Goal: Task Accomplishment & Management: Manage account settings

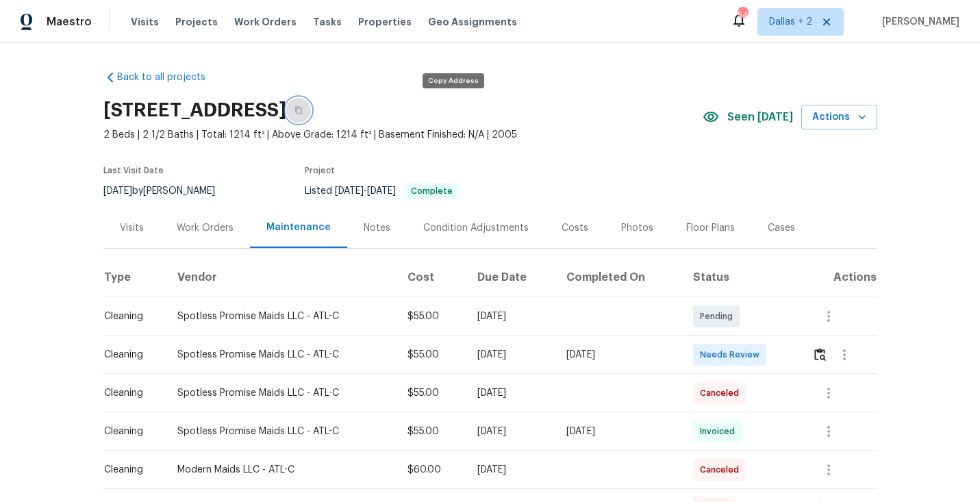
click at [311, 113] on button "button" at bounding box center [298, 110] width 25 height 25
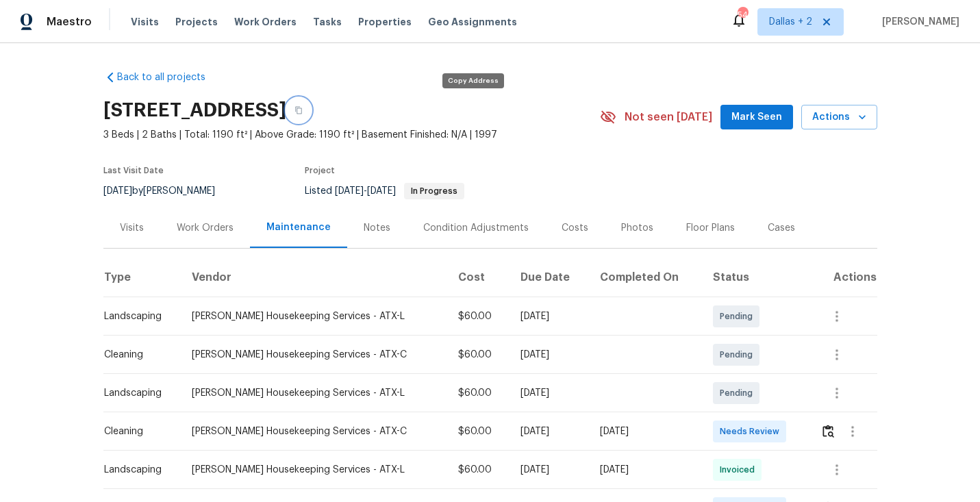
click at [311, 114] on button "button" at bounding box center [298, 110] width 25 height 25
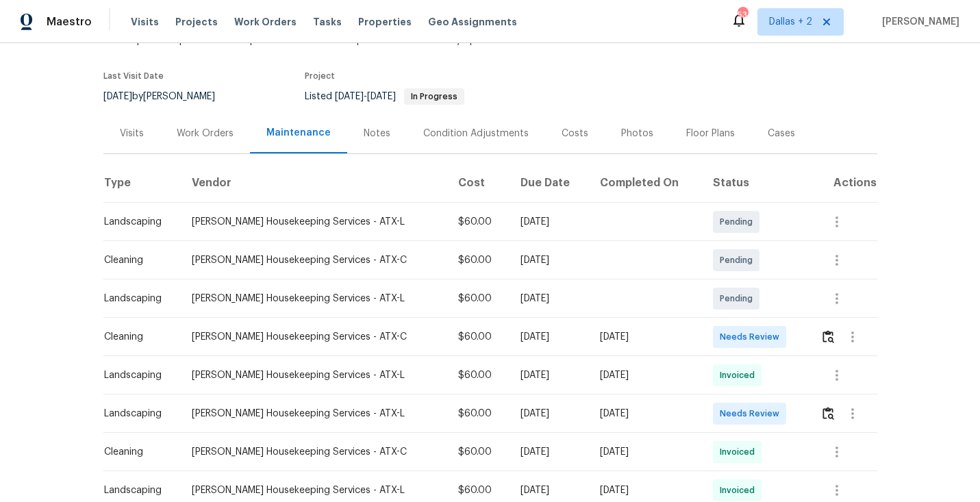
scroll to position [133, 0]
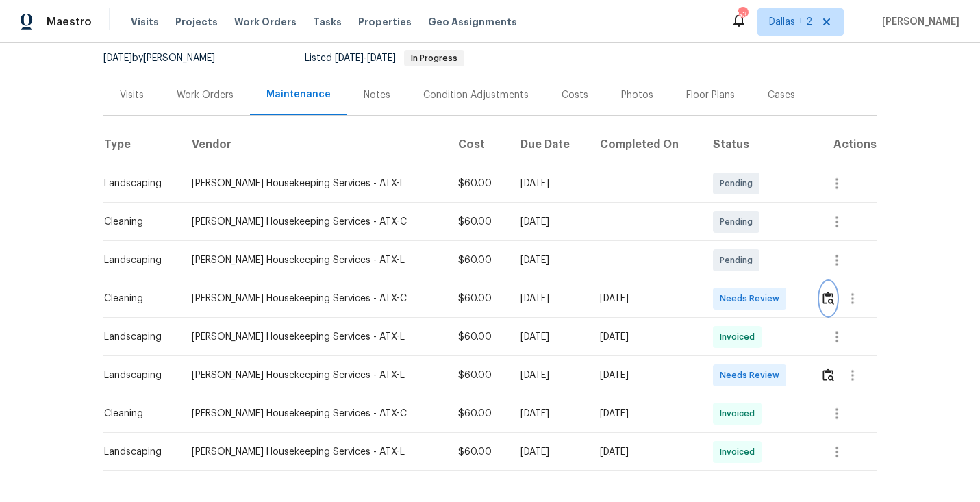
click at [830, 300] on img "button" at bounding box center [829, 298] width 12 height 13
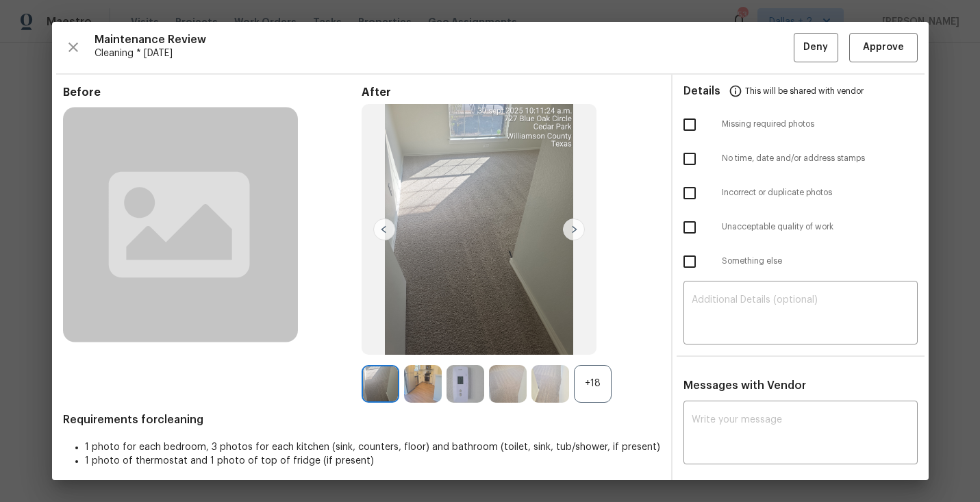
click at [586, 386] on div "+18" at bounding box center [593, 384] width 38 height 38
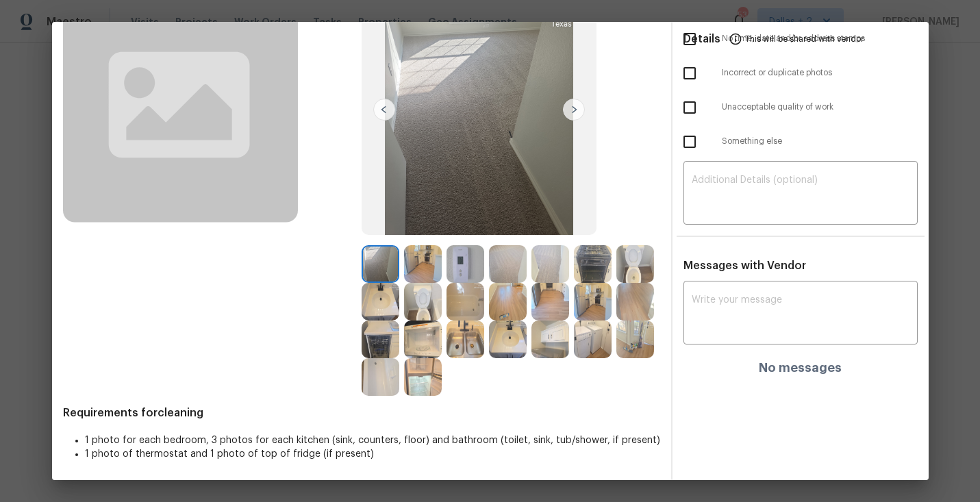
scroll to position [108, 0]
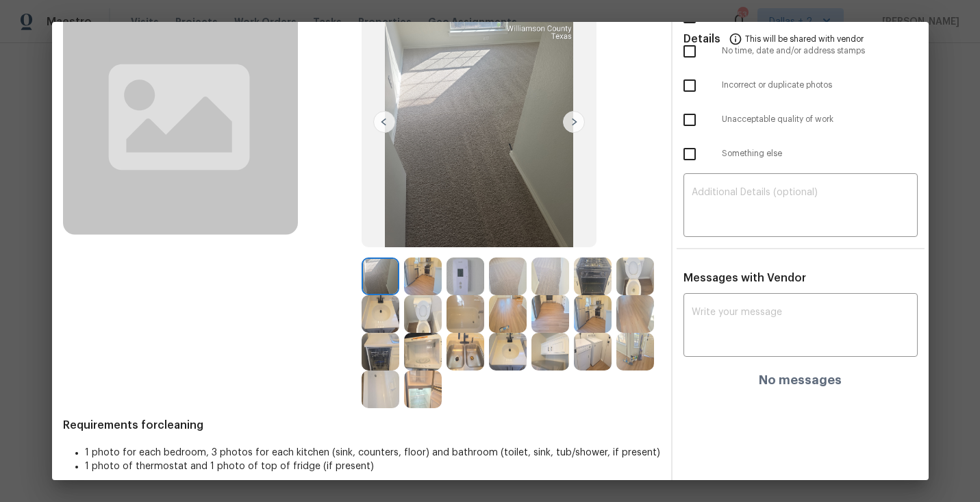
click at [503, 268] on img at bounding box center [508, 277] width 38 height 38
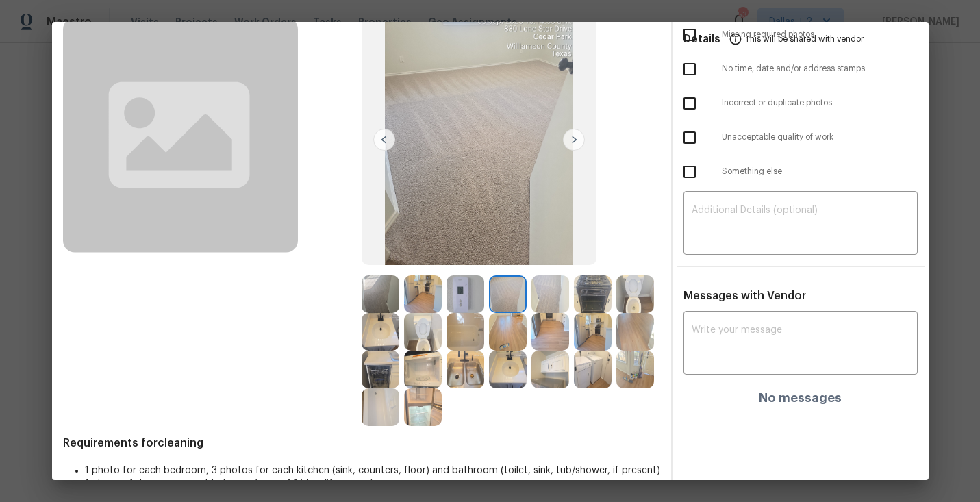
scroll to position [84, 0]
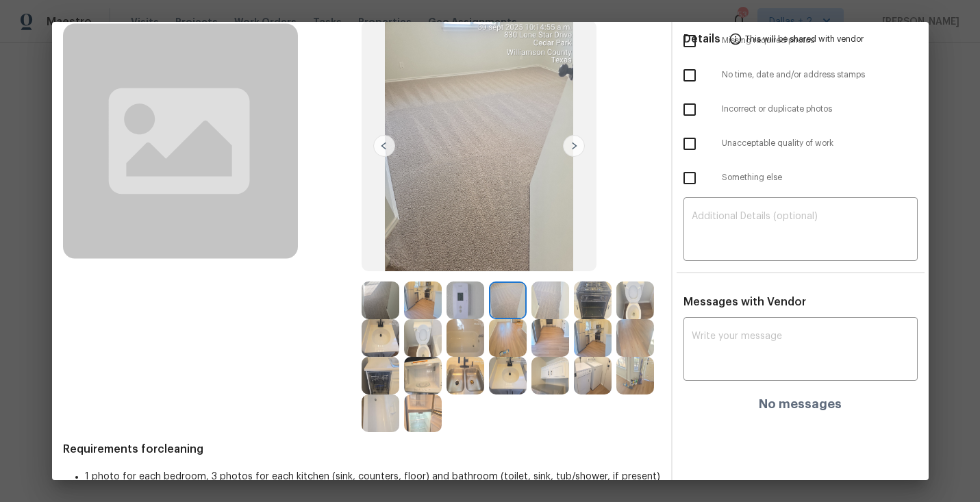
click at [547, 295] on img at bounding box center [550, 300] width 38 height 38
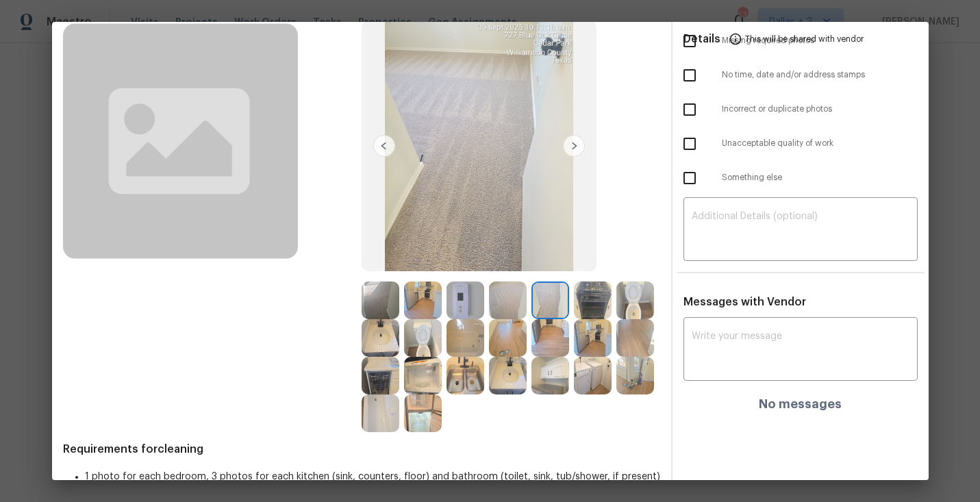
click at [480, 367] on img at bounding box center [466, 376] width 38 height 38
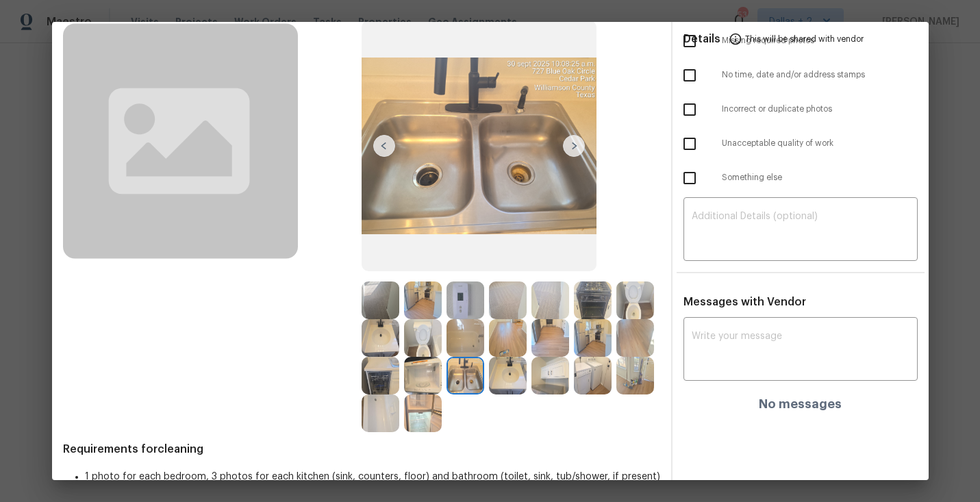
click at [553, 386] on img at bounding box center [550, 376] width 38 height 38
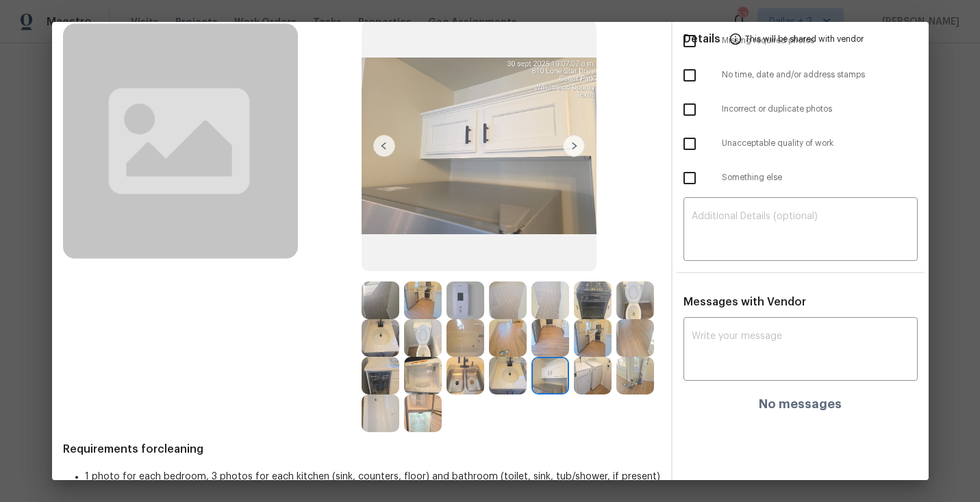
click at [562, 381] on img at bounding box center [550, 376] width 38 height 38
click at [589, 373] on img at bounding box center [593, 376] width 38 height 38
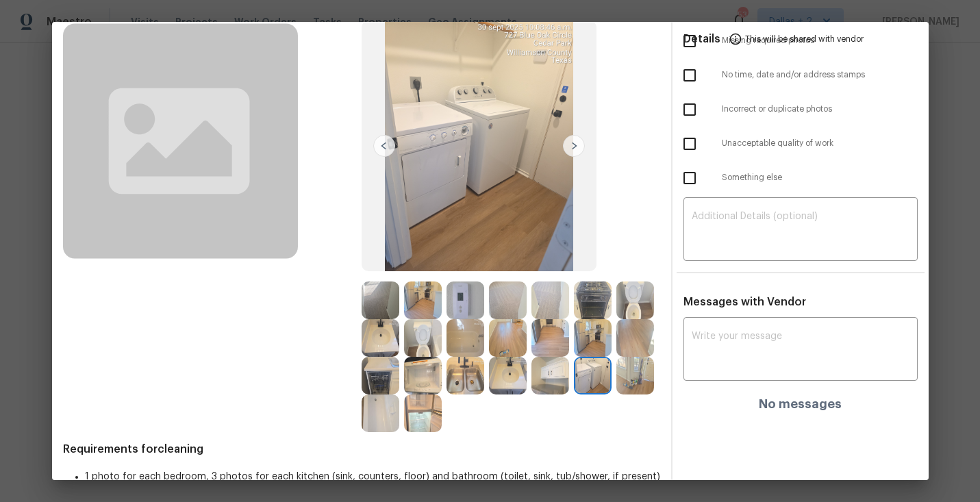
click at [640, 380] on img at bounding box center [635, 376] width 38 height 38
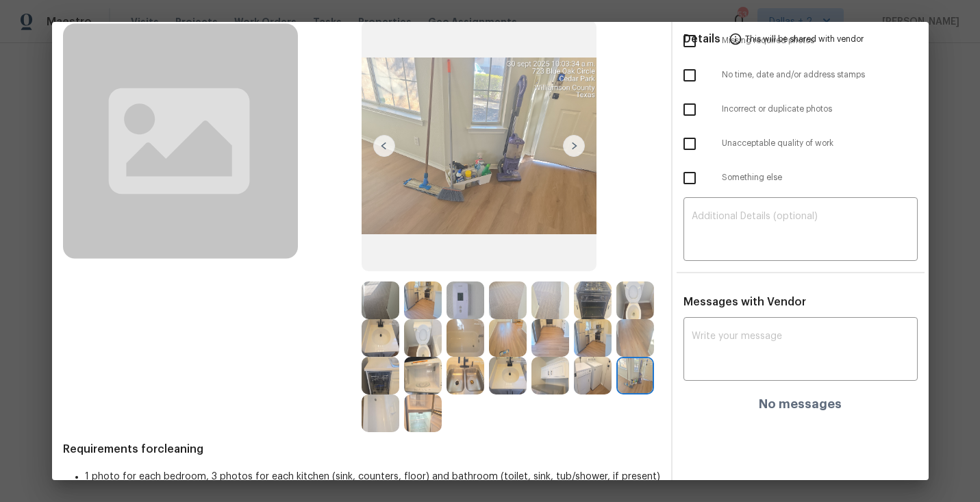
click at [575, 147] on img at bounding box center [574, 146] width 22 height 22
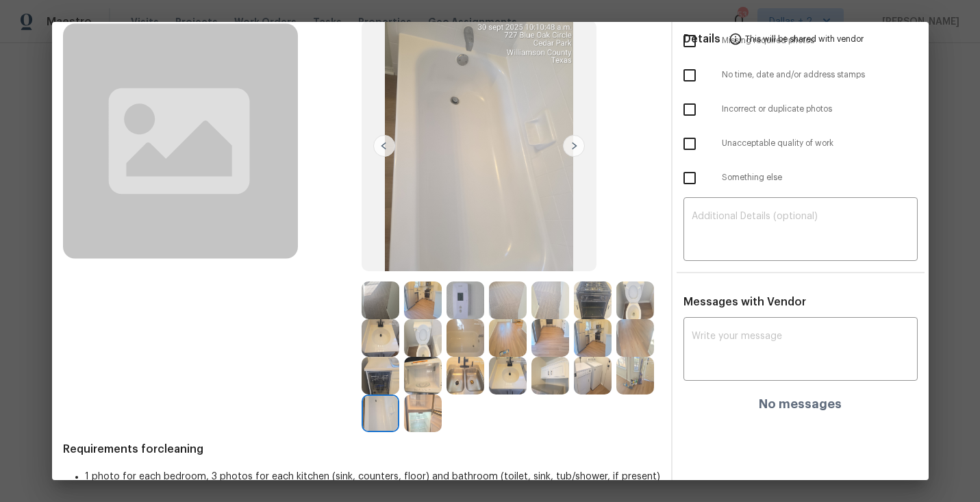
click at [575, 147] on img at bounding box center [574, 146] width 22 height 22
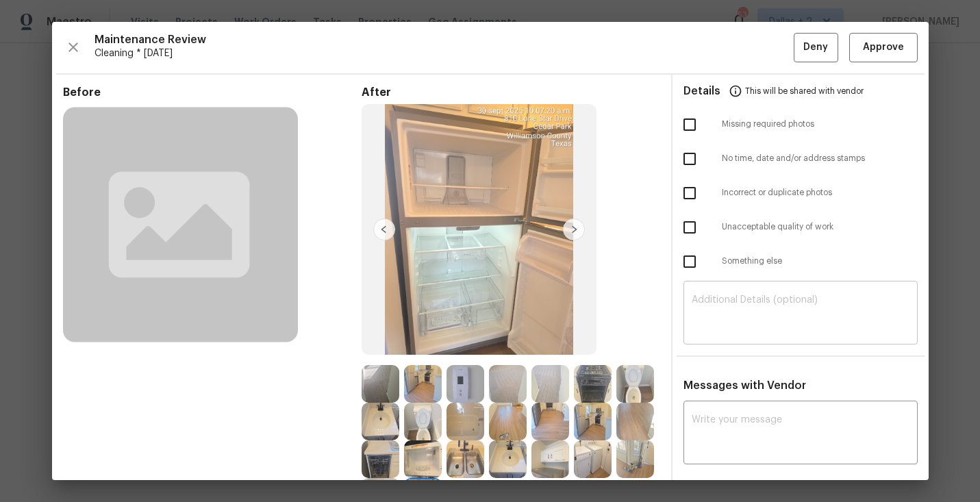
scroll to position [120, 0]
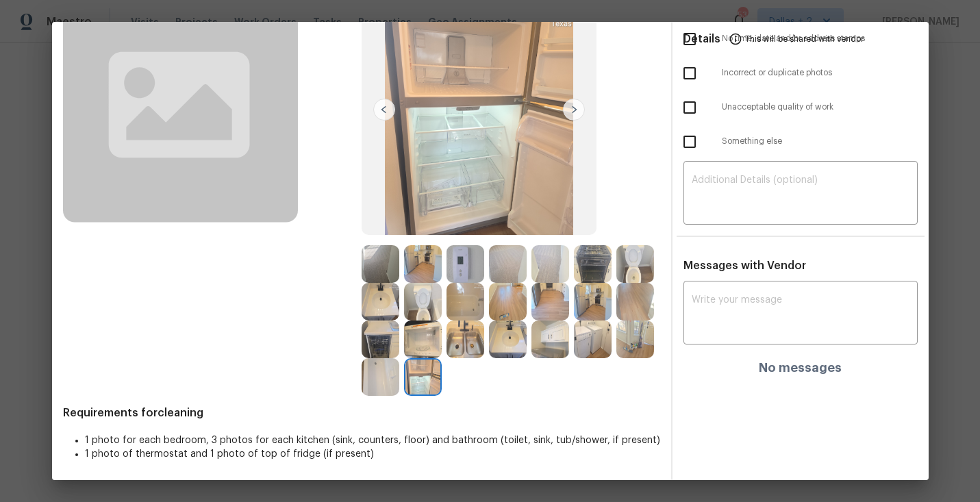
click at [420, 253] on img at bounding box center [423, 264] width 38 height 38
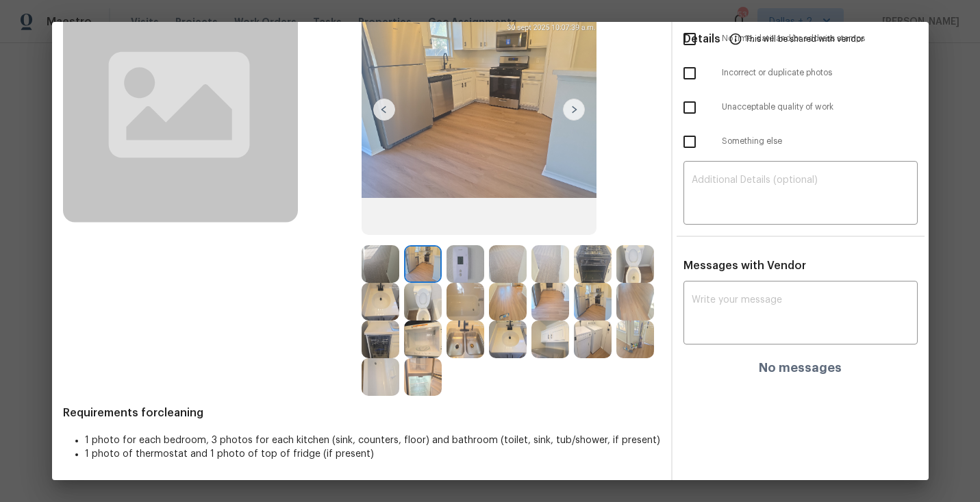
scroll to position [114, 0]
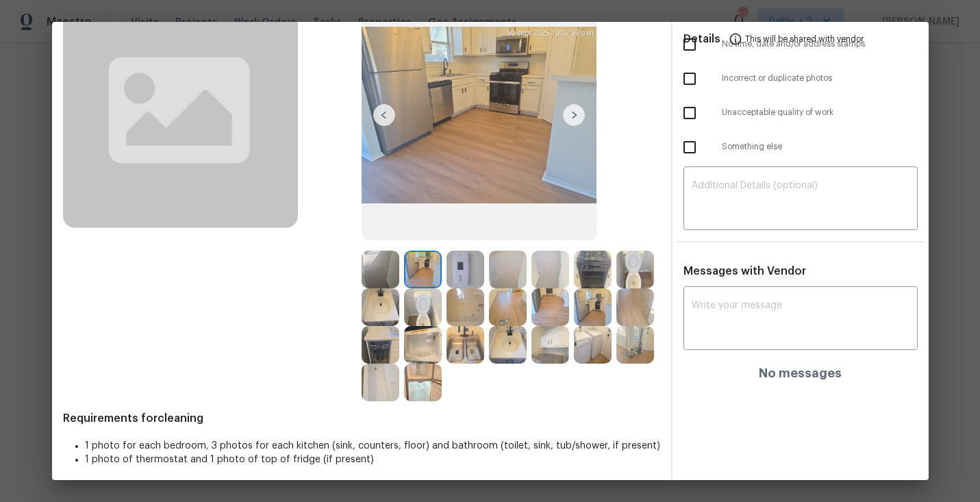
click at [575, 118] on img at bounding box center [574, 115] width 22 height 22
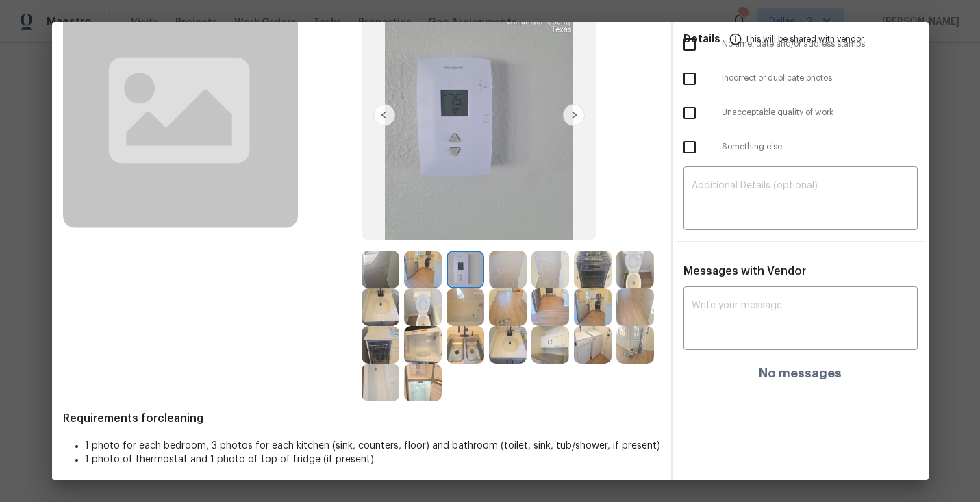
click at [560, 353] on img at bounding box center [550, 345] width 38 height 38
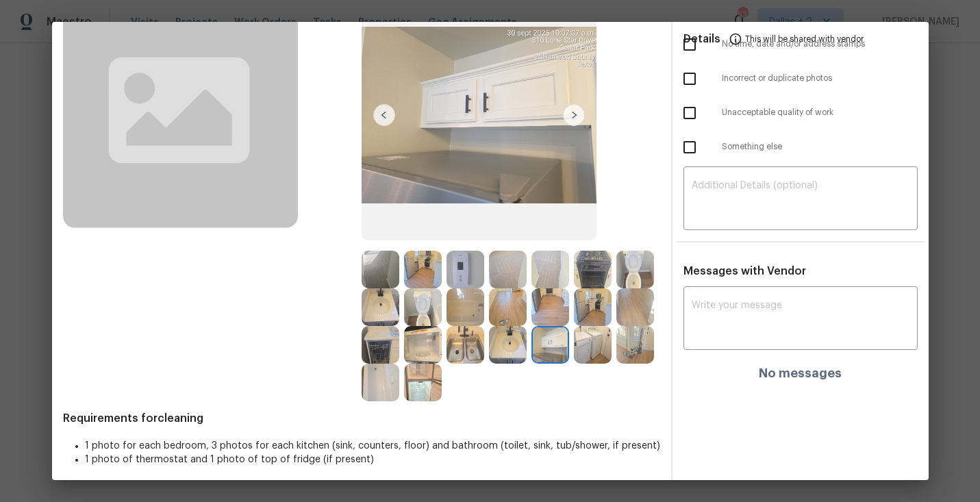
click at [660, 330] on div at bounding box center [511, 326] width 299 height 151
click at [618, 344] on img at bounding box center [635, 345] width 38 height 38
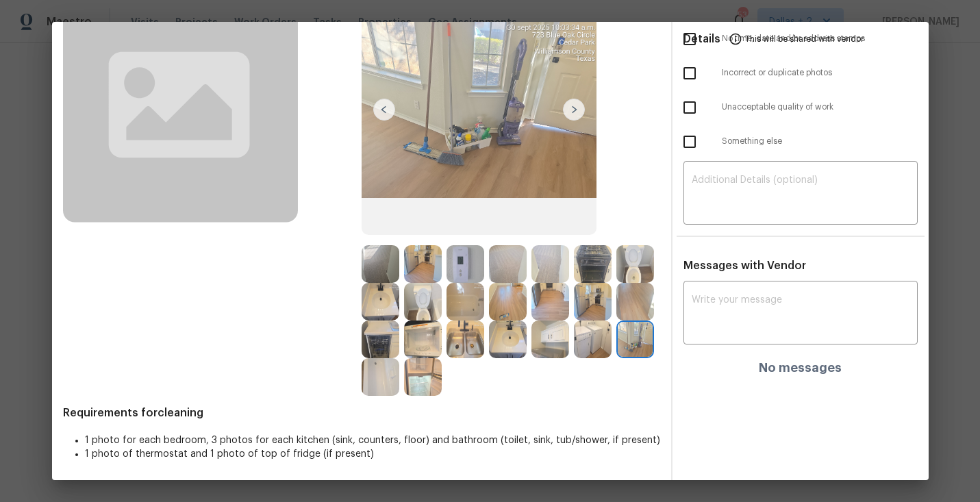
scroll to position [118, 0]
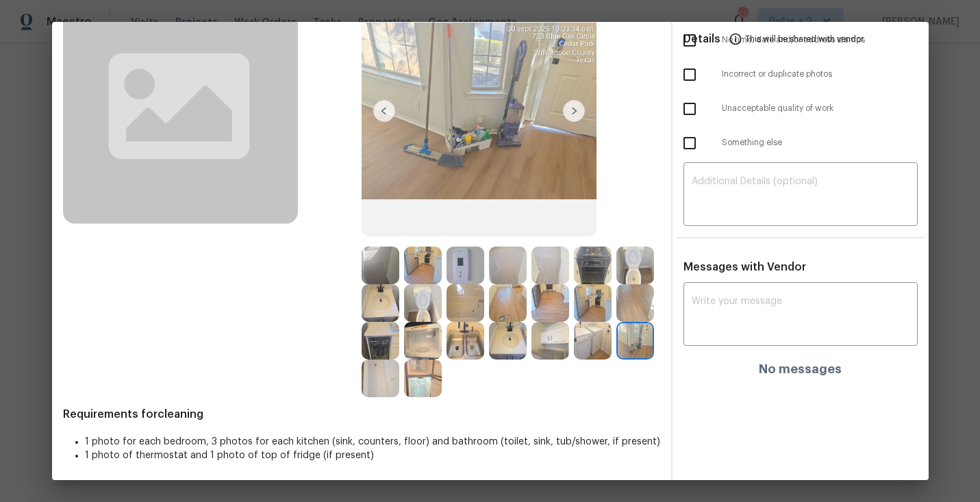
click at [592, 353] on img at bounding box center [593, 341] width 38 height 38
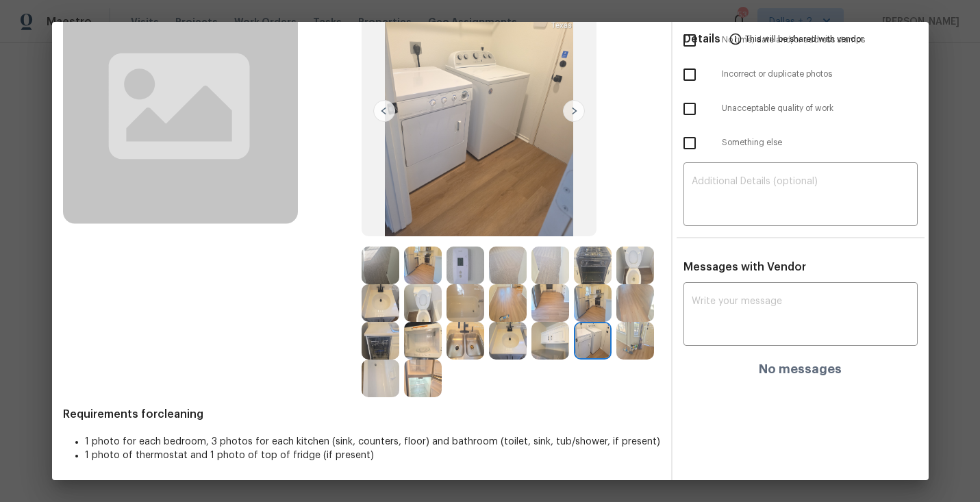
click at [549, 353] on img at bounding box center [550, 341] width 38 height 38
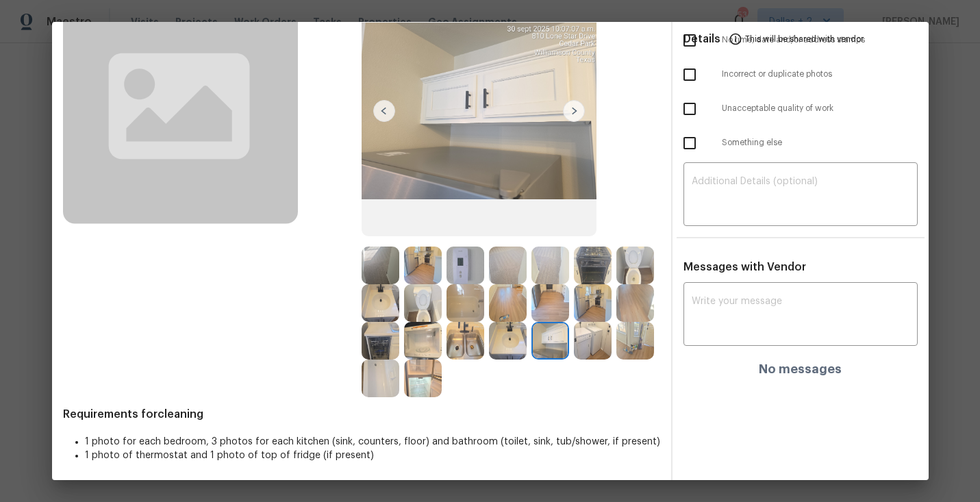
scroll to position [0, 0]
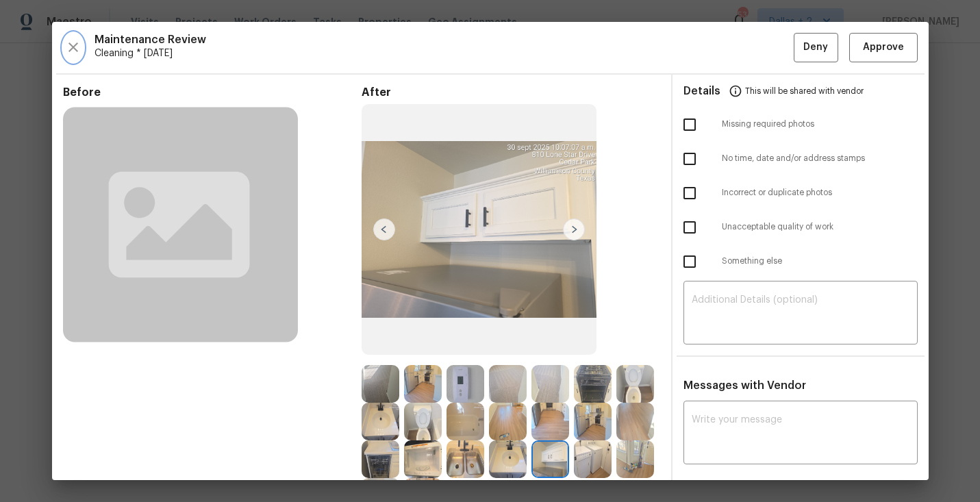
click at [65, 51] on icon "button" at bounding box center [73, 47] width 16 height 16
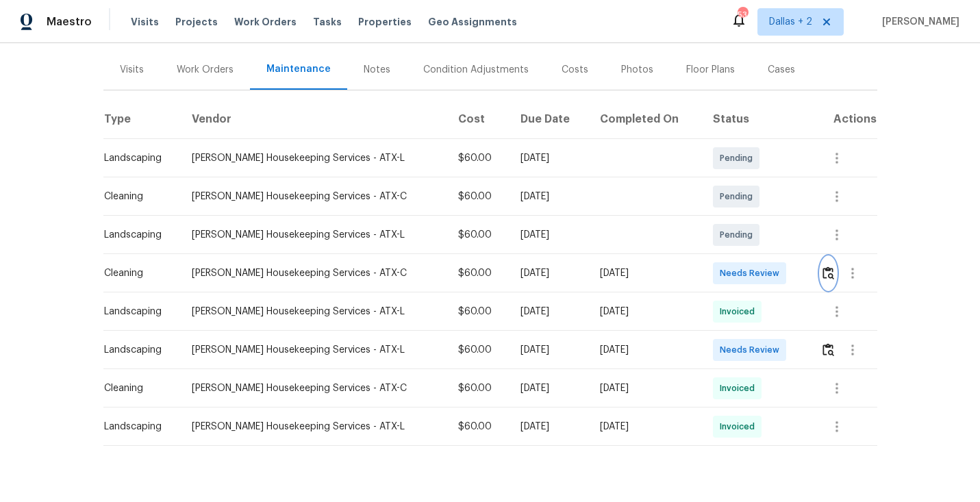
scroll to position [184, 0]
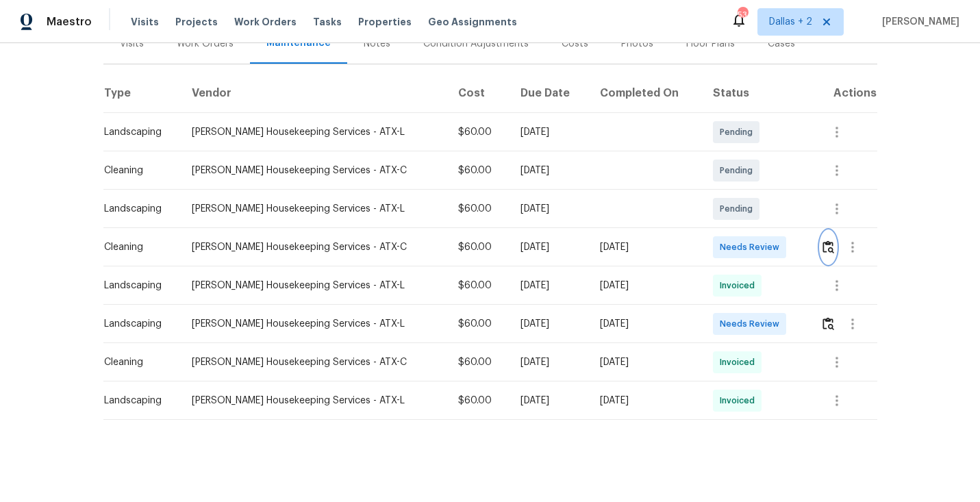
click at [823, 252] on img "button" at bounding box center [829, 246] width 12 height 13
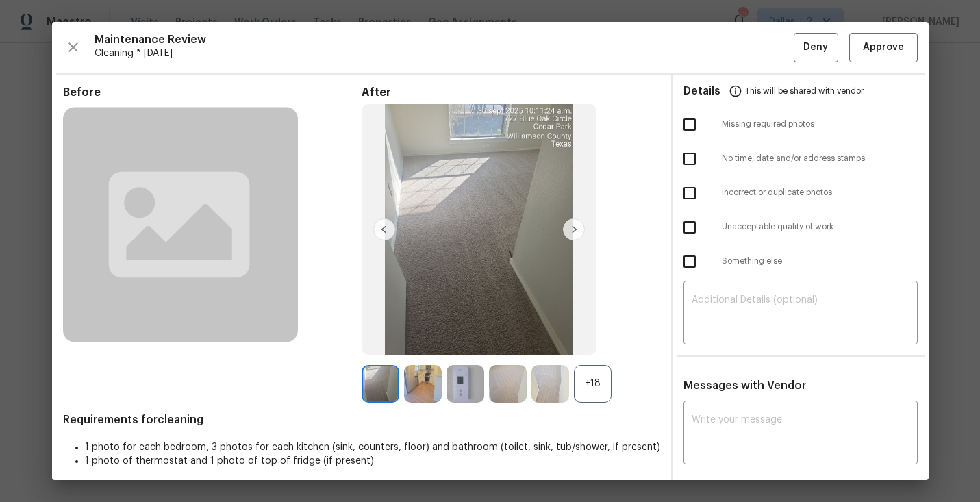
click at [601, 381] on div "+18" at bounding box center [593, 384] width 38 height 38
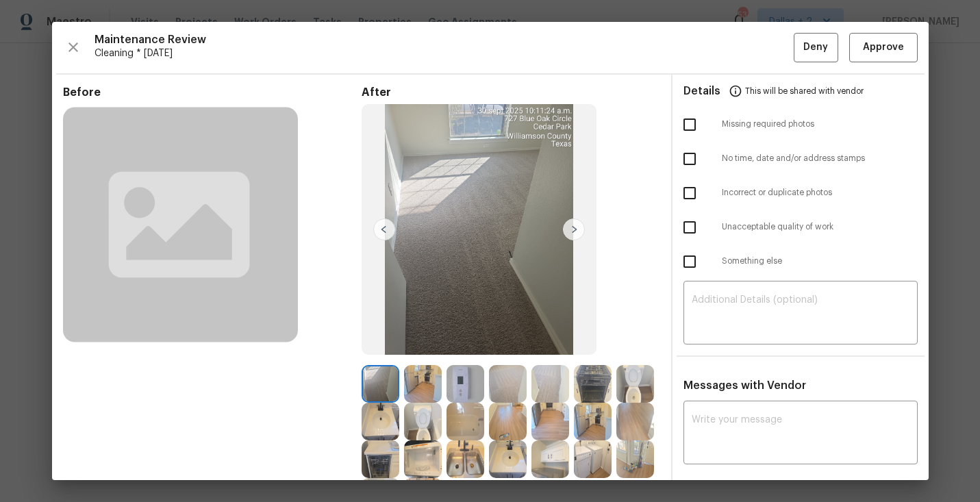
scroll to position [117, 0]
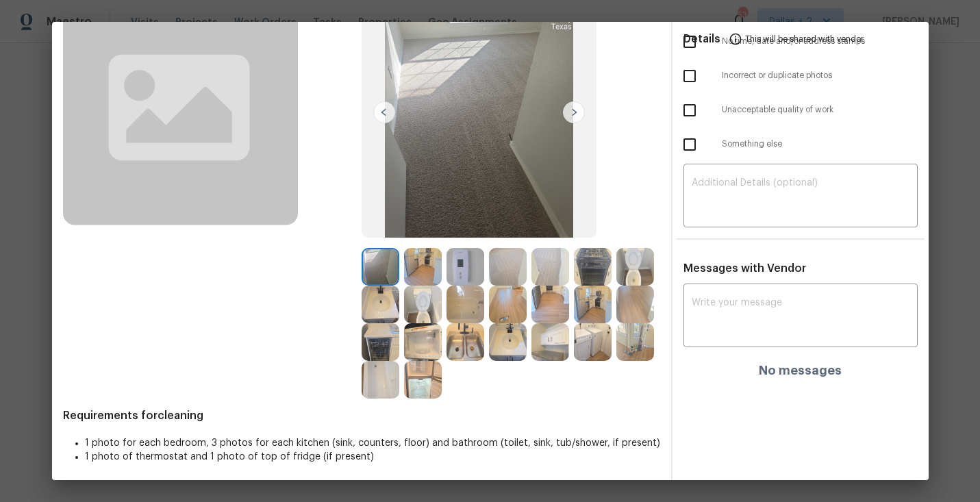
click at [500, 277] on img at bounding box center [508, 267] width 38 height 38
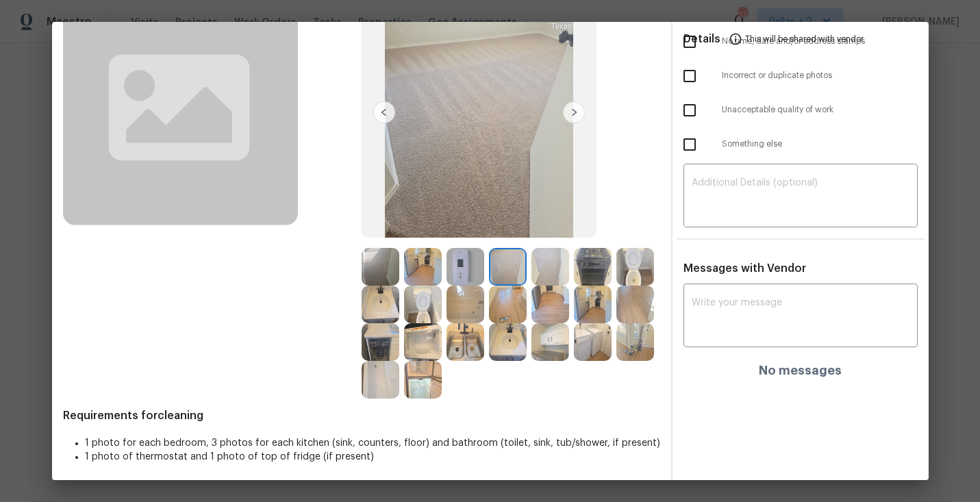
click at [545, 278] on img at bounding box center [550, 267] width 38 height 38
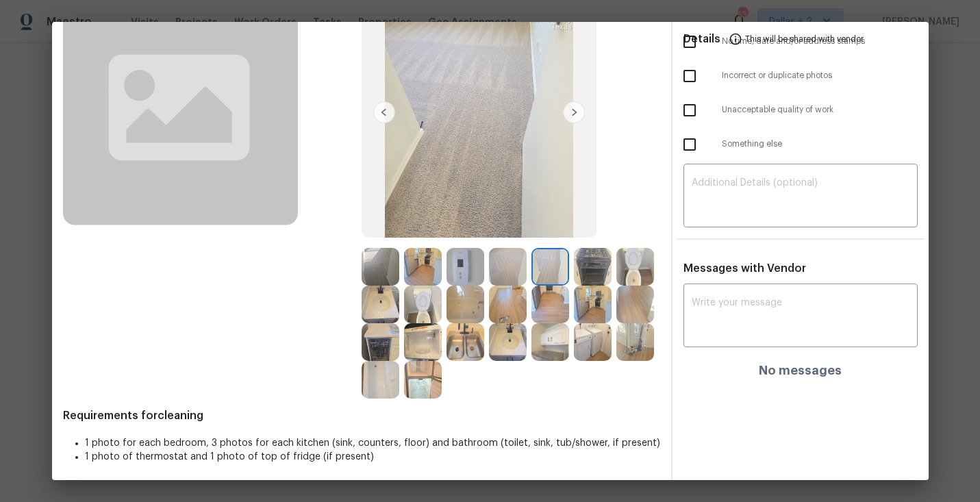
click at [464, 335] on img at bounding box center [466, 342] width 38 height 38
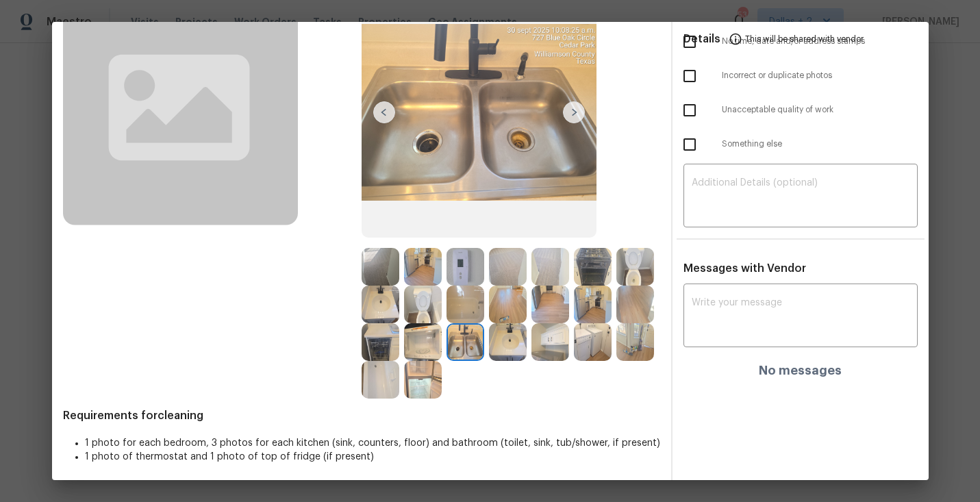
click at [507, 351] on img at bounding box center [508, 342] width 38 height 38
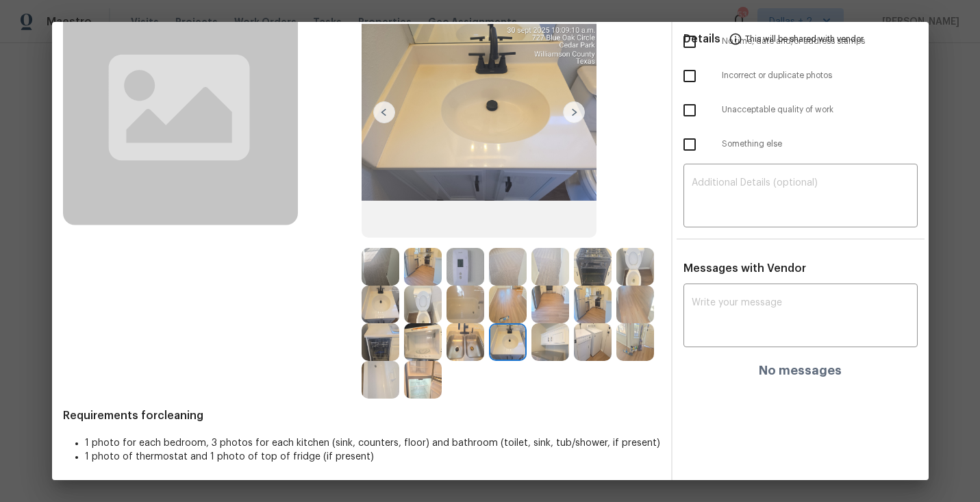
click at [646, 347] on img at bounding box center [635, 342] width 38 height 38
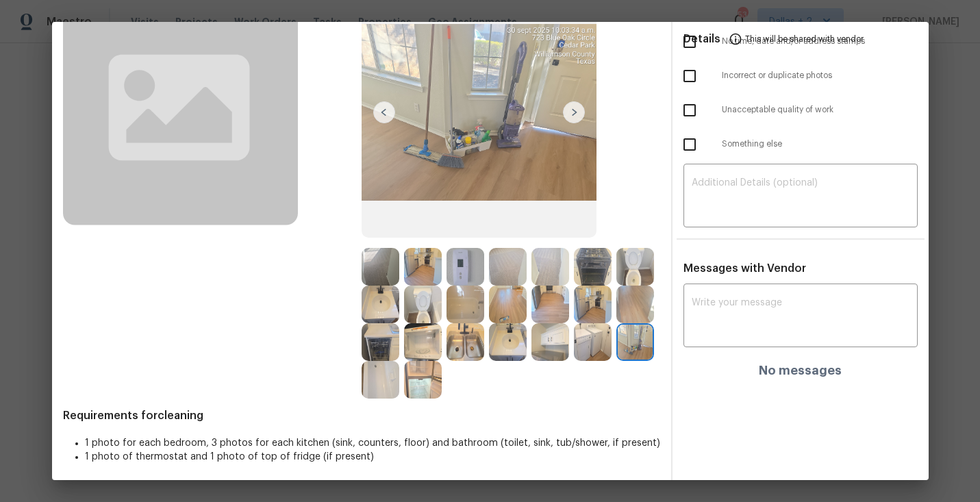
click at [375, 390] on img at bounding box center [381, 380] width 38 height 38
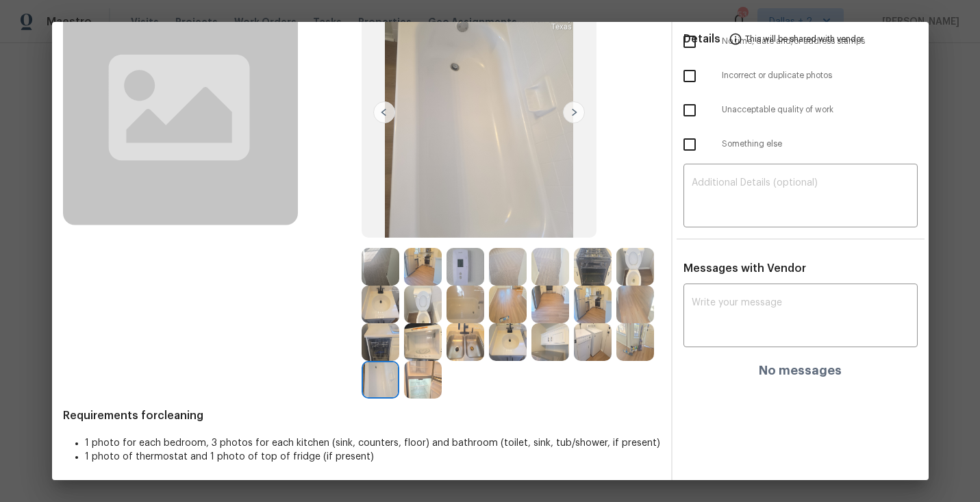
click at [395, 384] on img at bounding box center [381, 380] width 38 height 38
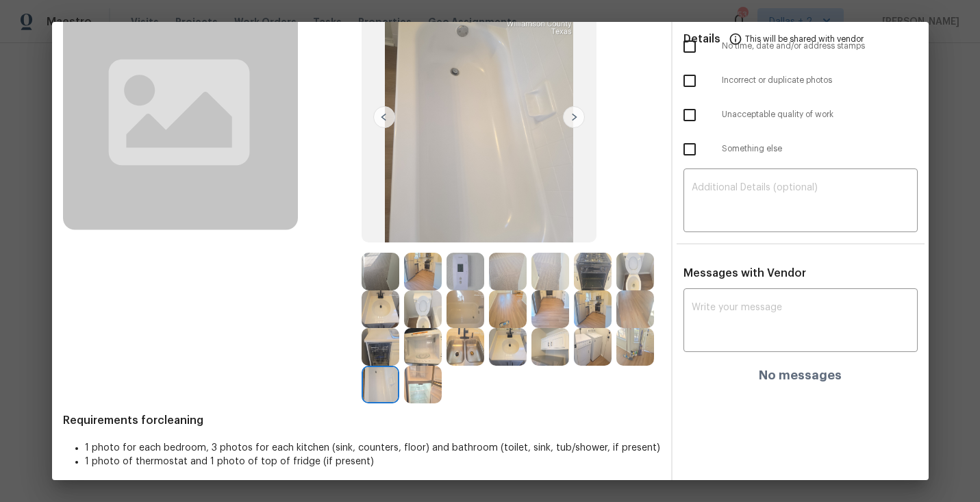
scroll to position [120, 0]
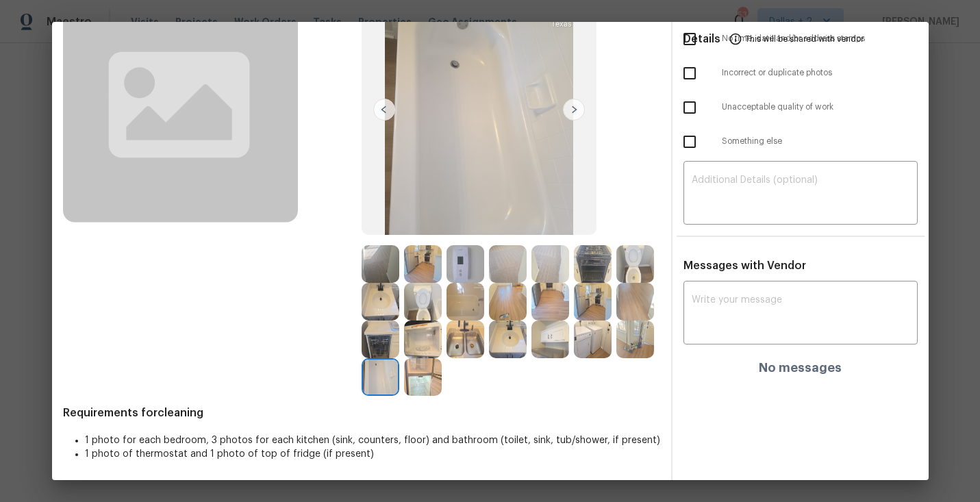
click at [499, 349] on img at bounding box center [508, 340] width 38 height 38
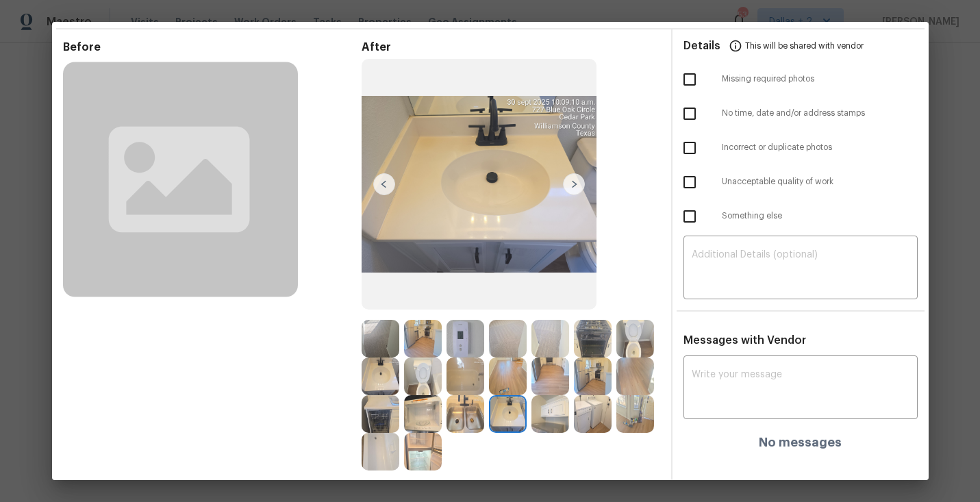
scroll to position [45, 0]
click at [579, 169] on img at bounding box center [479, 185] width 235 height 251
click at [585, 188] on img at bounding box center [479, 185] width 235 height 251
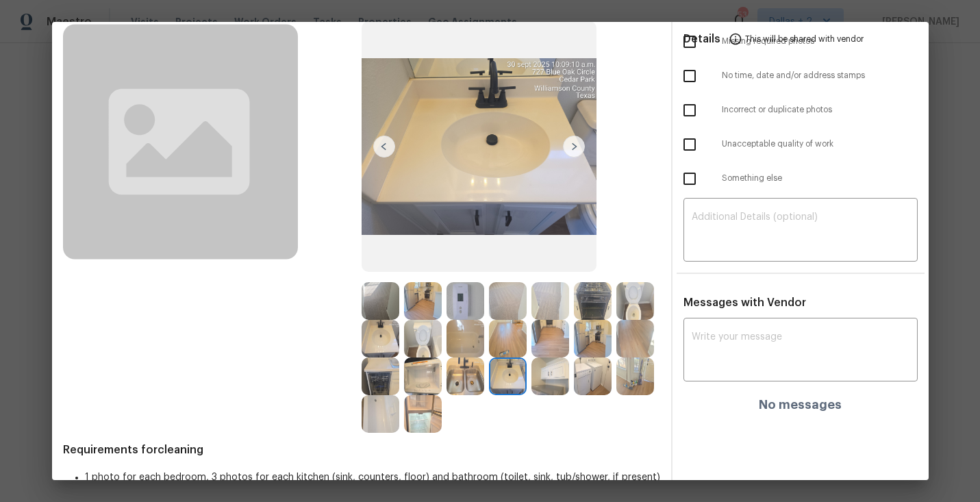
scroll to position [120, 0]
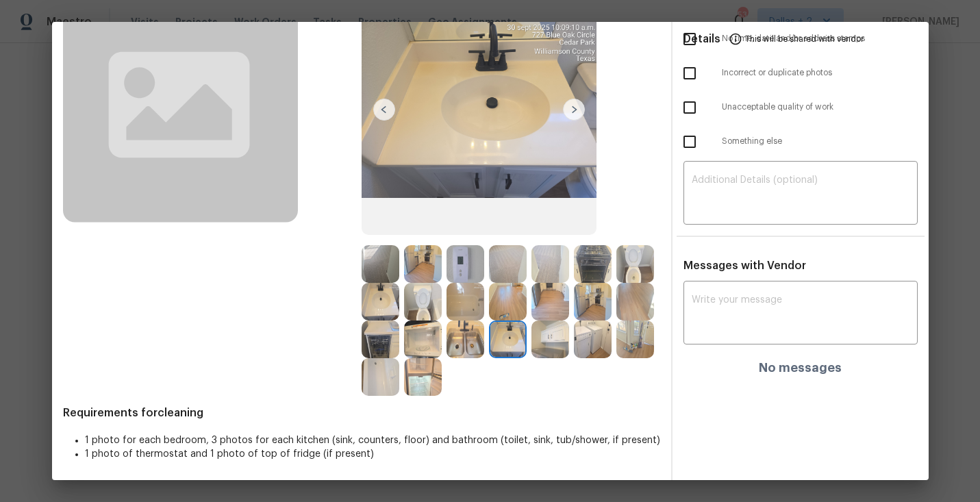
click at [488, 351] on div at bounding box center [468, 340] width 42 height 38
click at [517, 338] on img at bounding box center [508, 340] width 38 height 38
click at [505, 267] on img at bounding box center [508, 264] width 38 height 38
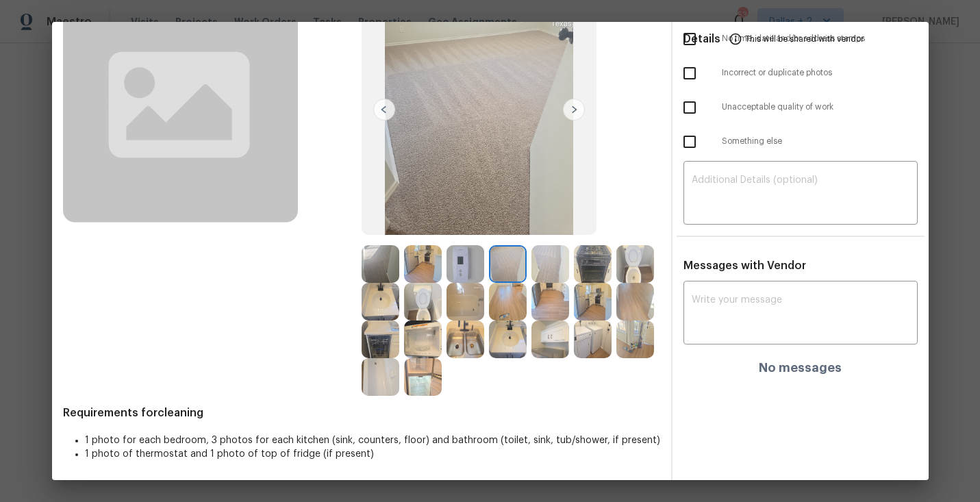
click at [402, 264] on div at bounding box center [383, 264] width 42 height 38
click at [421, 262] on img at bounding box center [423, 264] width 38 height 38
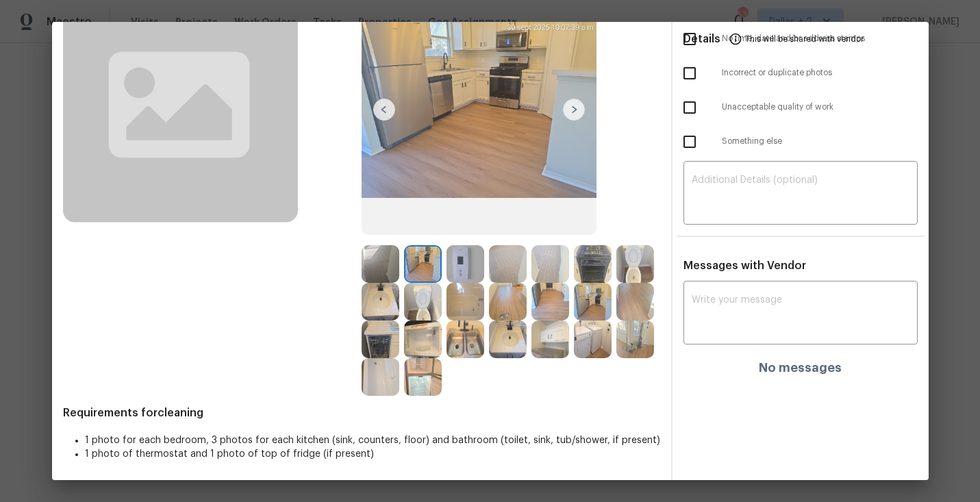
click at [429, 267] on img at bounding box center [423, 264] width 38 height 38
click at [461, 245] on img at bounding box center [466, 264] width 38 height 38
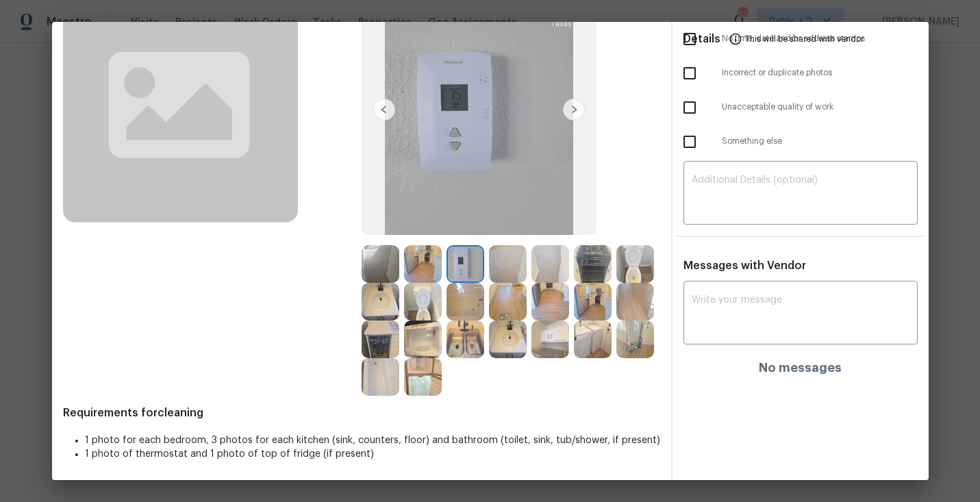
click at [613, 347] on div at bounding box center [595, 340] width 42 height 38
click at [594, 342] on img at bounding box center [593, 340] width 38 height 38
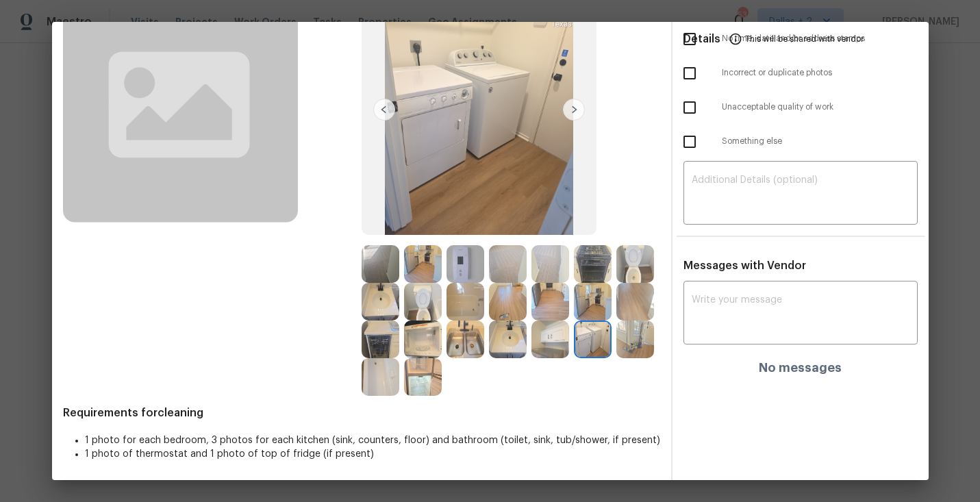
click at [648, 331] on img at bounding box center [635, 340] width 38 height 38
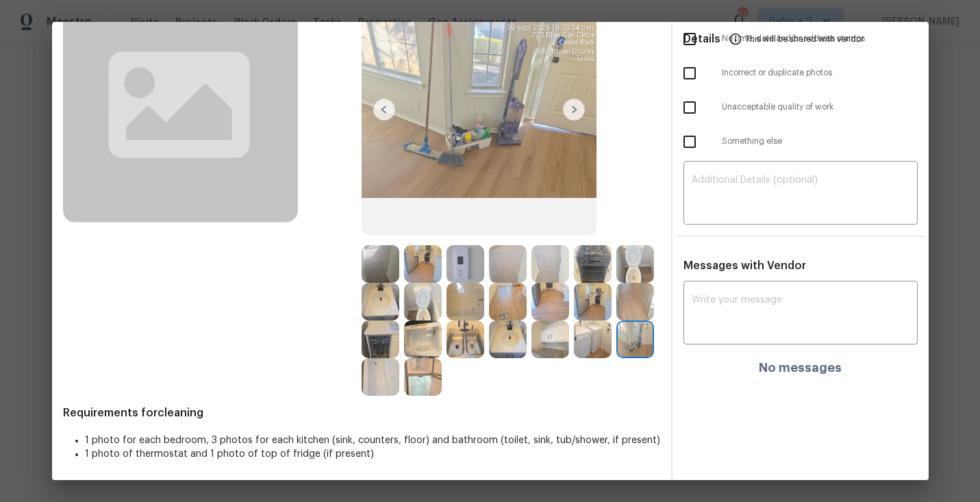
click at [370, 340] on img at bounding box center [381, 340] width 38 height 38
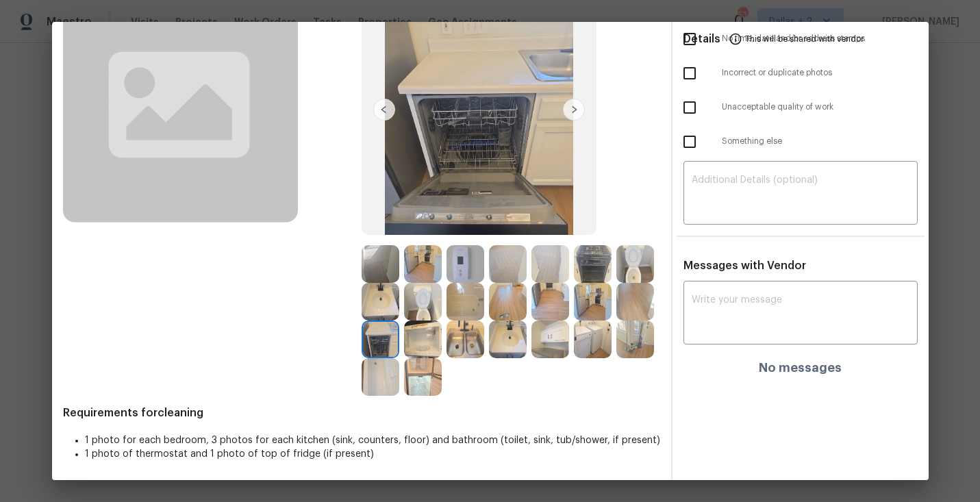
click at [637, 336] on img at bounding box center [635, 340] width 38 height 38
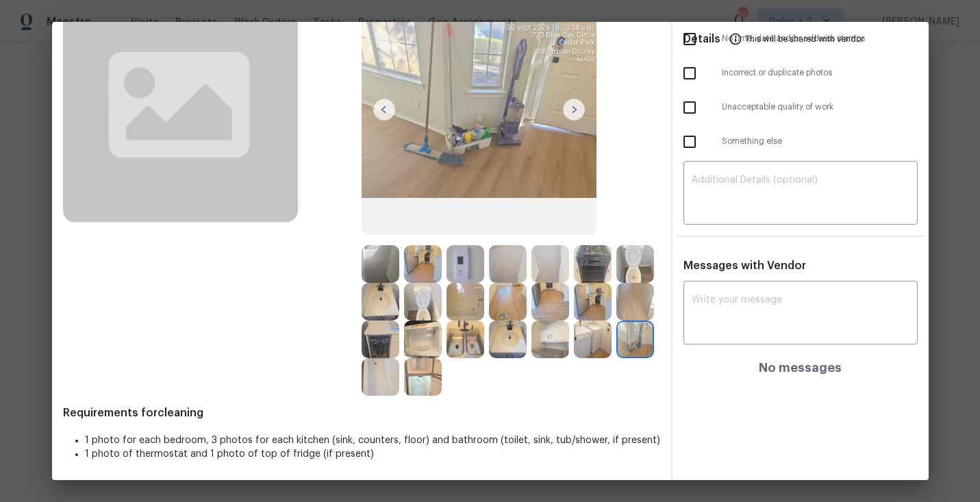
click at [587, 347] on img at bounding box center [593, 340] width 38 height 38
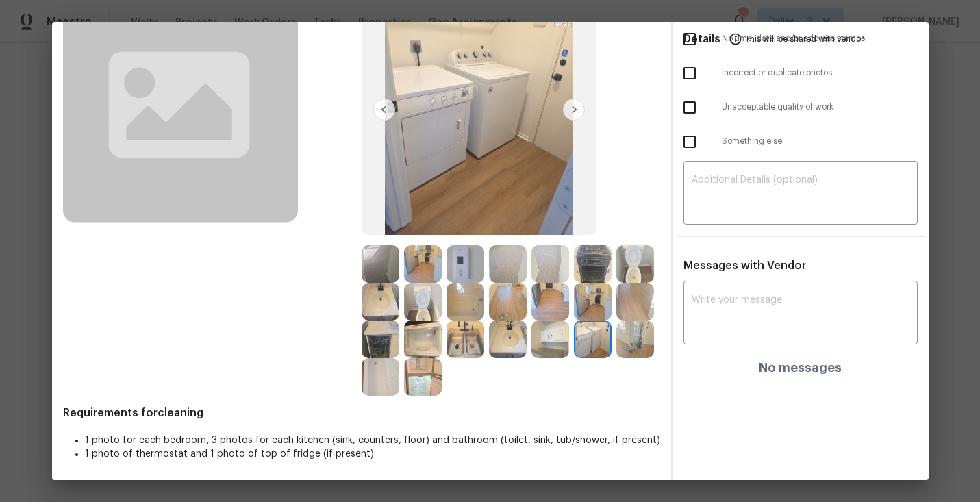
click at [542, 341] on img at bounding box center [550, 340] width 38 height 38
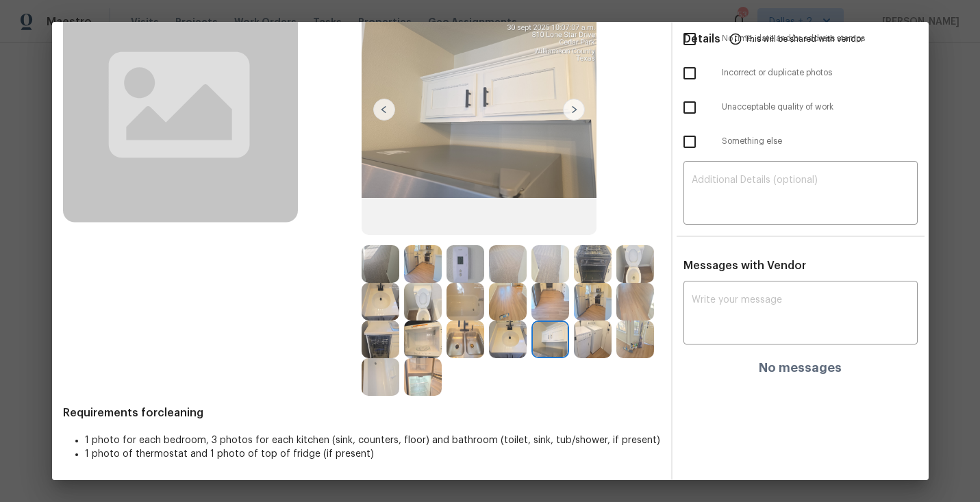
click at [508, 343] on img at bounding box center [508, 340] width 38 height 38
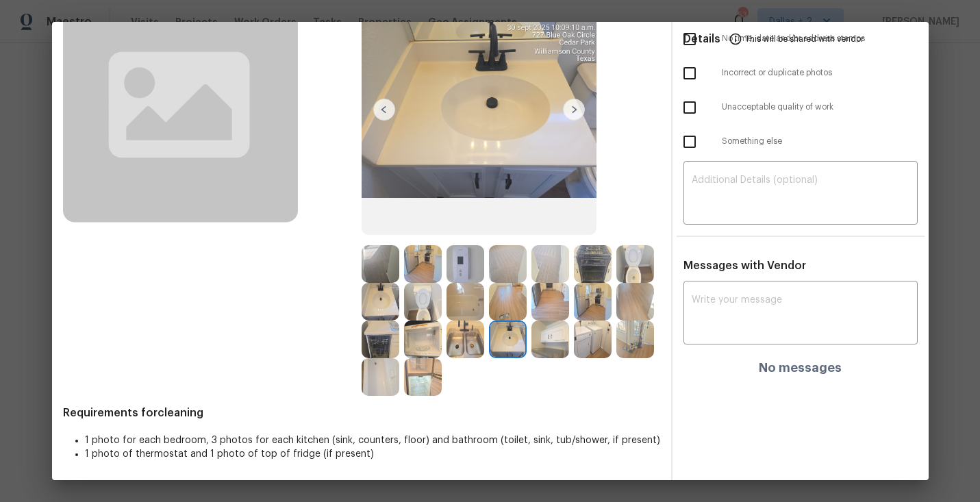
click at [468, 348] on img at bounding box center [466, 340] width 38 height 38
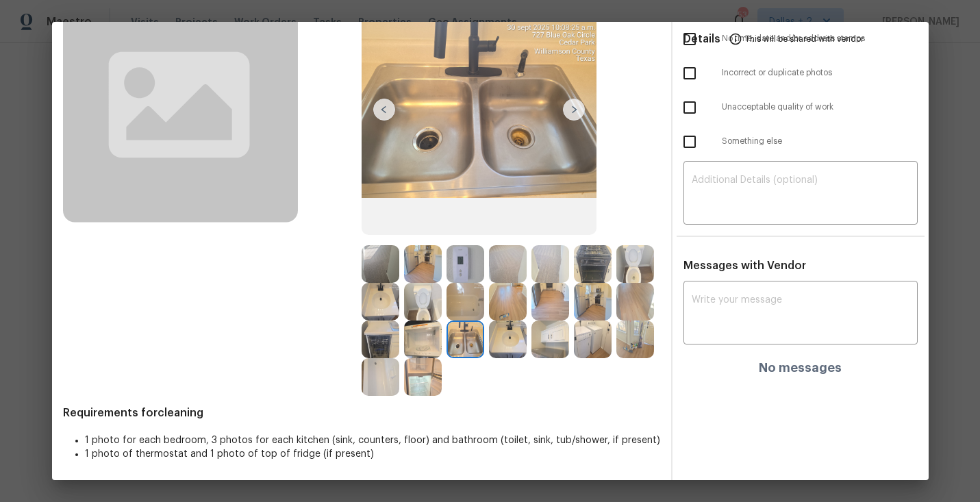
click at [429, 351] on img at bounding box center [423, 340] width 38 height 38
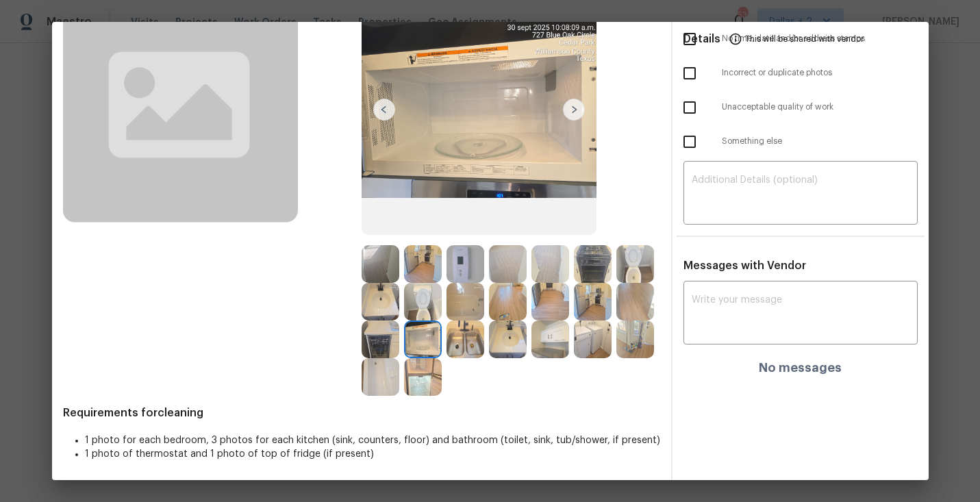
click at [384, 340] on img at bounding box center [381, 340] width 38 height 38
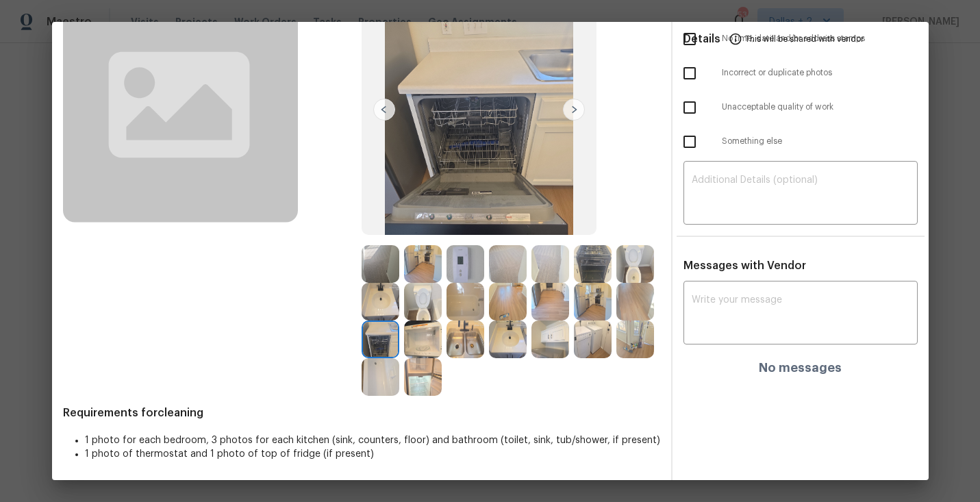
click at [603, 260] on img at bounding box center [593, 264] width 38 height 38
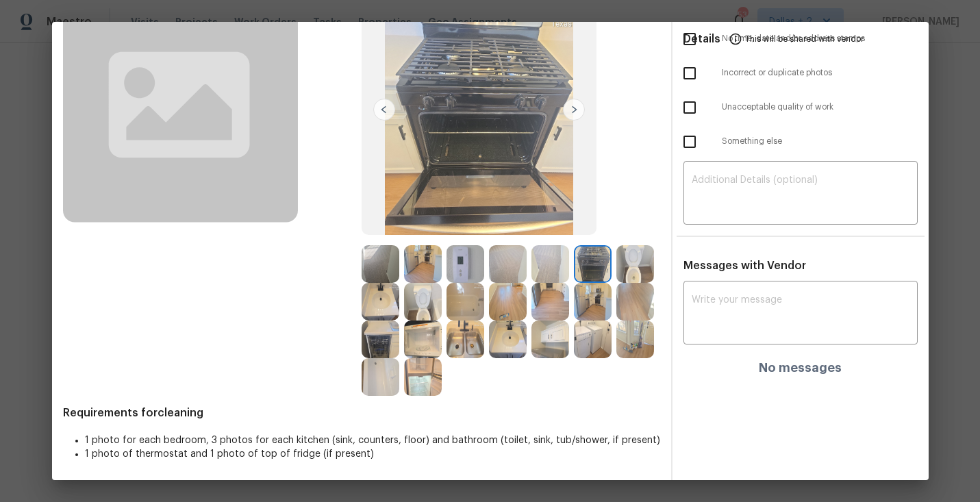
click at [643, 277] on img at bounding box center [635, 264] width 38 height 38
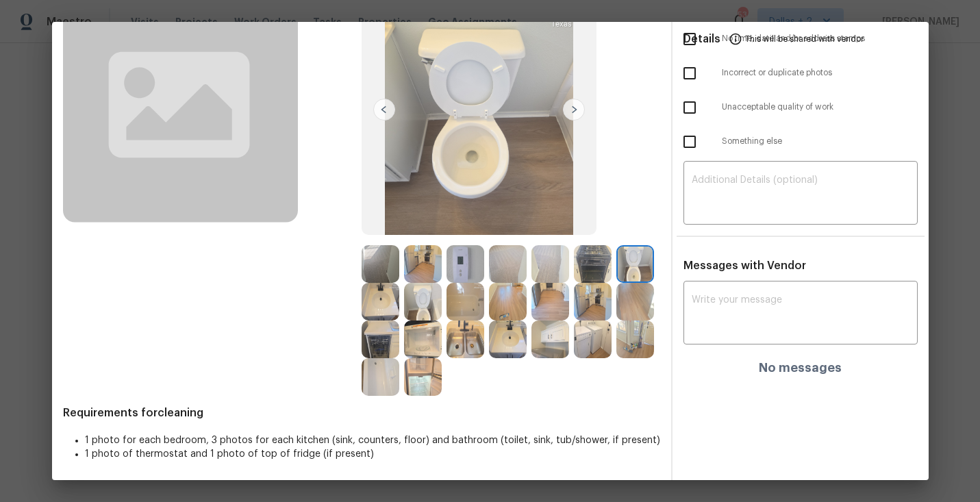
click at [418, 273] on img at bounding box center [423, 264] width 38 height 38
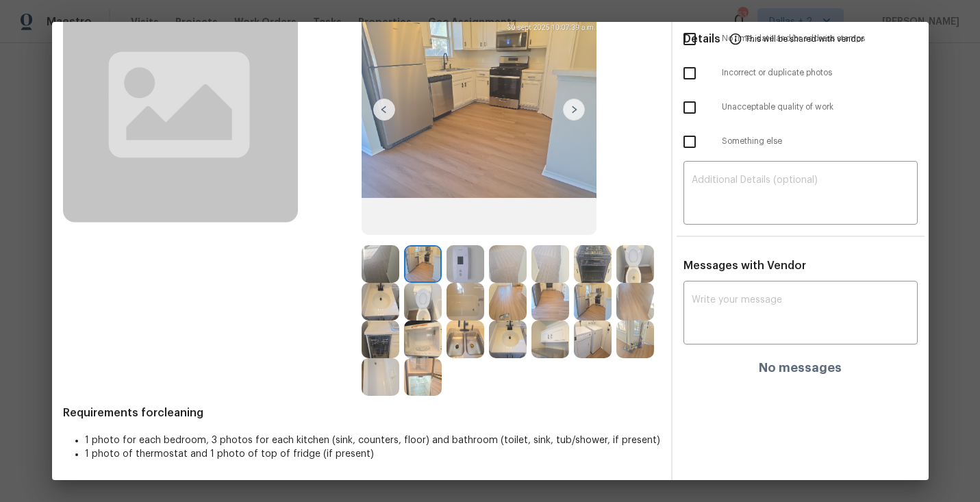
click at [476, 266] on img at bounding box center [466, 264] width 38 height 38
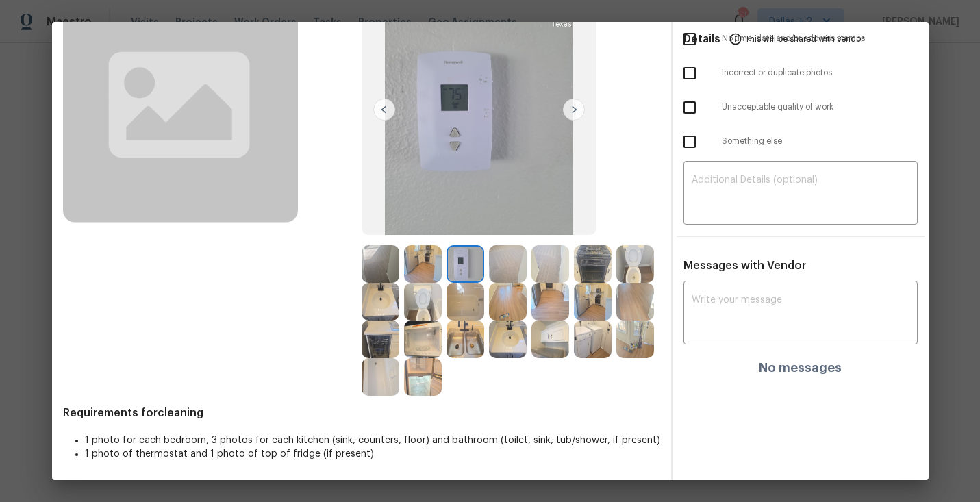
click at [425, 264] on img at bounding box center [423, 264] width 38 height 38
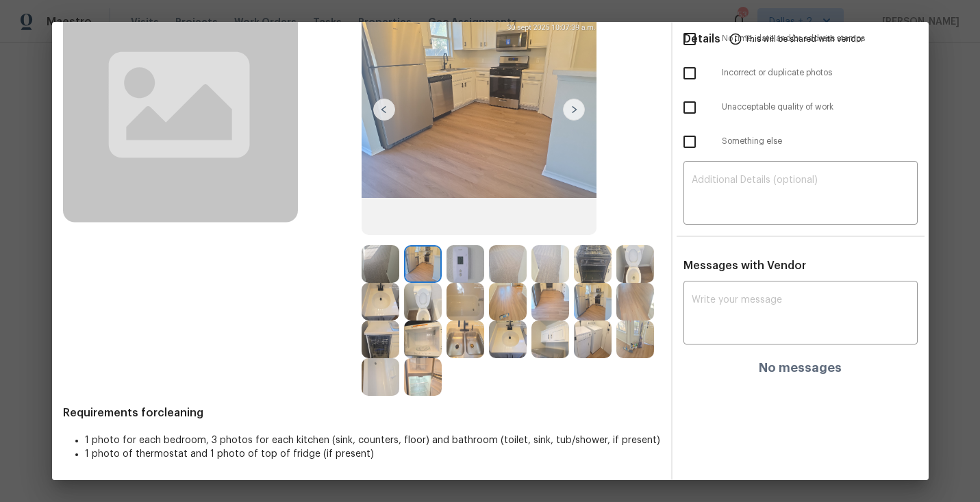
click at [538, 364] on div at bounding box center [511, 320] width 299 height 151
click at [547, 351] on img at bounding box center [550, 340] width 38 height 38
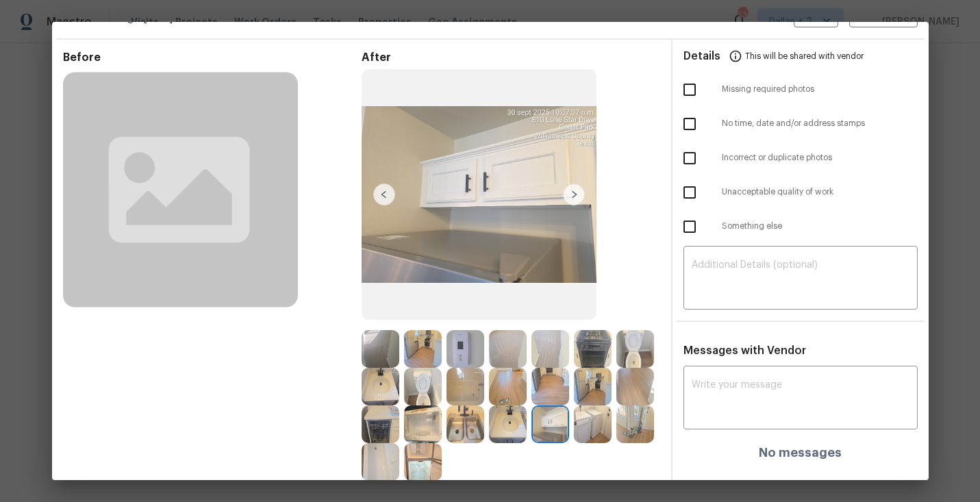
scroll to position [0, 0]
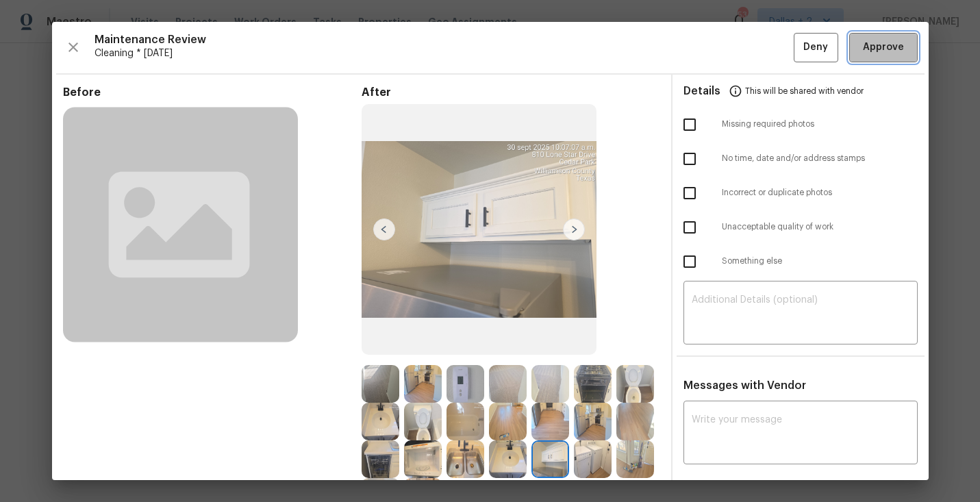
click at [890, 51] on span "Approve" at bounding box center [883, 47] width 41 height 17
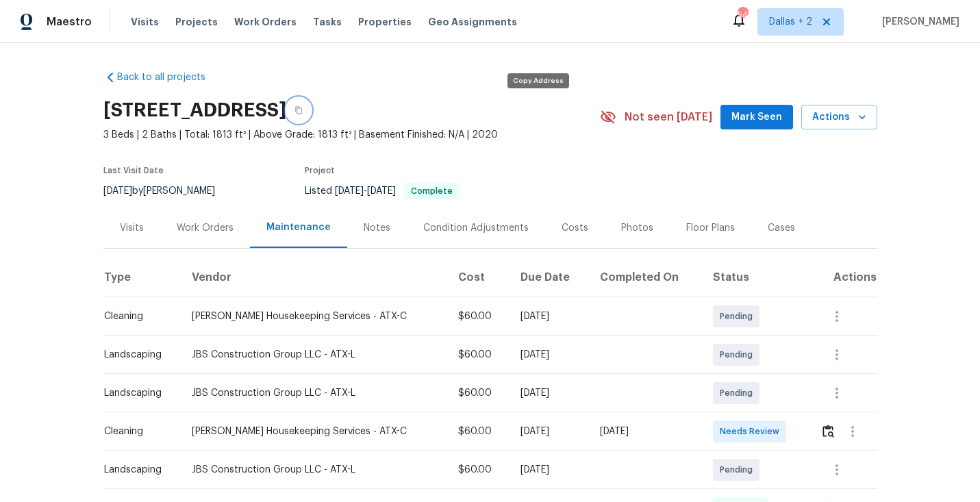
click at [303, 110] on icon "button" at bounding box center [299, 110] width 8 height 8
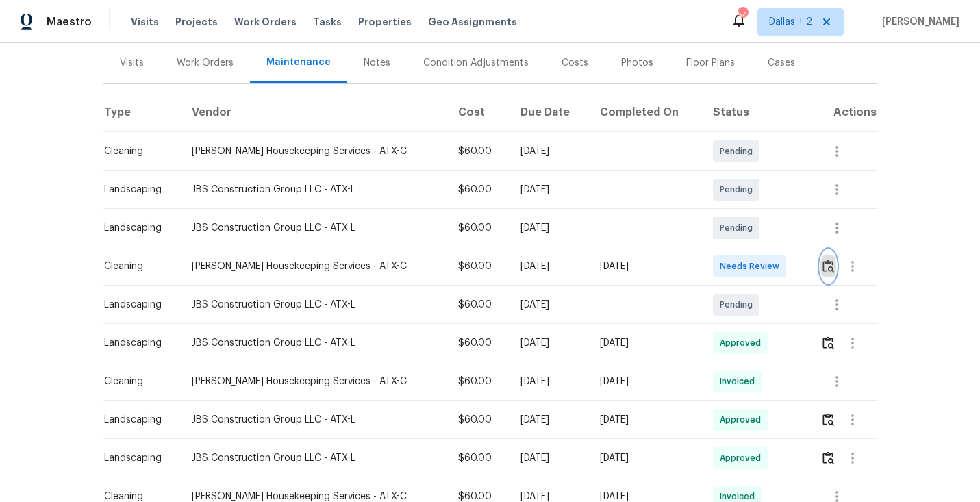
click at [821, 264] on button "button" at bounding box center [829, 266] width 16 height 33
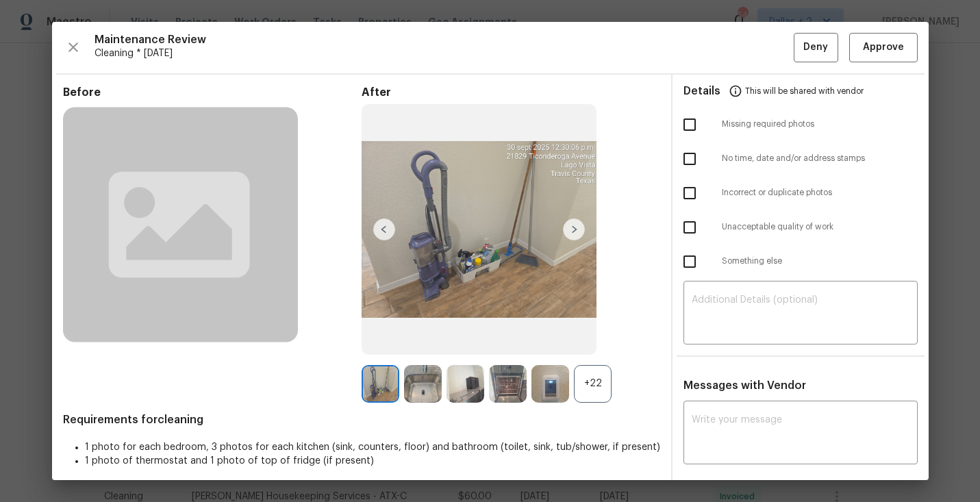
click at [591, 386] on div "+22" at bounding box center [593, 384] width 38 height 38
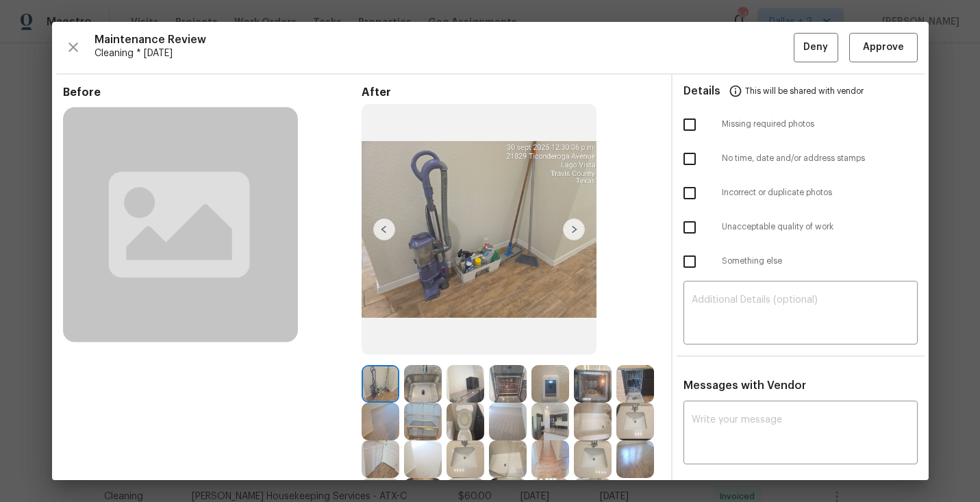
click at [468, 377] on img at bounding box center [466, 384] width 38 height 38
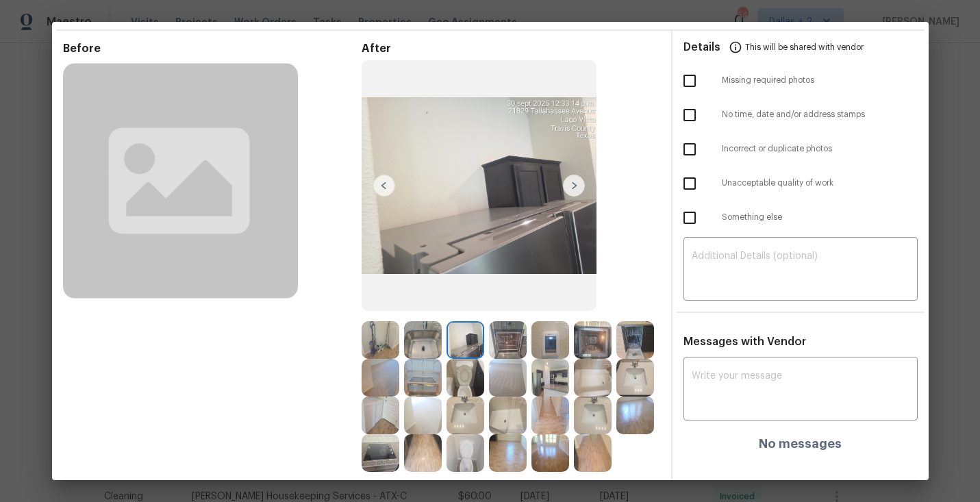
scroll to position [0, 0]
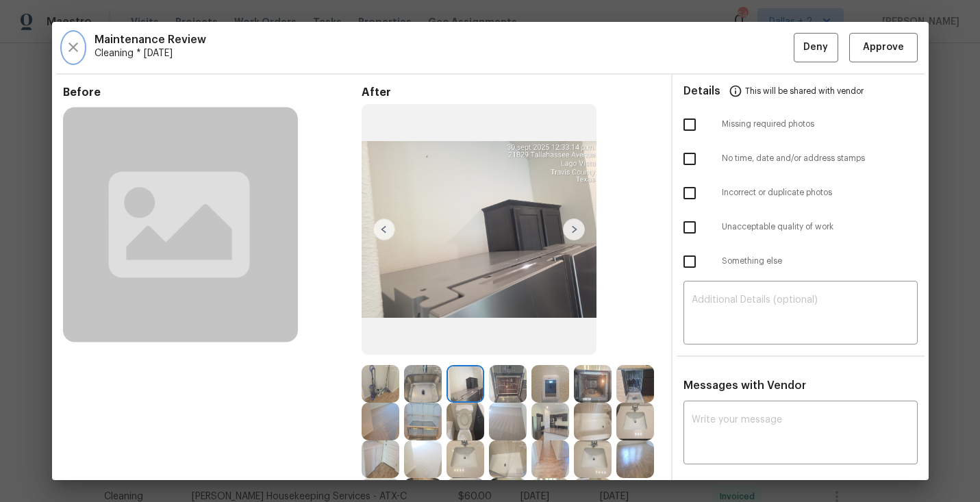
click at [80, 54] on icon "button" at bounding box center [73, 47] width 16 height 16
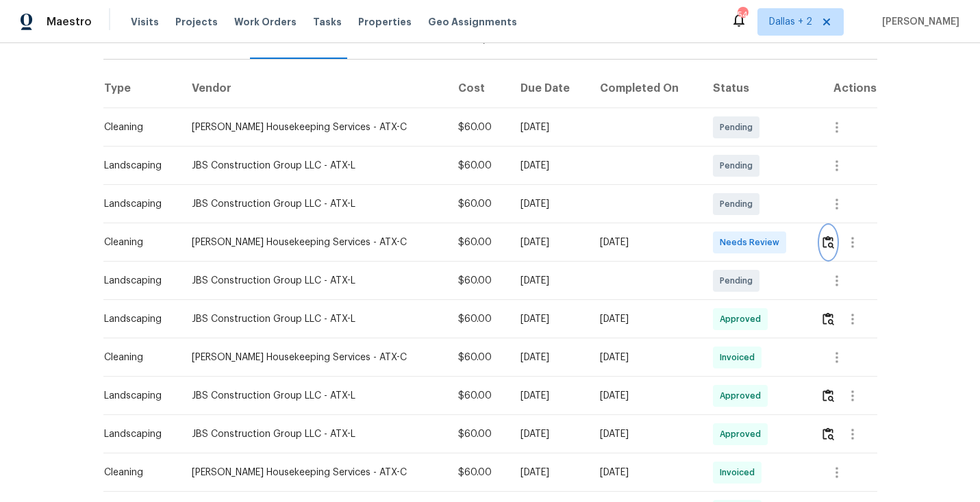
scroll to position [197, 0]
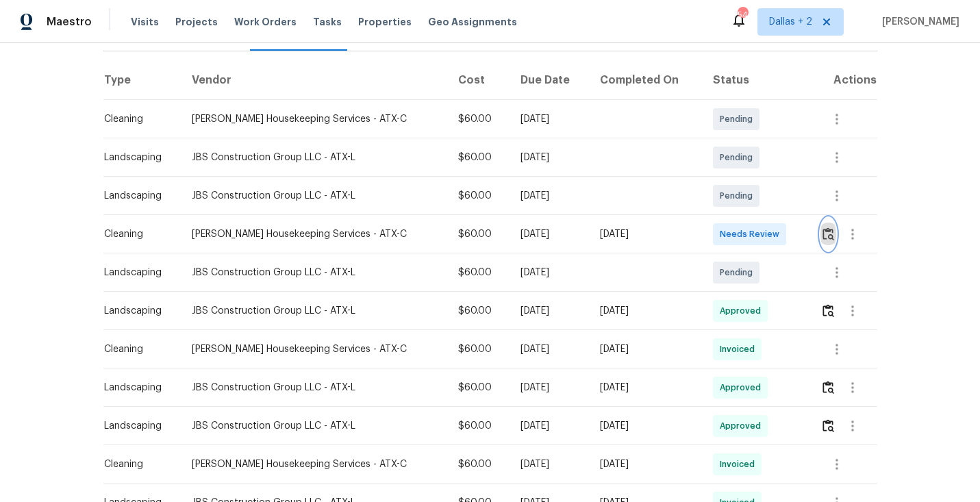
click at [830, 233] on img "button" at bounding box center [829, 233] width 12 height 13
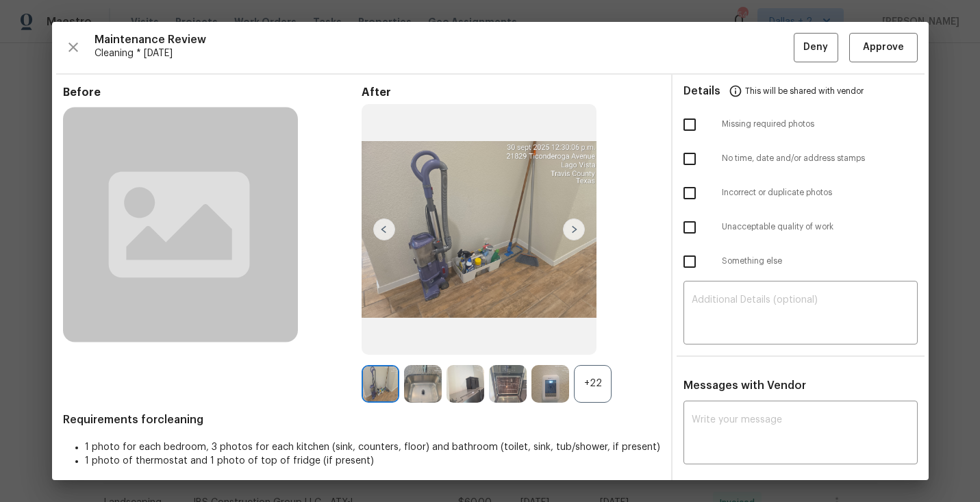
click at [595, 387] on div "+22" at bounding box center [593, 384] width 38 height 38
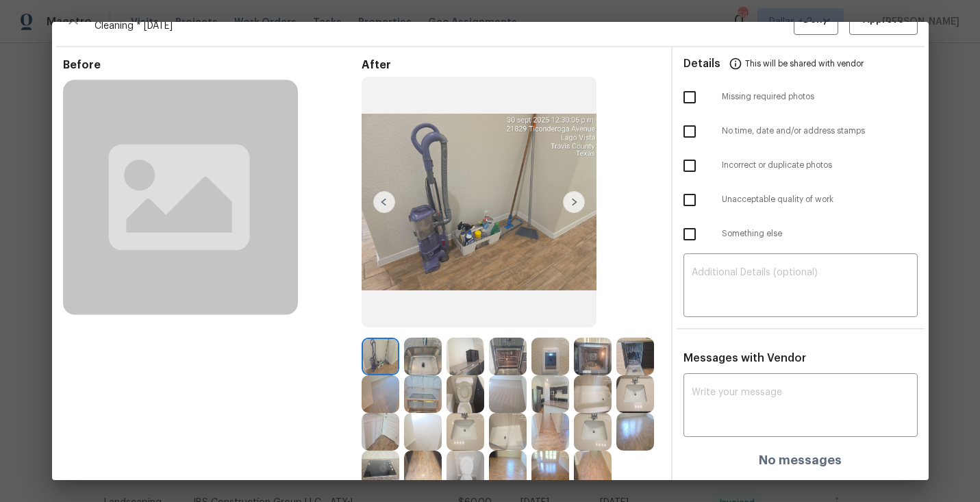
scroll to position [35, 0]
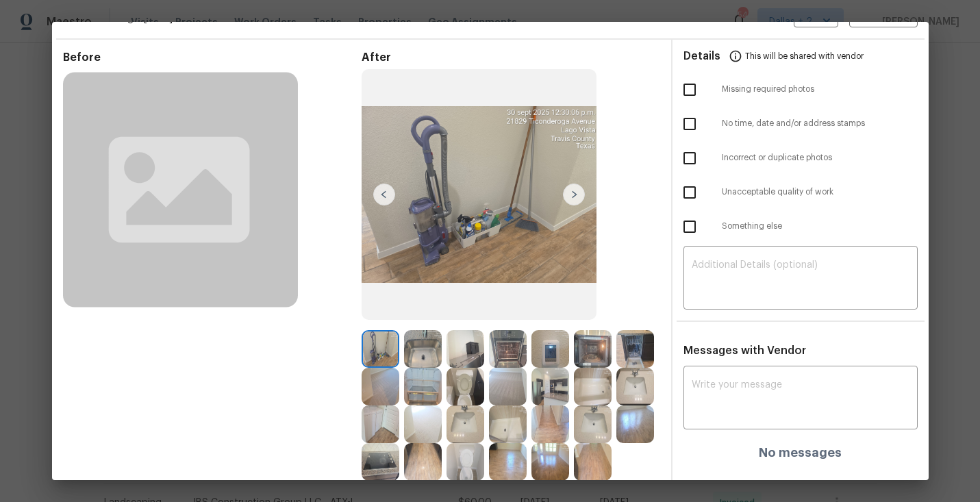
click at [469, 353] on img at bounding box center [466, 349] width 38 height 38
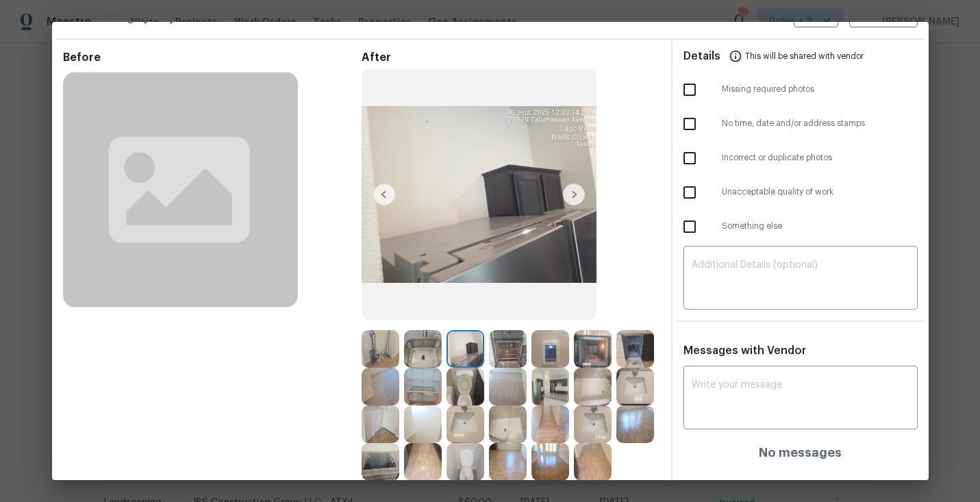
scroll to position [86, 0]
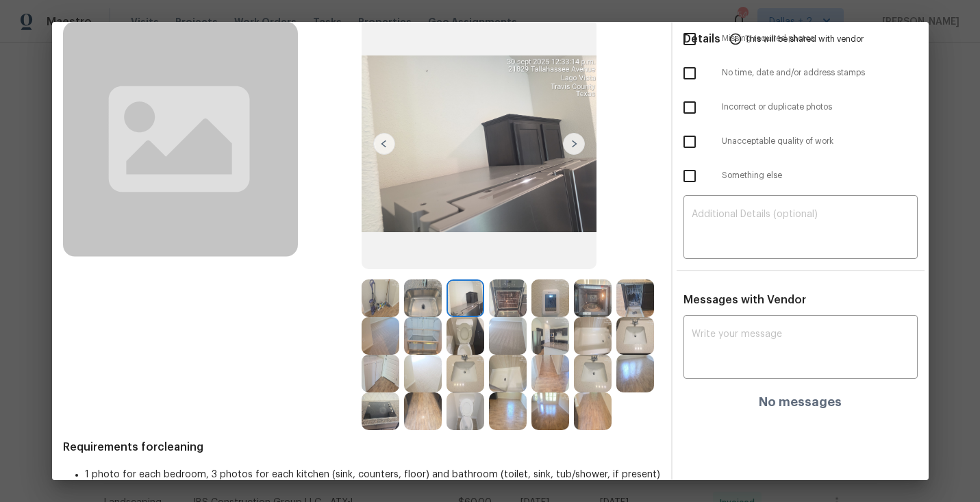
click at [508, 305] on img at bounding box center [508, 298] width 38 height 38
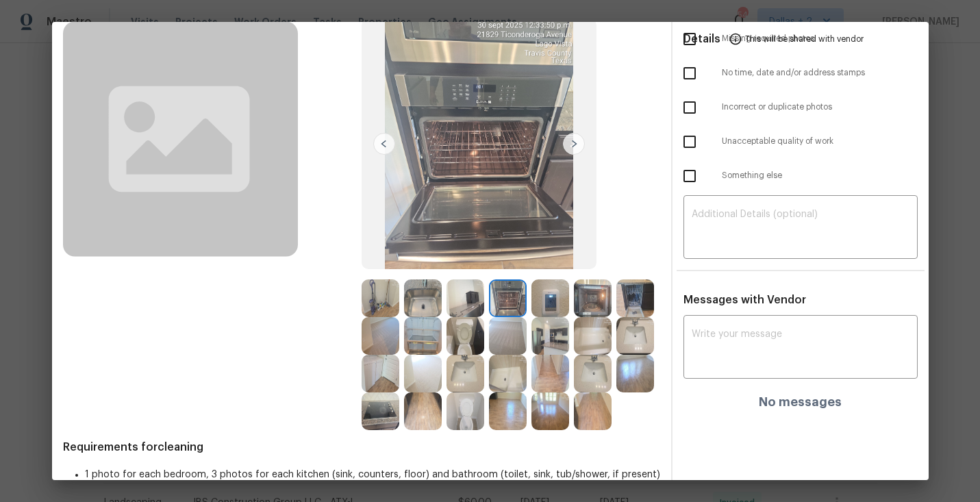
click at [568, 303] on img at bounding box center [550, 298] width 38 height 38
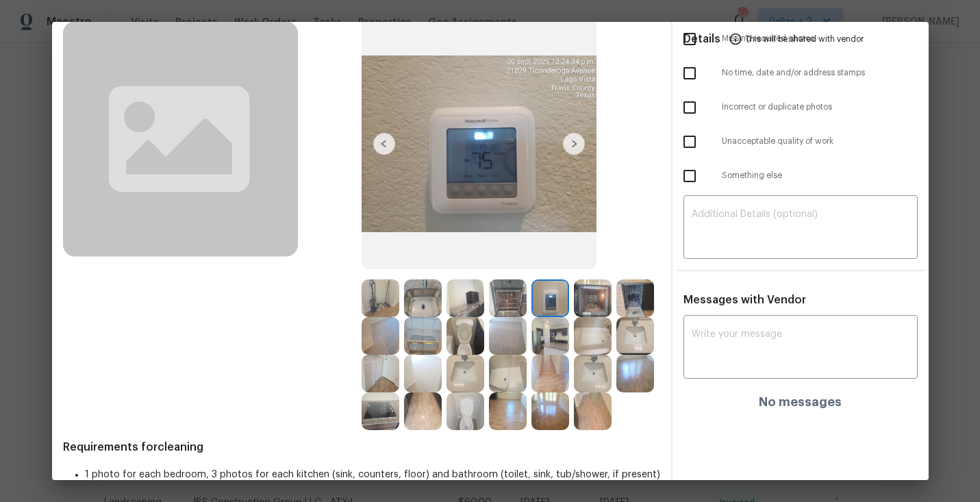
click at [588, 295] on img at bounding box center [593, 298] width 38 height 38
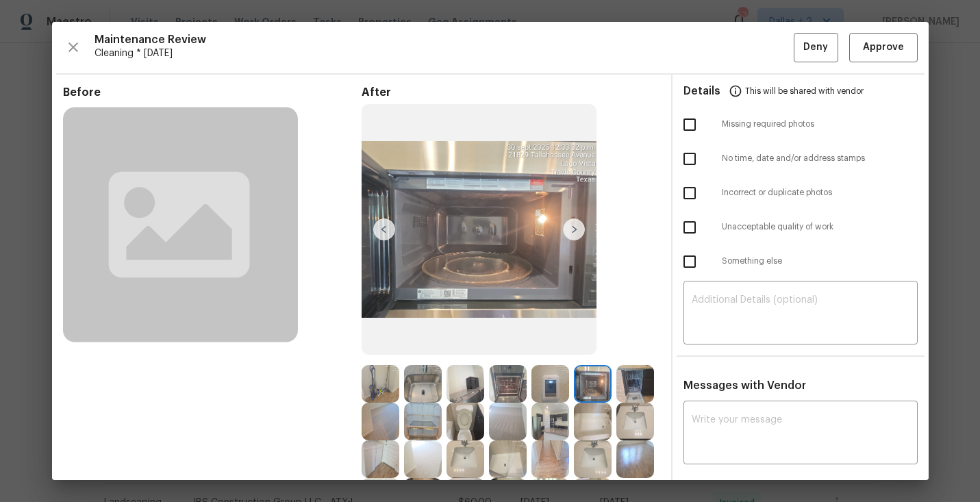
scroll to position [0, 0]
click at [71, 40] on icon "button" at bounding box center [73, 47] width 16 height 16
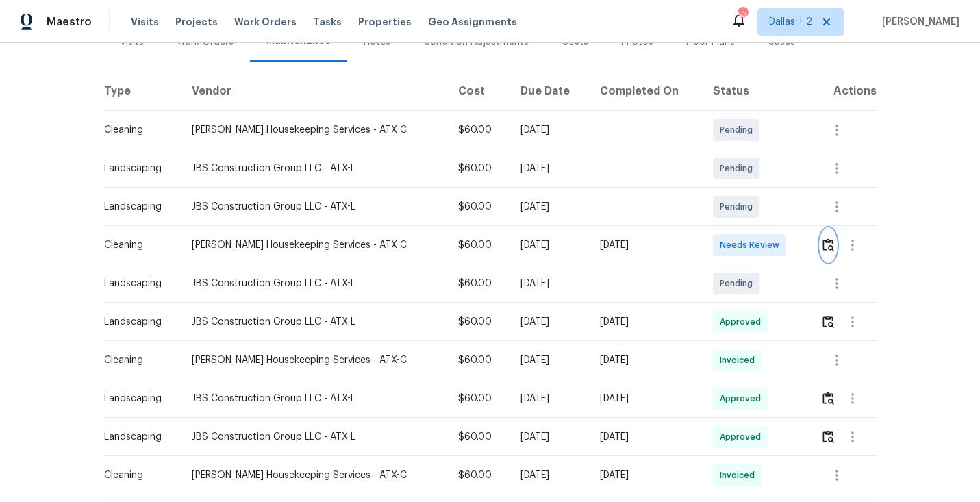
scroll to position [227, 0]
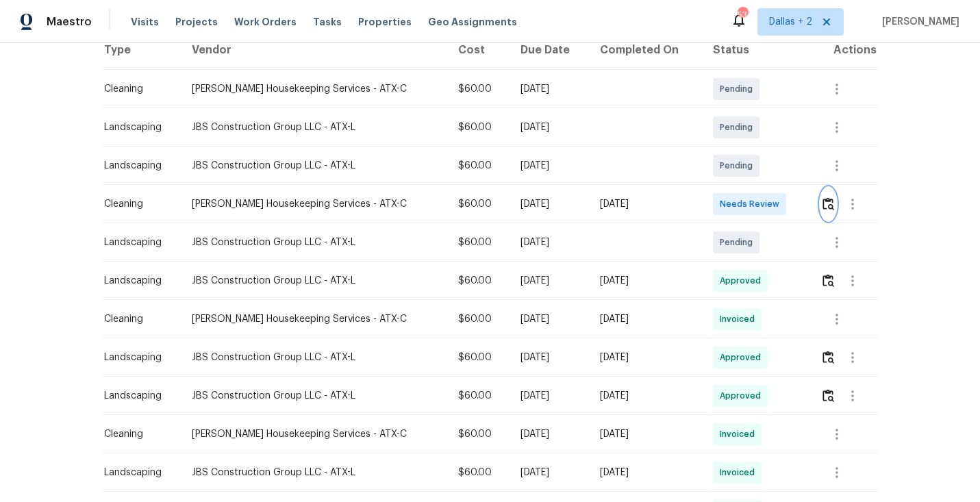
click at [831, 203] on img "button" at bounding box center [829, 203] width 12 height 13
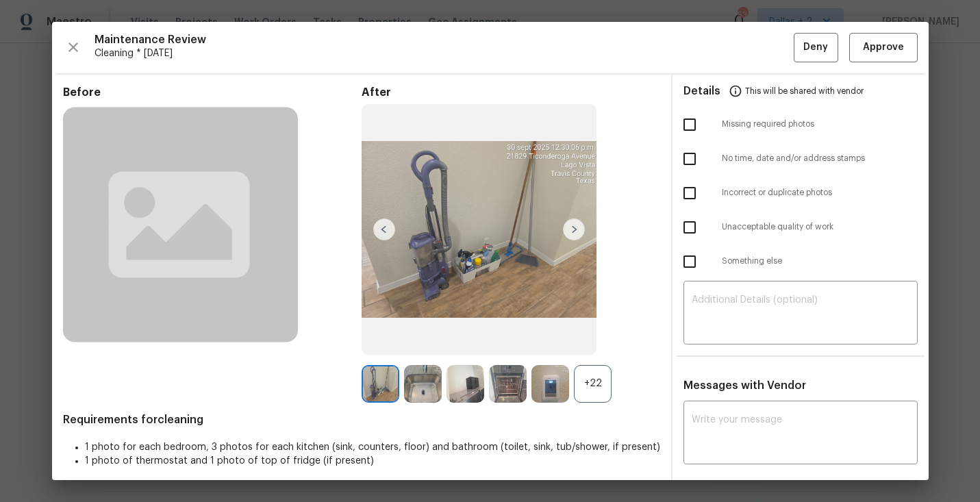
click at [602, 376] on div "+22" at bounding box center [593, 384] width 38 height 38
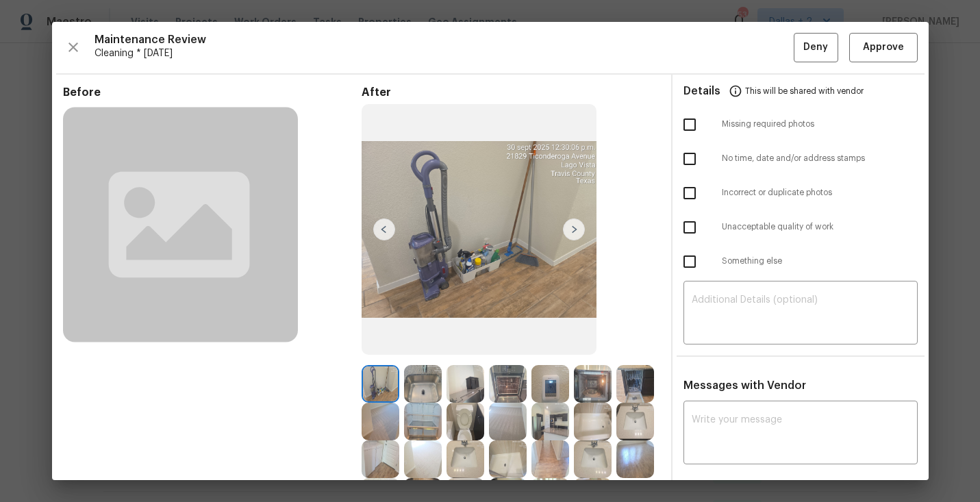
scroll to position [120, 0]
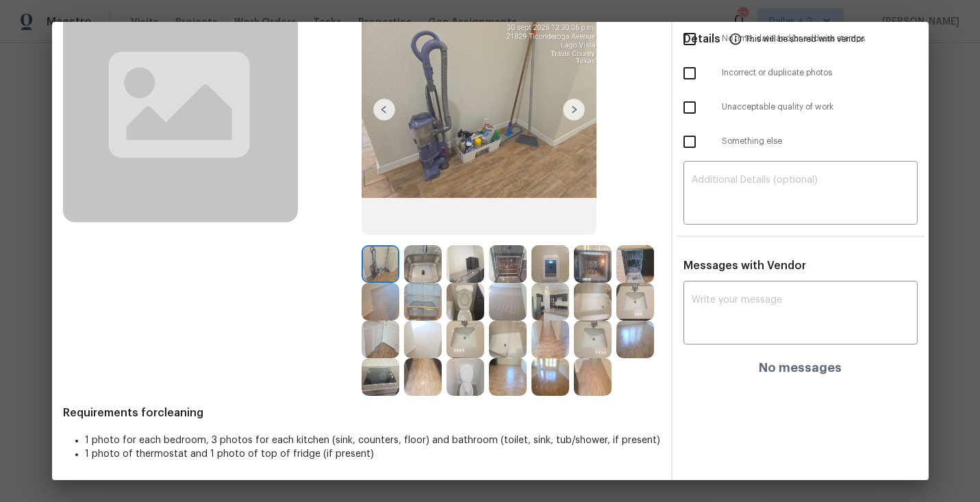
click at [451, 262] on img at bounding box center [466, 264] width 38 height 38
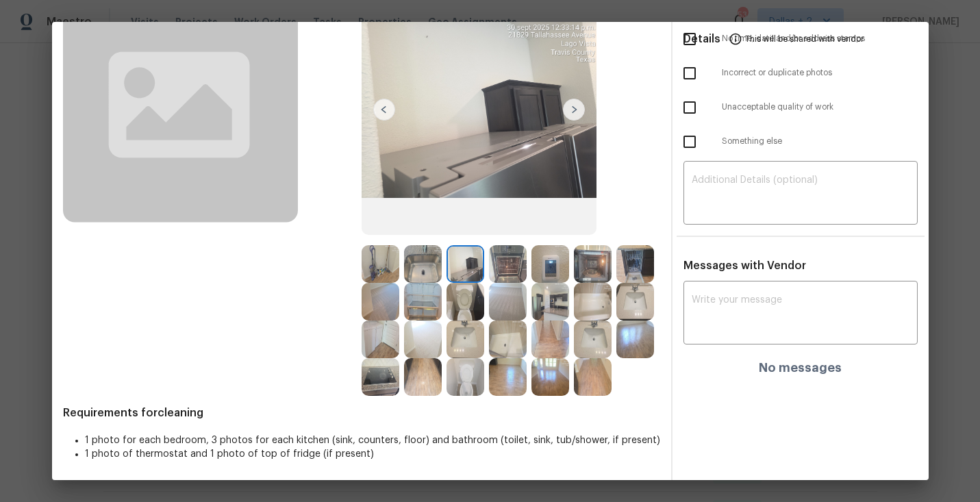
click at [545, 305] on img at bounding box center [550, 302] width 38 height 38
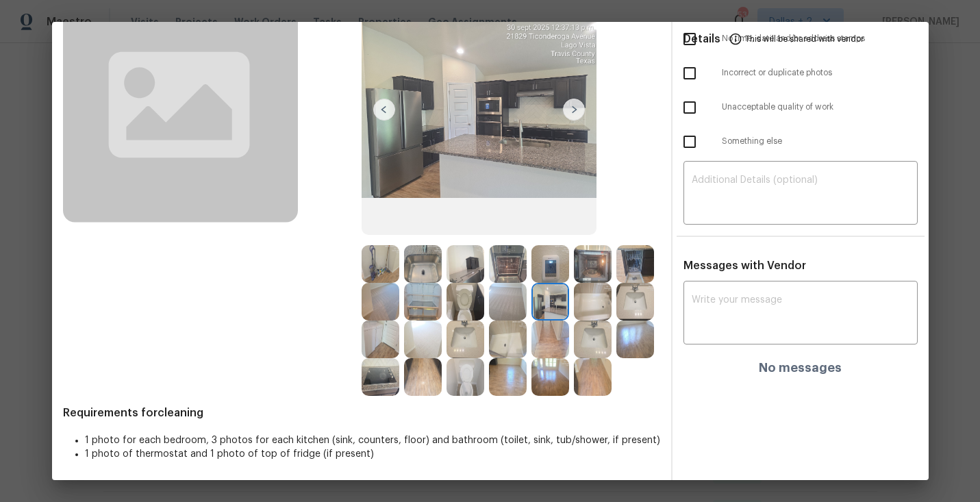
click at [590, 298] on img at bounding box center [593, 302] width 38 height 38
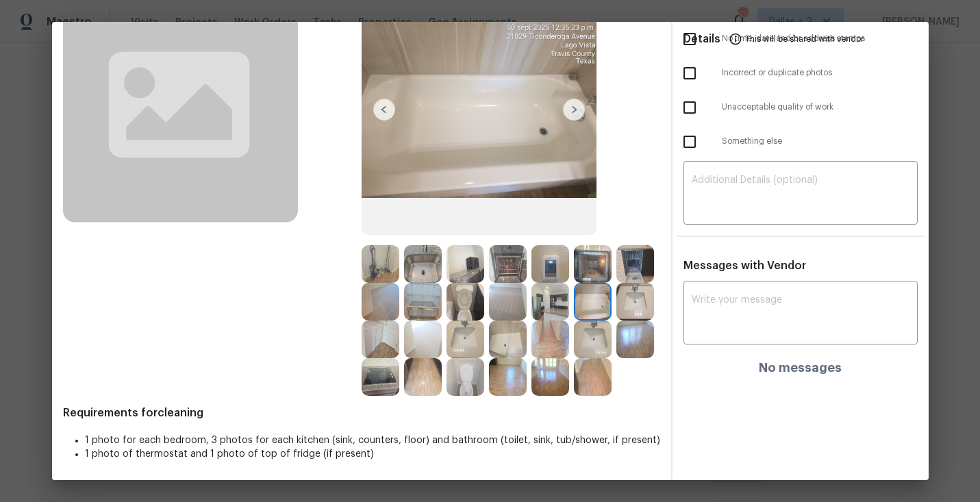
click at [509, 345] on img at bounding box center [508, 340] width 38 height 38
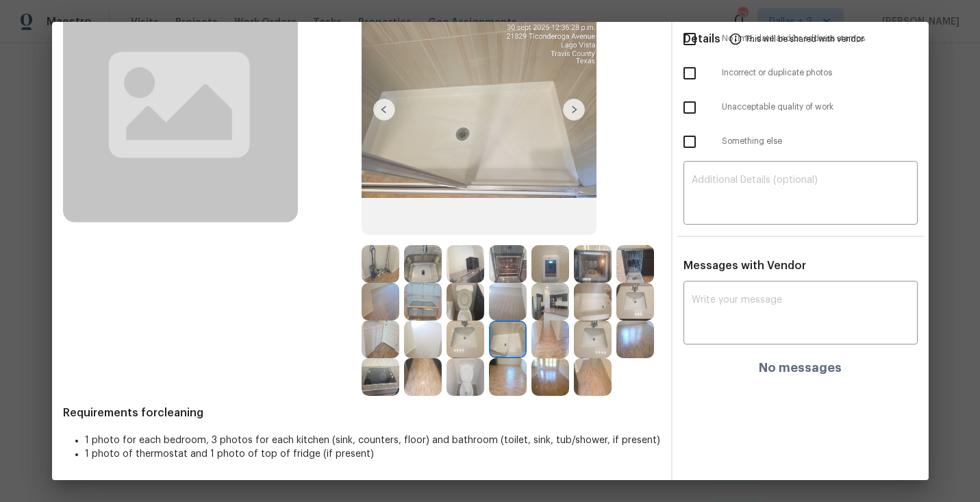
click at [585, 378] on img at bounding box center [593, 377] width 38 height 38
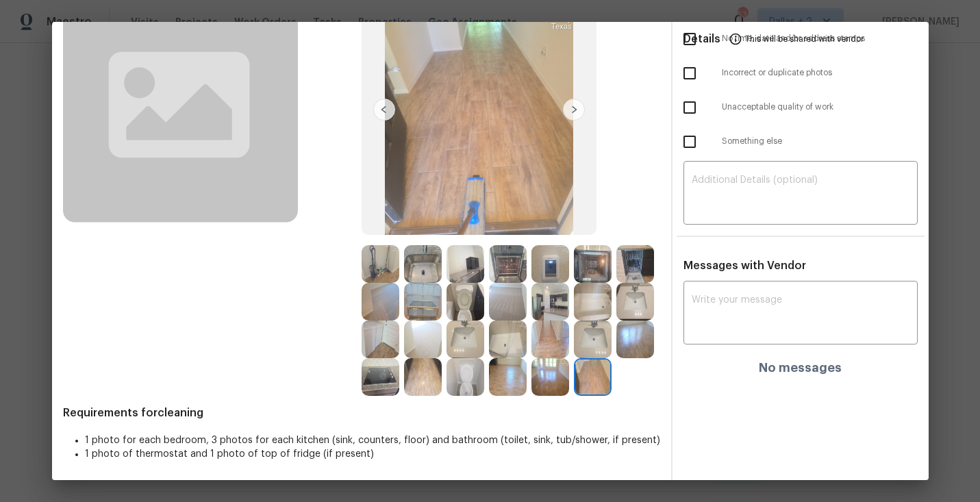
click at [594, 349] on img at bounding box center [593, 340] width 38 height 38
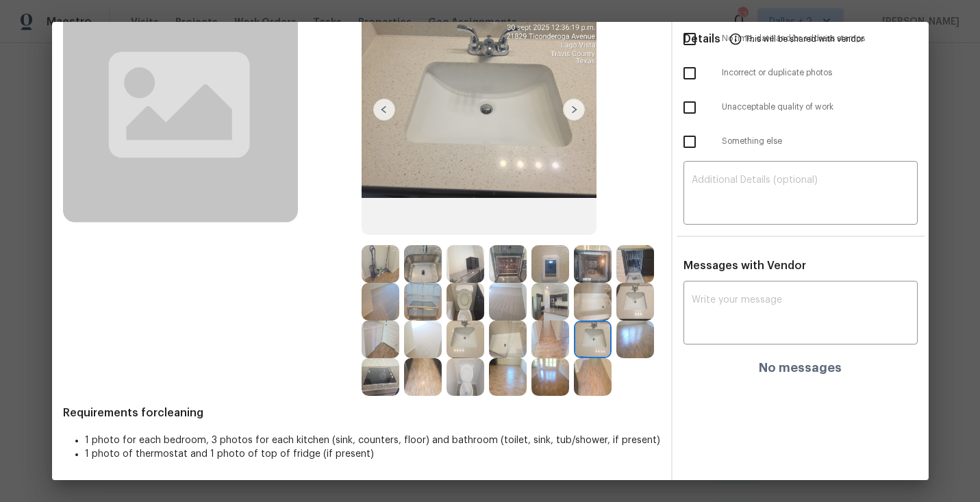
click at [375, 337] on img at bounding box center [381, 340] width 38 height 38
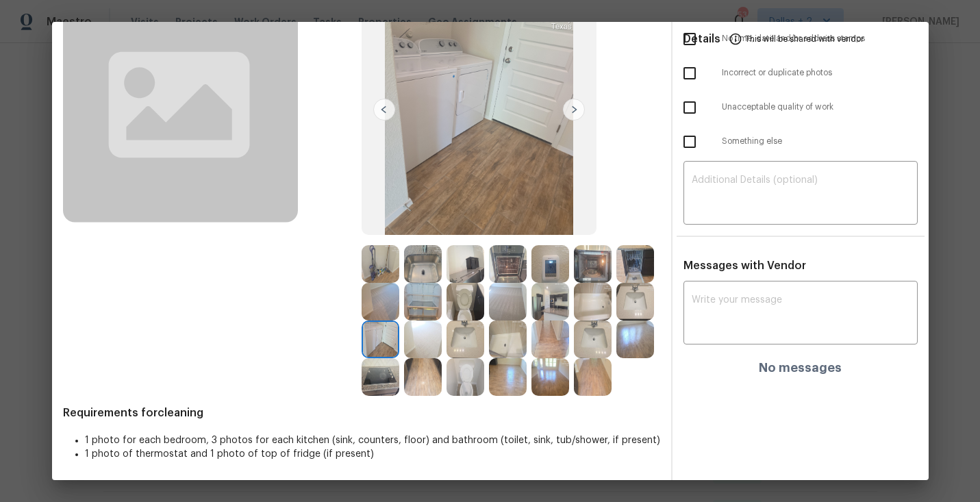
click at [573, 108] on img at bounding box center [574, 110] width 22 height 22
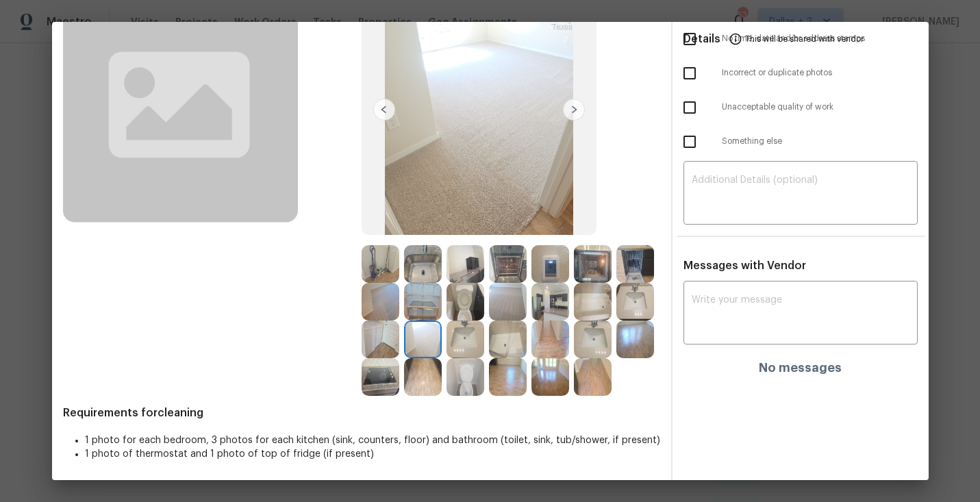
click at [573, 108] on img at bounding box center [574, 110] width 22 height 22
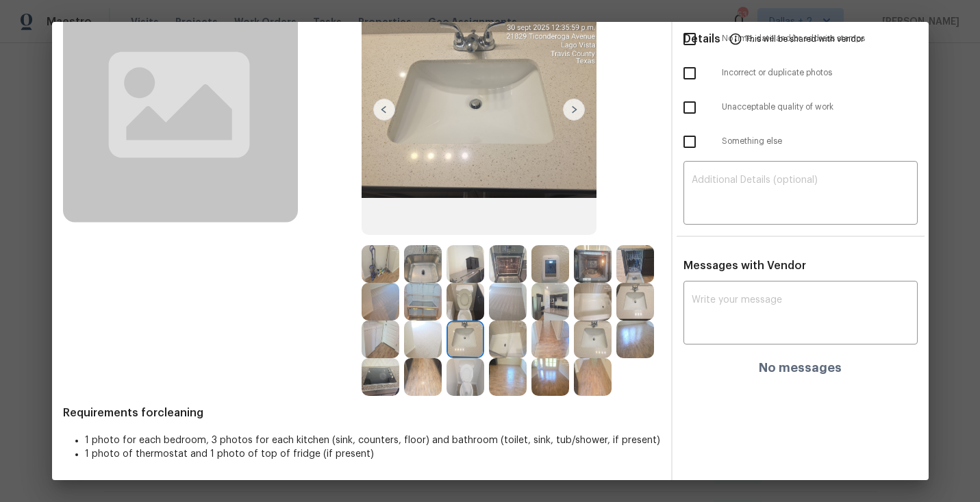
click at [573, 108] on img at bounding box center [574, 110] width 22 height 22
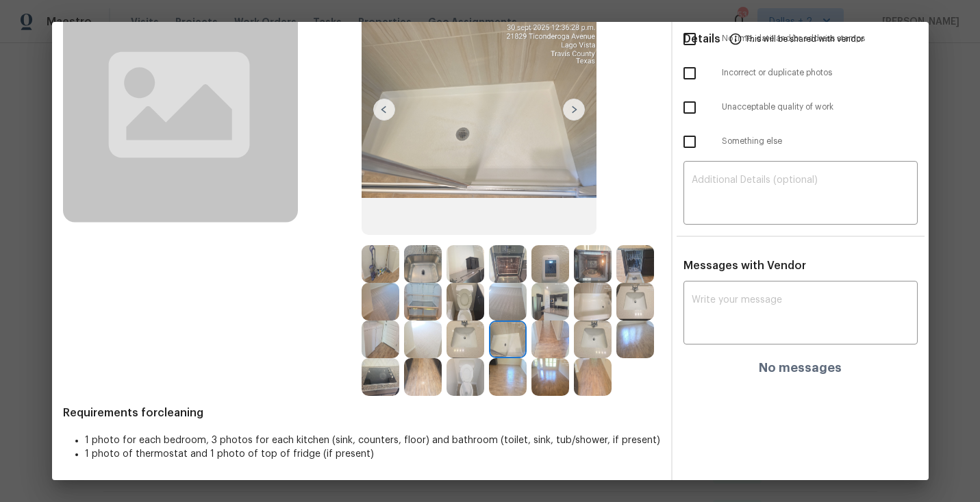
click at [573, 108] on img at bounding box center [574, 110] width 22 height 22
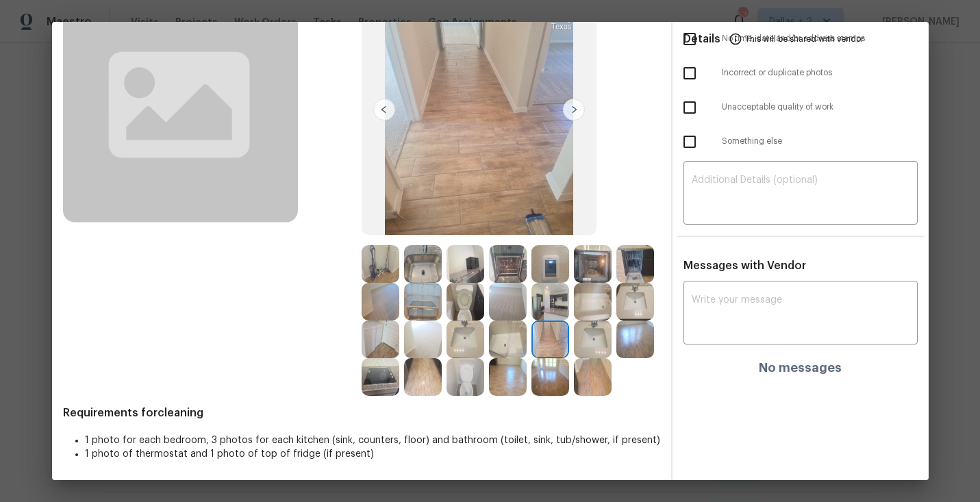
click at [573, 108] on img at bounding box center [574, 110] width 22 height 22
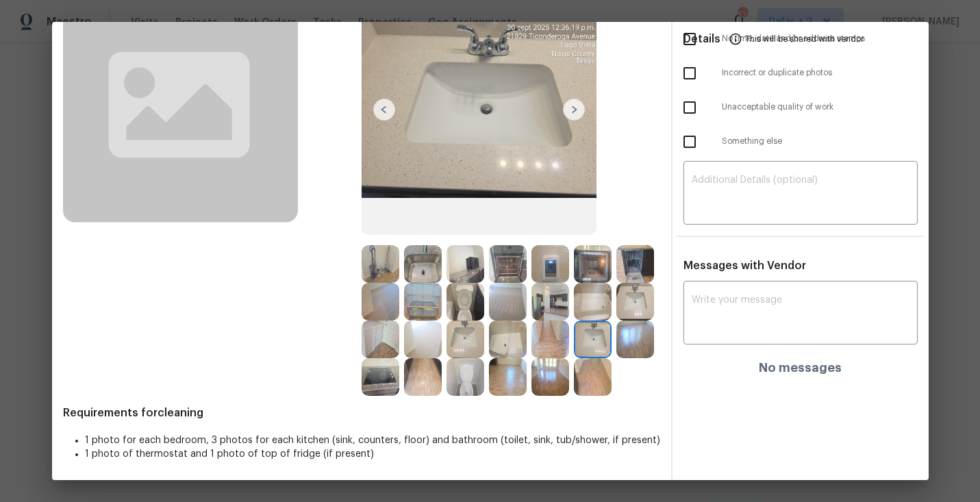
click at [573, 108] on img at bounding box center [574, 110] width 22 height 22
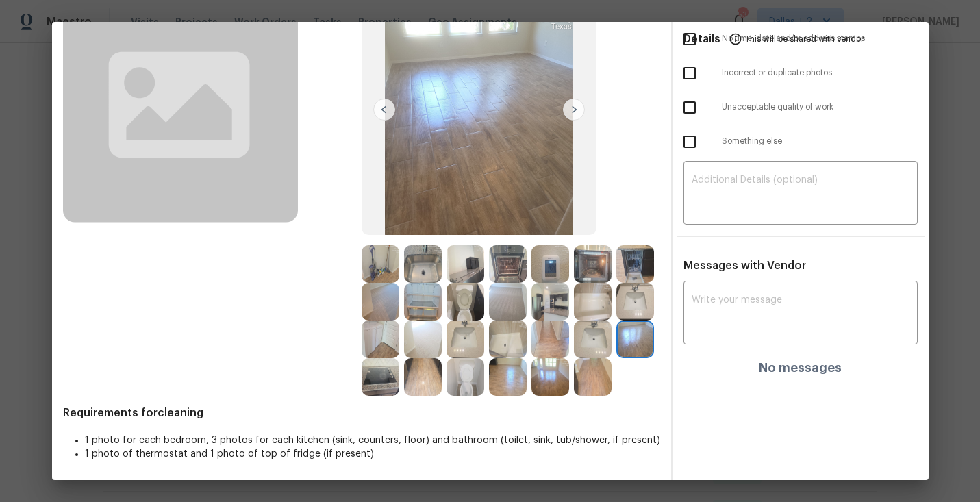
click at [573, 108] on img at bounding box center [574, 110] width 22 height 22
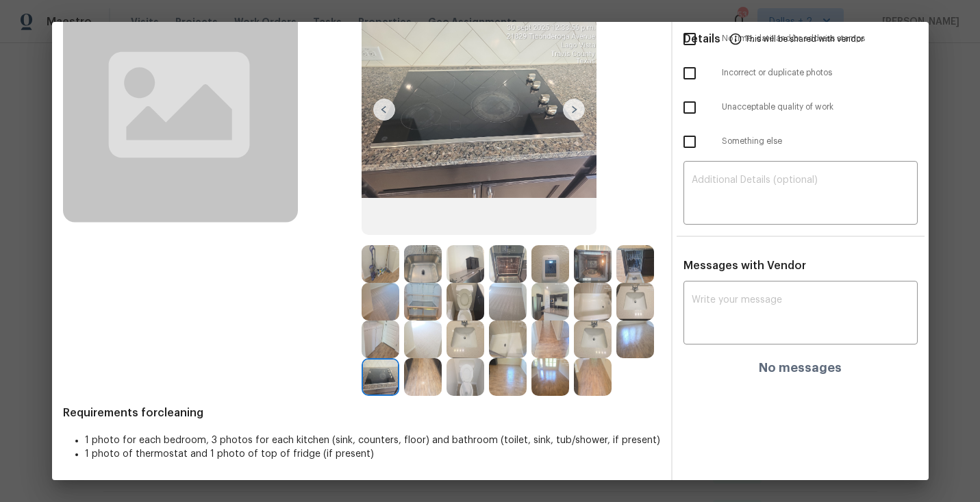
click at [575, 110] on img at bounding box center [574, 110] width 22 height 22
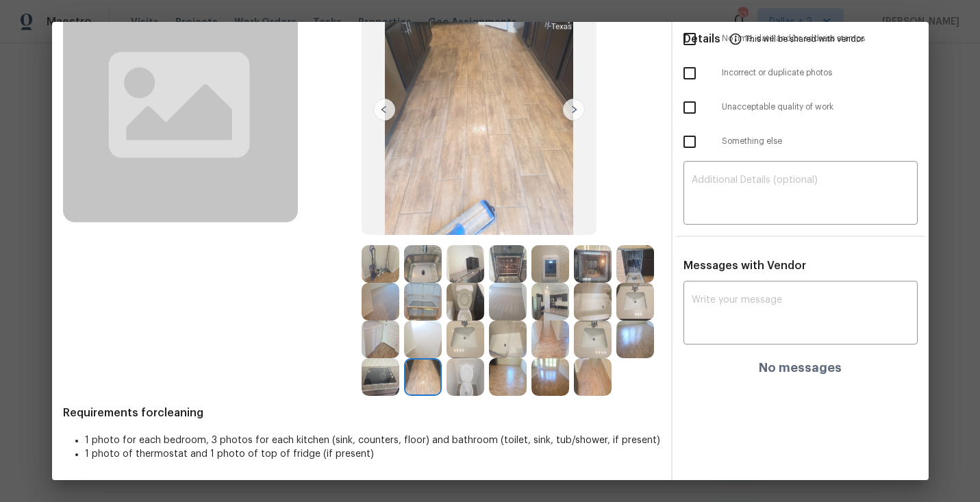
click at [473, 397] on div "Before After Requirements for cleaning 1 photo for each bedroom, 3 photos for e…" at bounding box center [361, 223] width 597 height 515
click at [462, 372] on img at bounding box center [466, 377] width 38 height 38
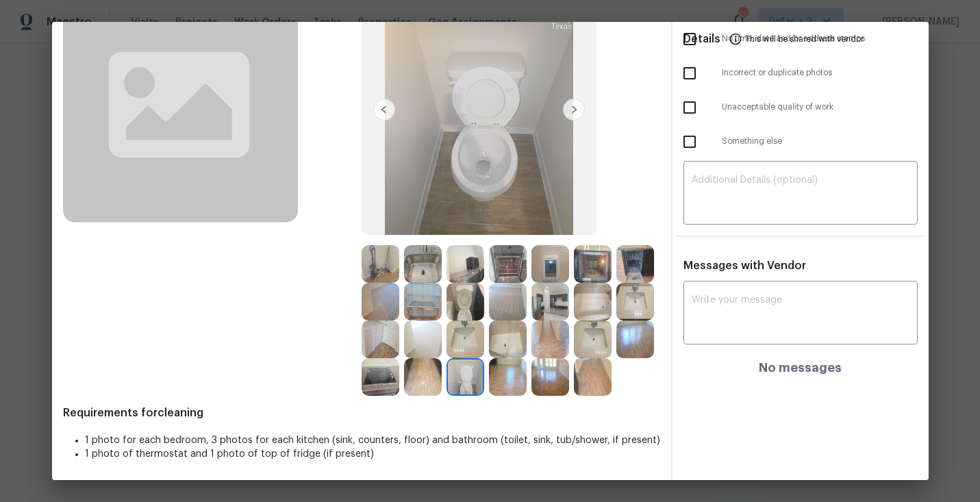
click at [503, 338] on img at bounding box center [508, 340] width 38 height 38
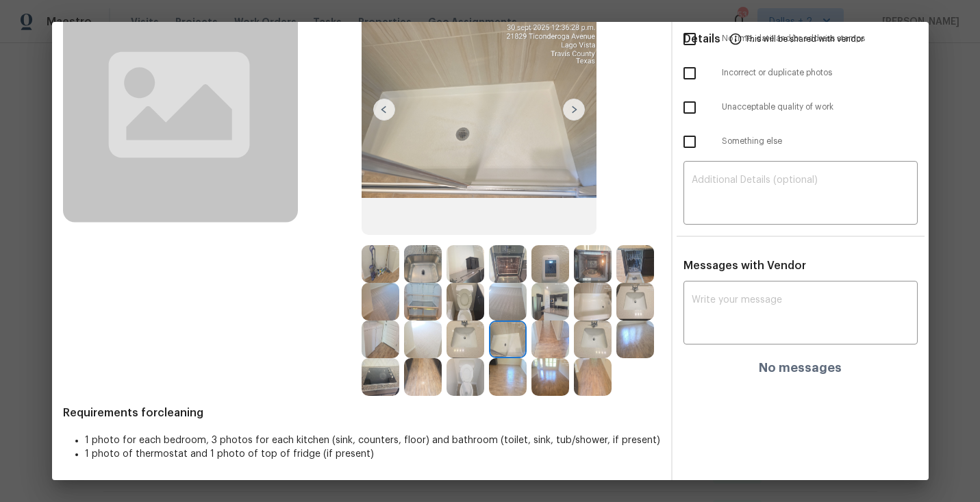
click at [503, 375] on img at bounding box center [508, 377] width 38 height 38
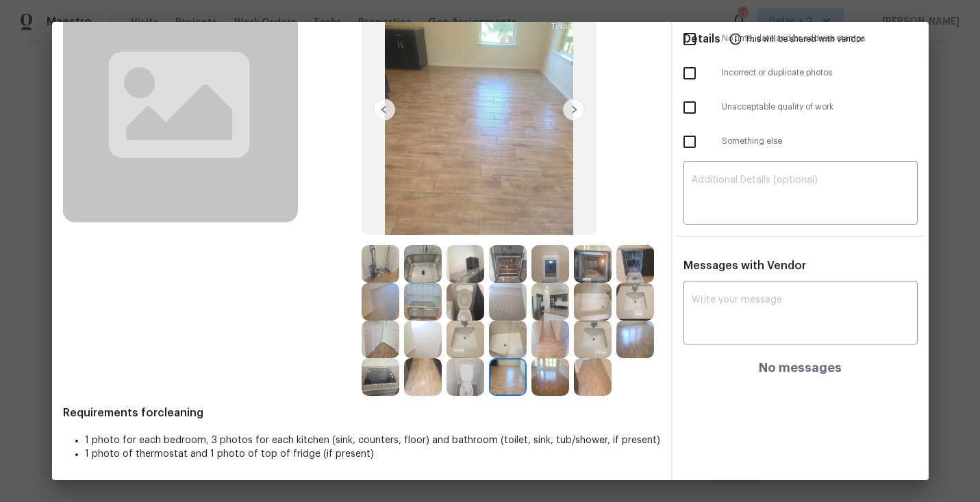
click at [565, 376] on img at bounding box center [550, 377] width 38 height 38
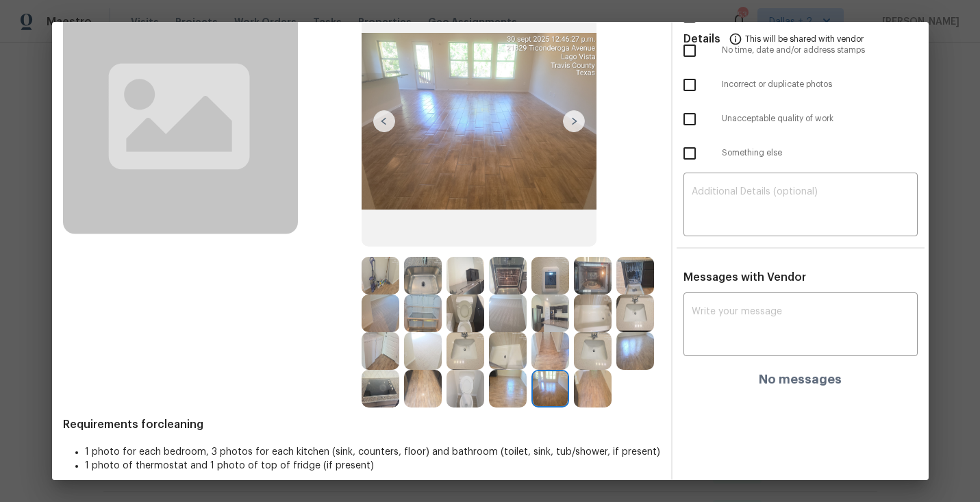
scroll to position [108, 0]
click at [379, 283] on img at bounding box center [381, 277] width 38 height 38
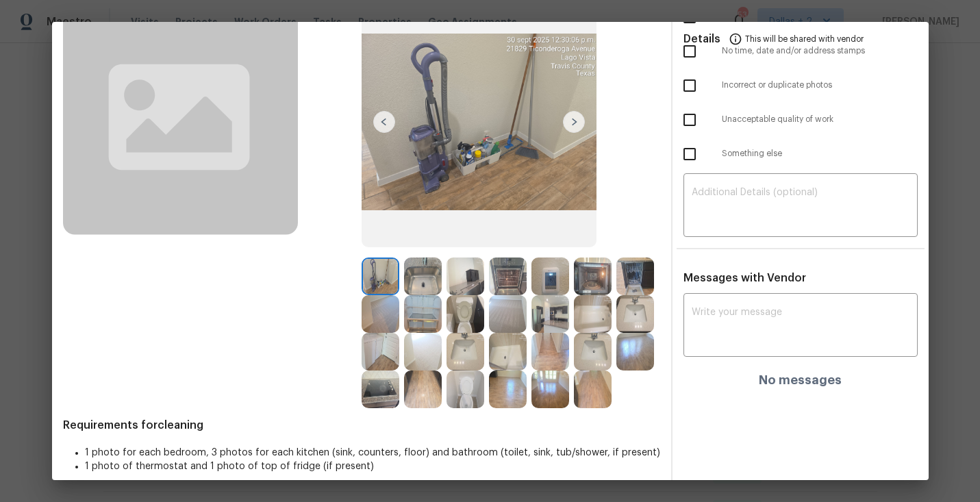
click at [579, 114] on img at bounding box center [574, 122] width 22 height 22
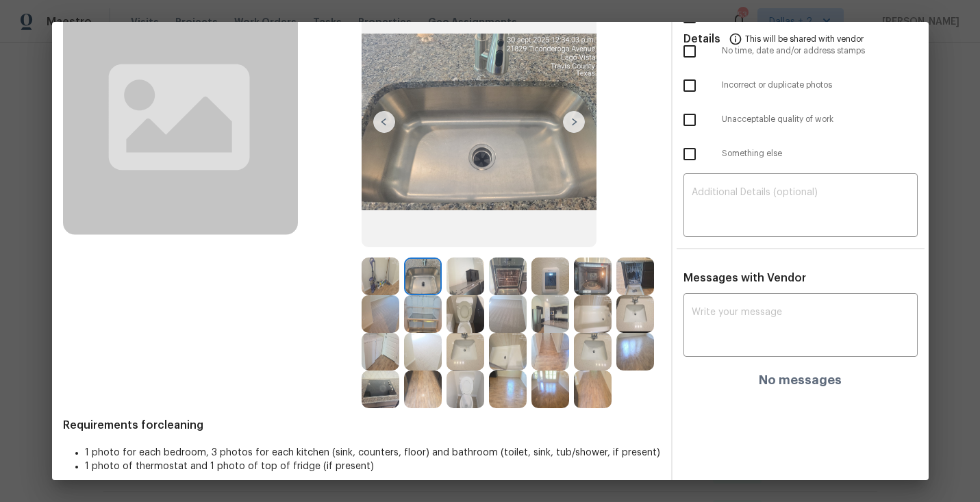
click at [573, 116] on img at bounding box center [574, 122] width 22 height 22
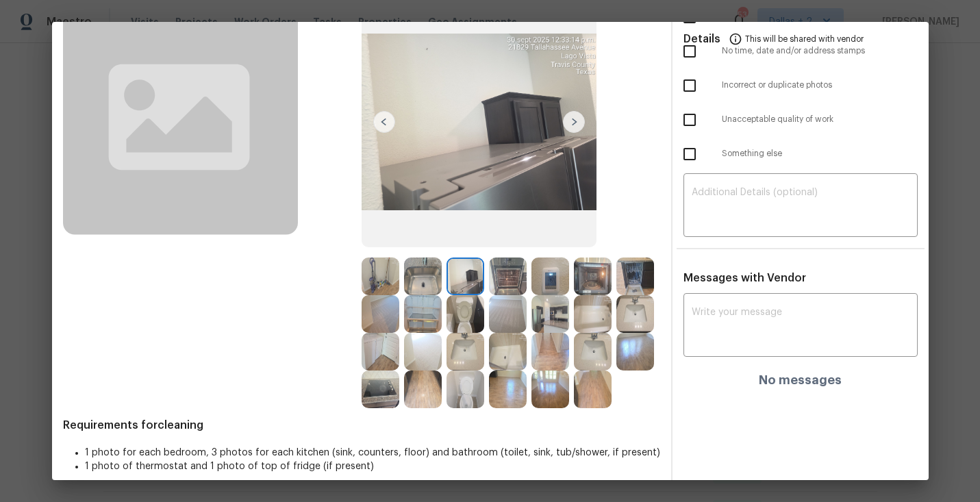
click at [573, 116] on img at bounding box center [574, 122] width 22 height 22
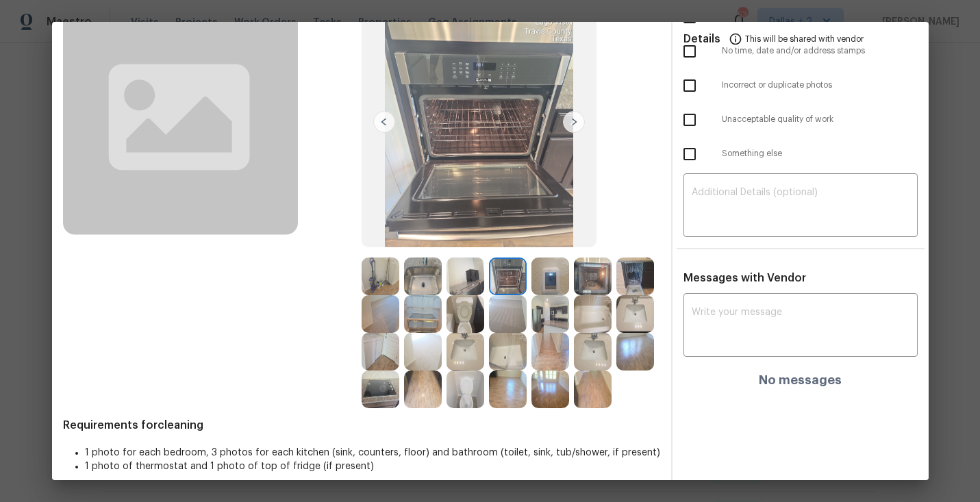
click at [573, 116] on img at bounding box center [574, 122] width 22 height 22
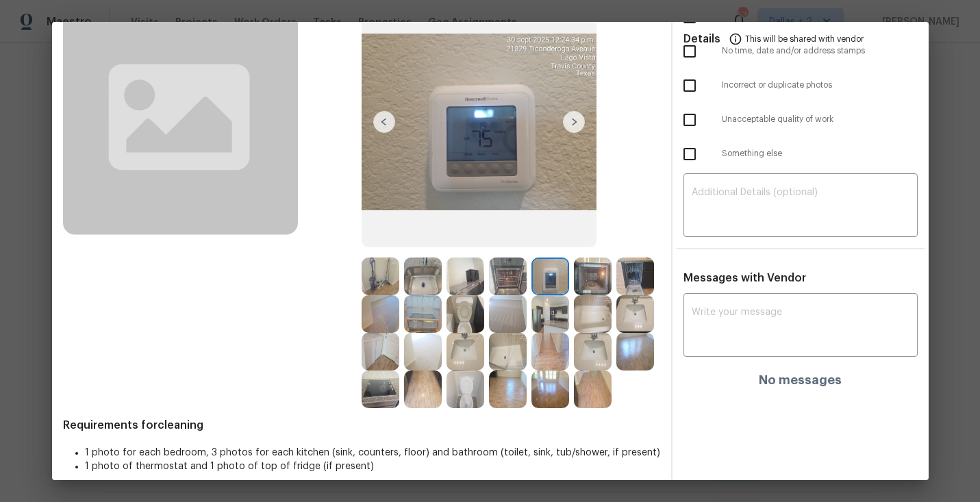
click at [573, 116] on img at bounding box center [574, 122] width 22 height 22
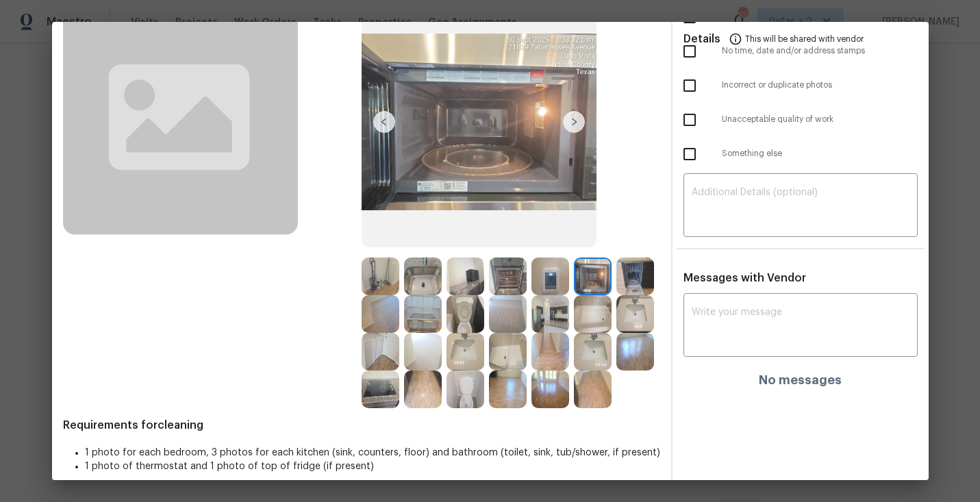
click at [573, 116] on img at bounding box center [574, 122] width 22 height 22
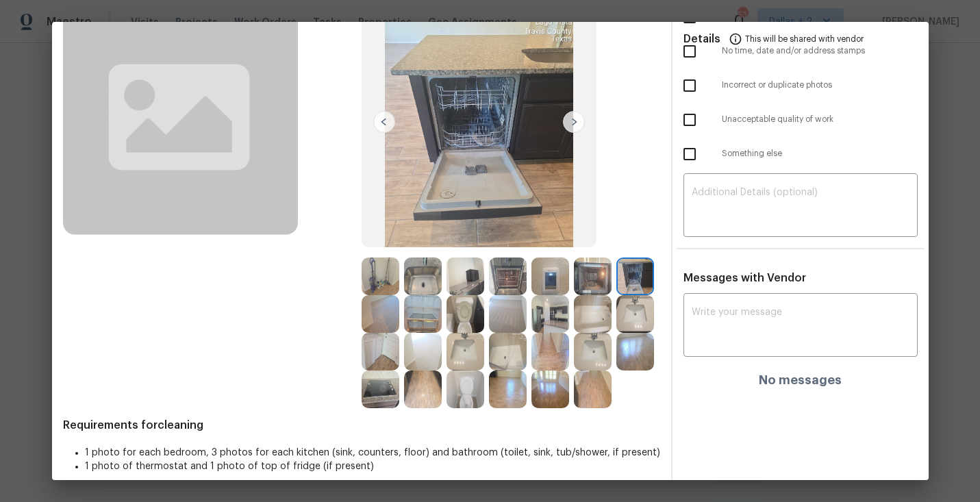
click at [418, 317] on img at bounding box center [423, 314] width 38 height 38
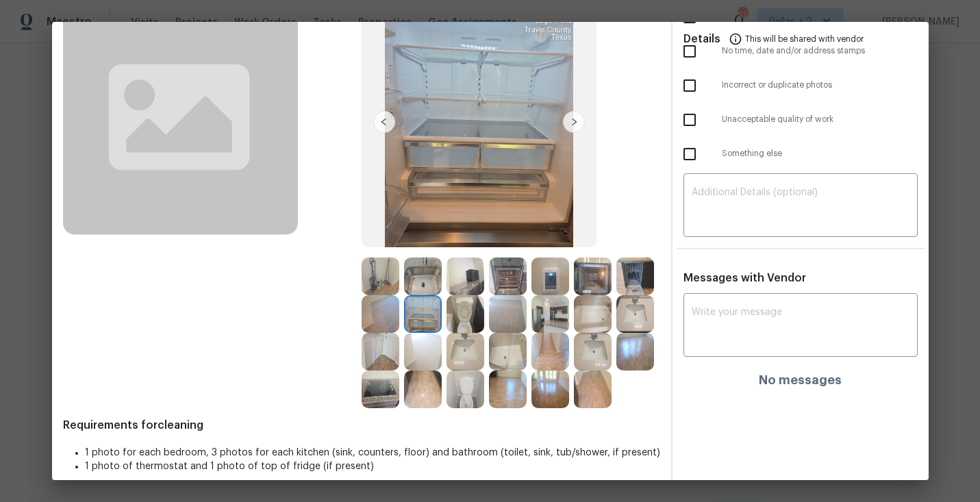
click at [566, 307] on img at bounding box center [550, 314] width 38 height 38
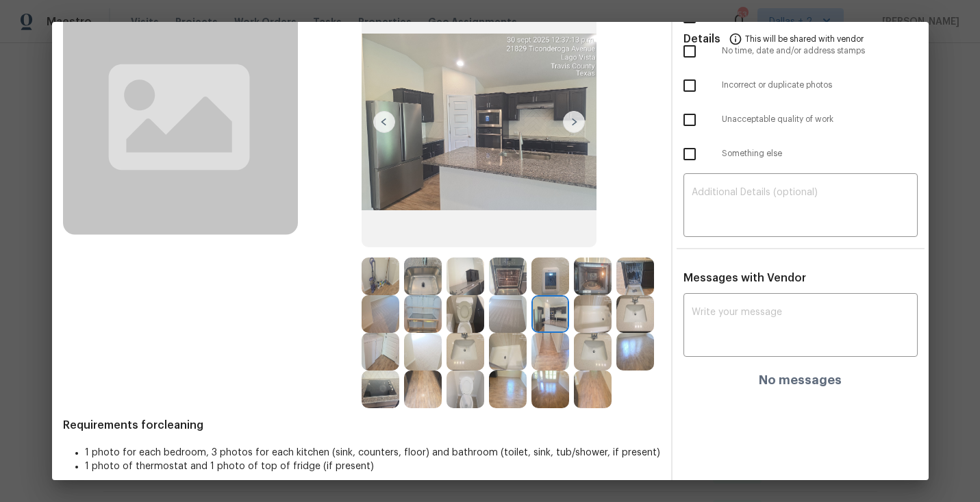
click at [471, 281] on img at bounding box center [466, 277] width 38 height 38
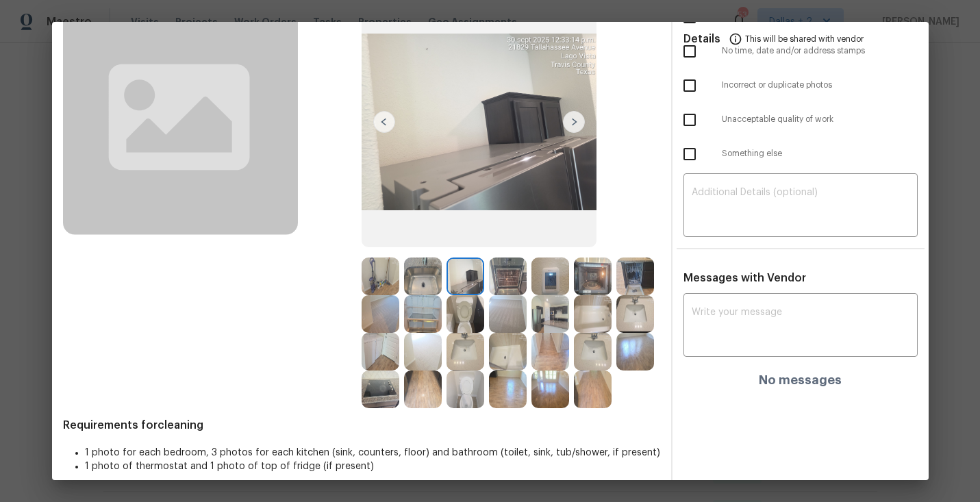
scroll to position [0, 0]
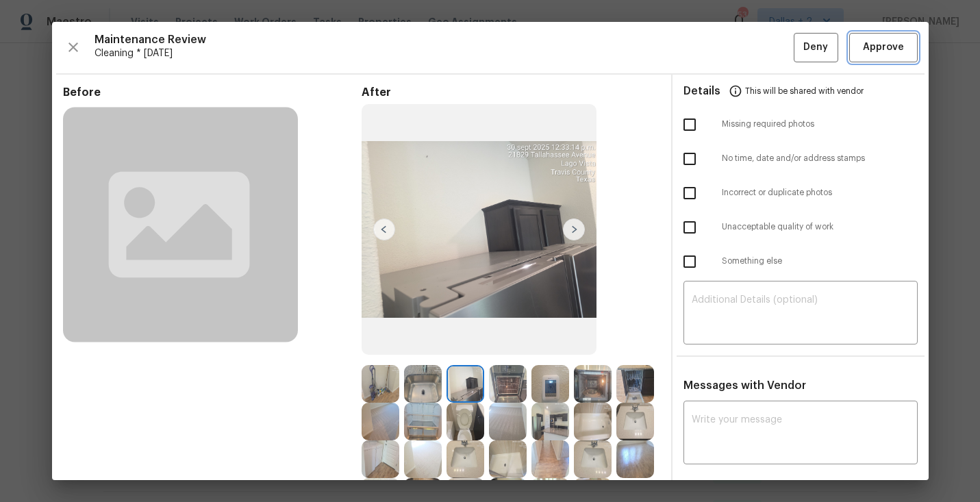
click at [889, 38] on button "Approve" at bounding box center [883, 47] width 68 height 29
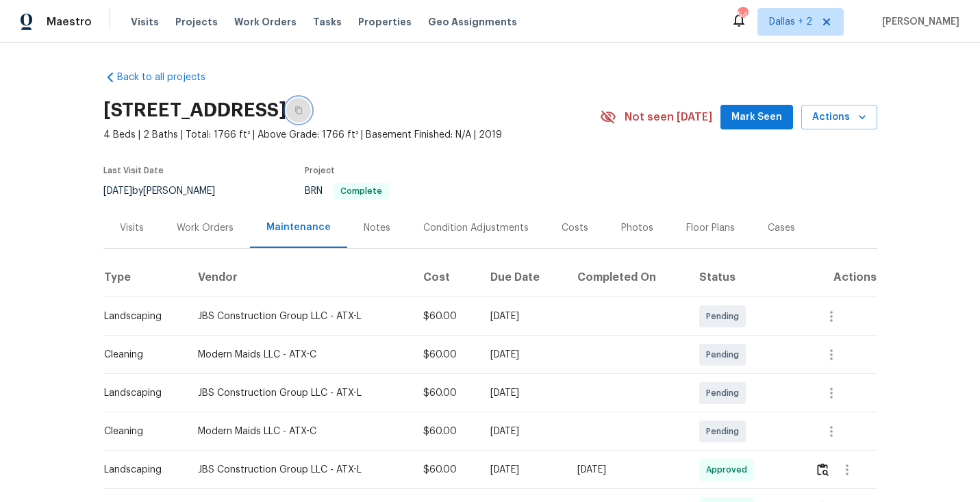
click at [302, 108] on icon "button" at bounding box center [298, 111] width 7 height 8
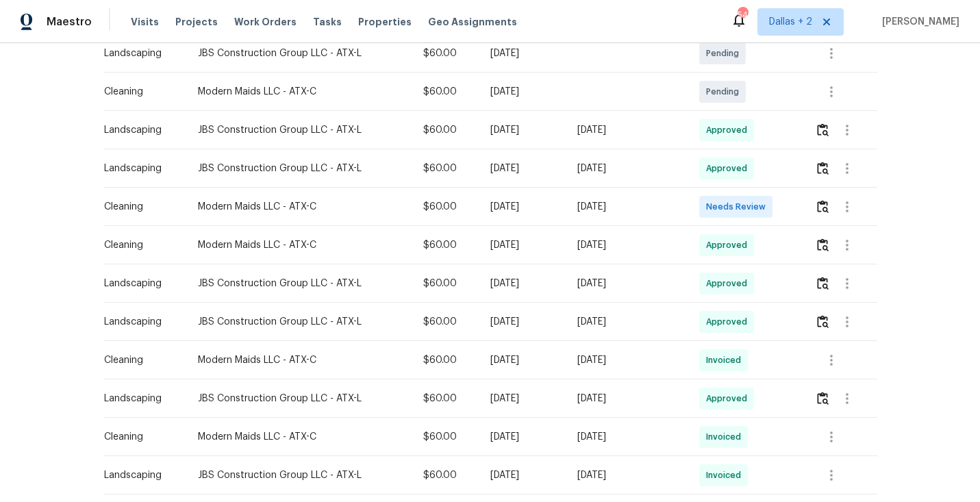
scroll to position [336, 0]
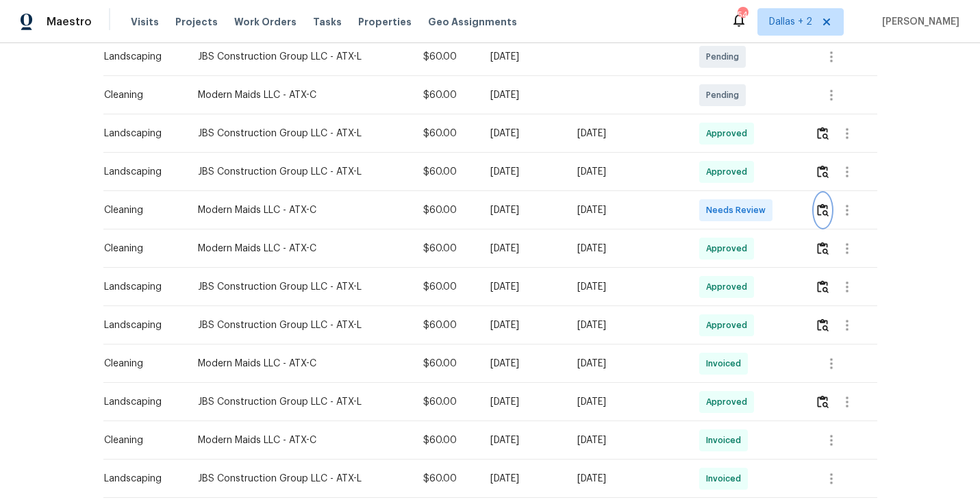
drag, startPoint x: 827, startPoint y: 216, endPoint x: 797, endPoint y: 320, distance: 107.9
click at [797, 320] on tbody "Landscaping JBS Construction Group LLC - ATX-L $60.00 Mon, Oct 13 2025 Pending …" at bounding box center [490, 440] width 774 height 959
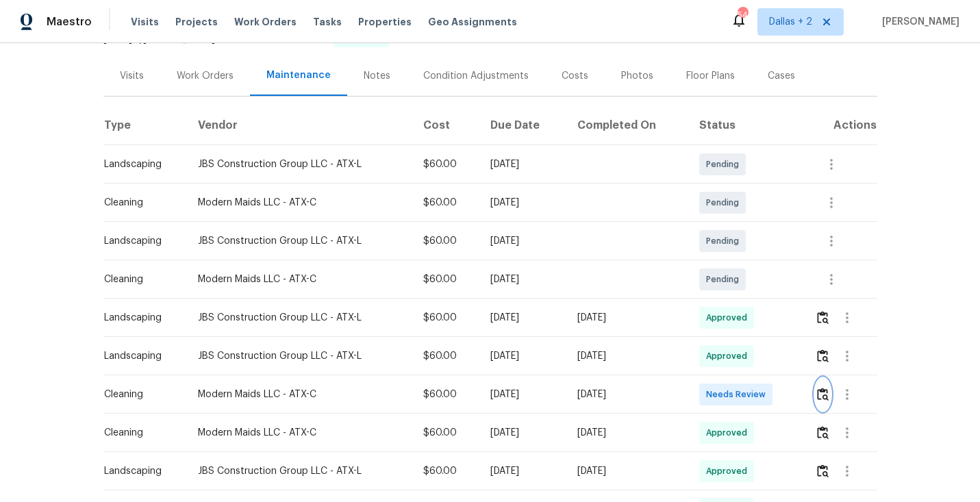
scroll to position [216, 0]
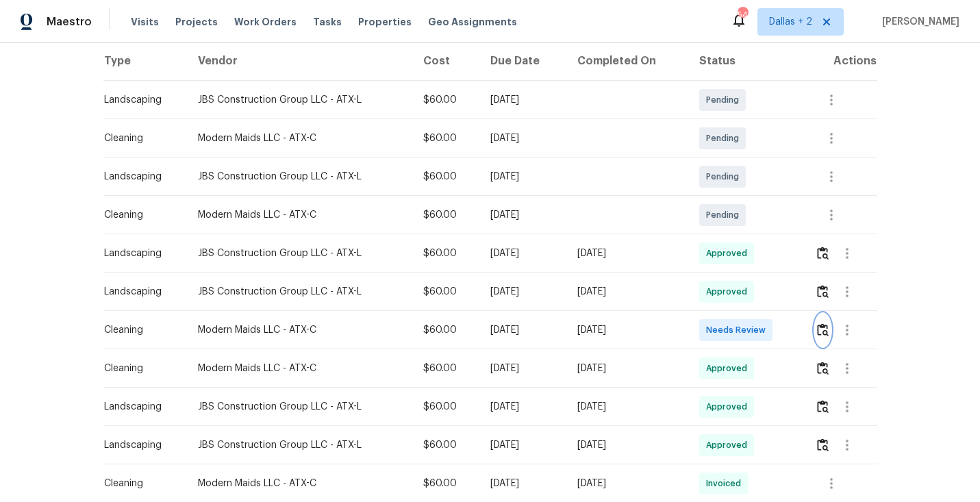
click at [825, 325] on img "button" at bounding box center [823, 329] width 12 height 13
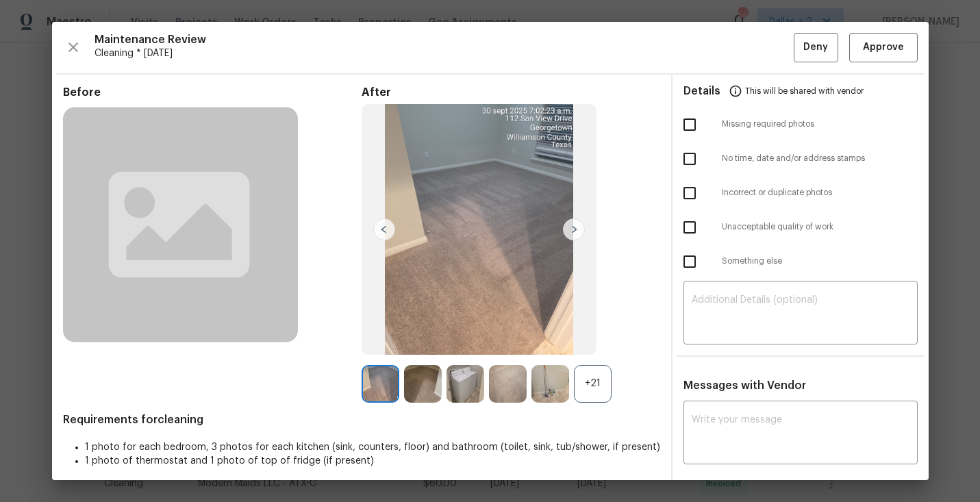
click at [597, 391] on div "+21" at bounding box center [593, 384] width 38 height 38
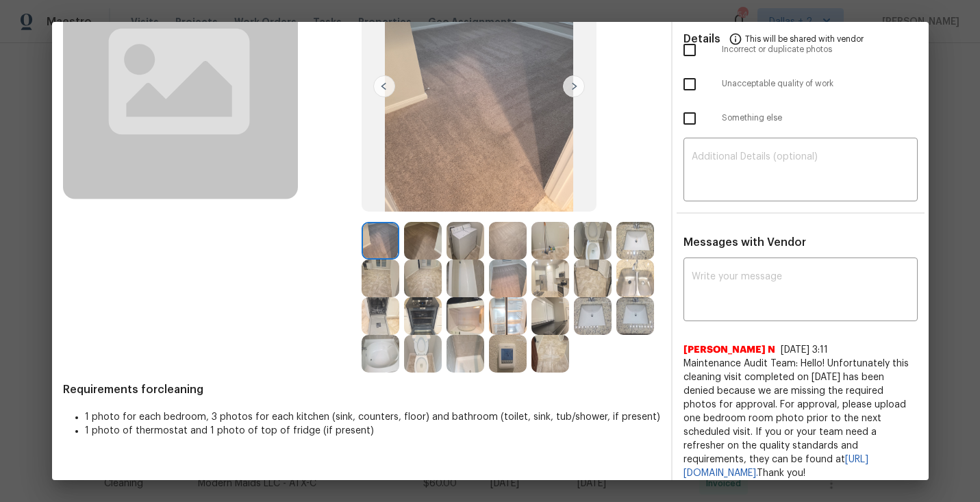
scroll to position [142, 0]
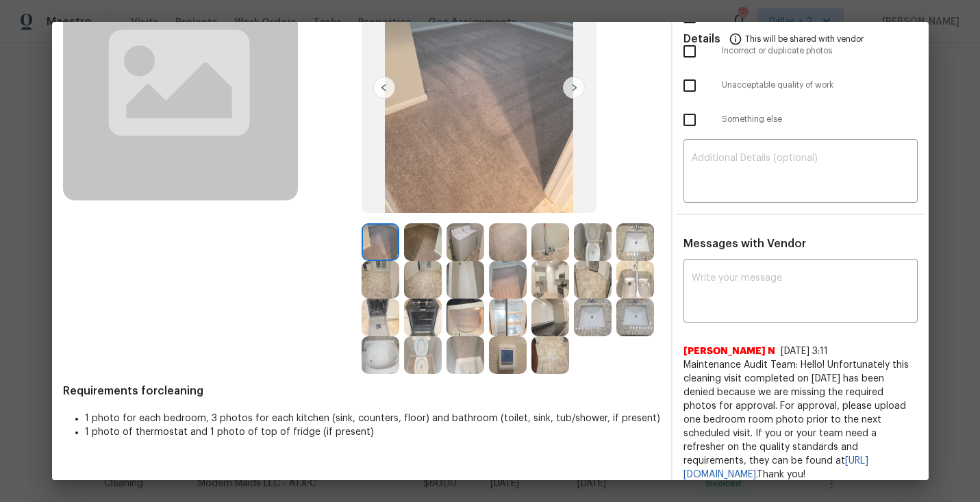
click at [386, 253] on img at bounding box center [381, 242] width 38 height 38
click at [427, 244] on img at bounding box center [423, 242] width 38 height 38
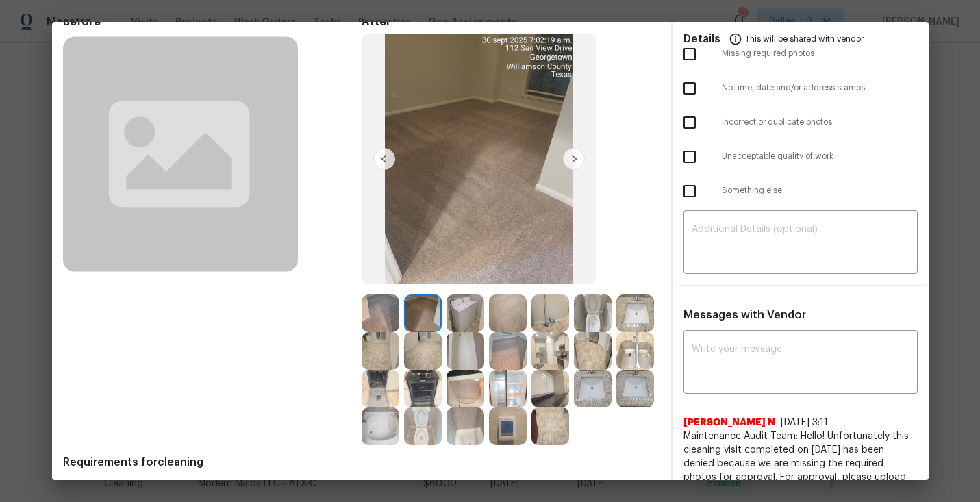
scroll to position [64, 0]
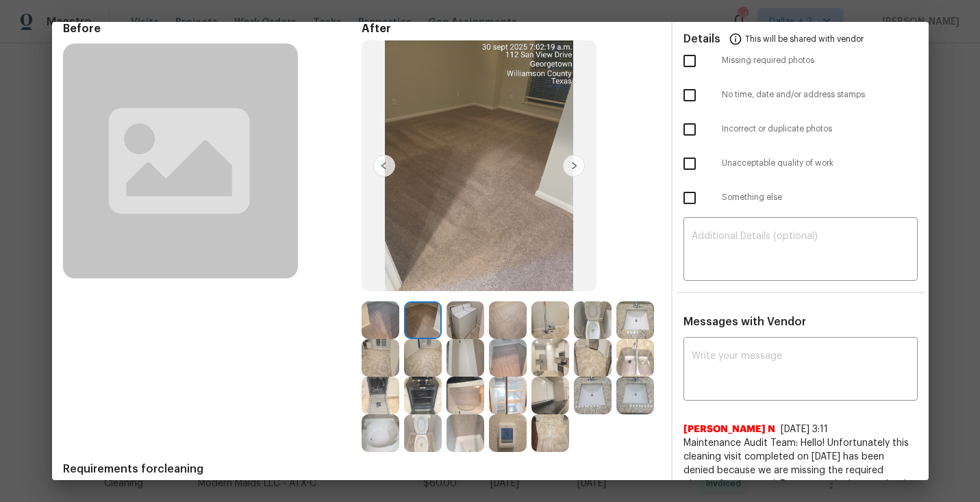
click at [571, 168] on img at bounding box center [574, 166] width 22 height 22
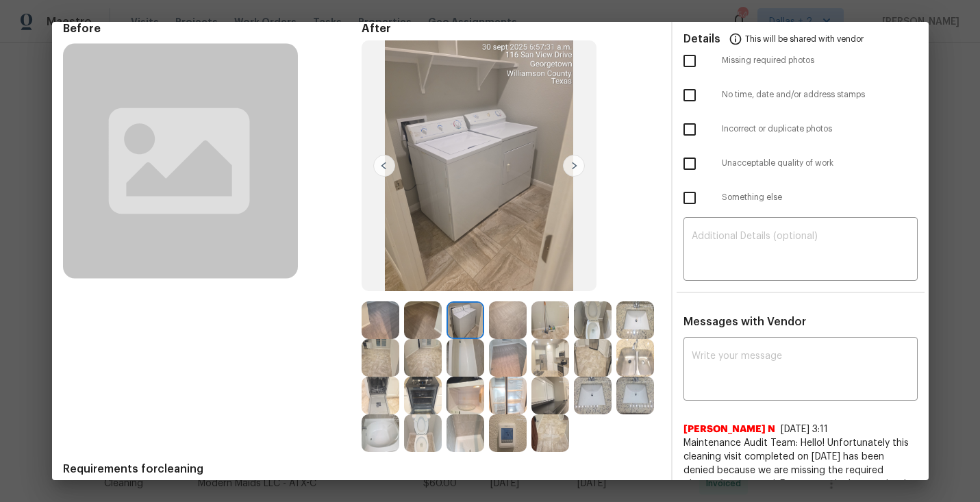
click at [512, 351] on img at bounding box center [508, 358] width 38 height 38
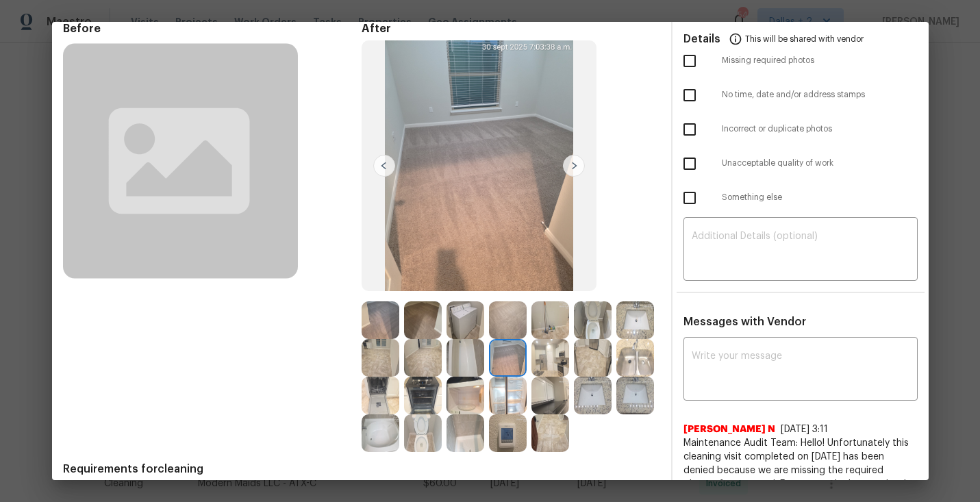
click at [510, 325] on img at bounding box center [508, 320] width 38 height 38
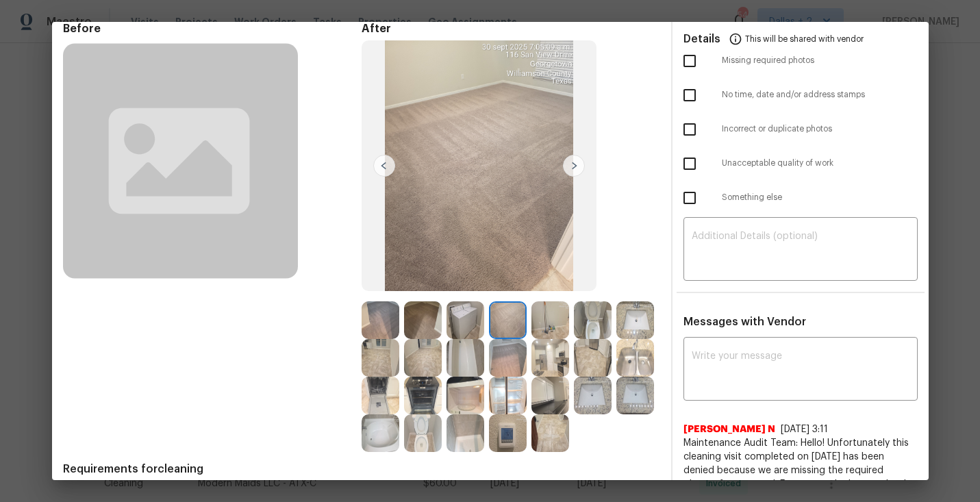
click at [555, 326] on img at bounding box center [550, 320] width 38 height 38
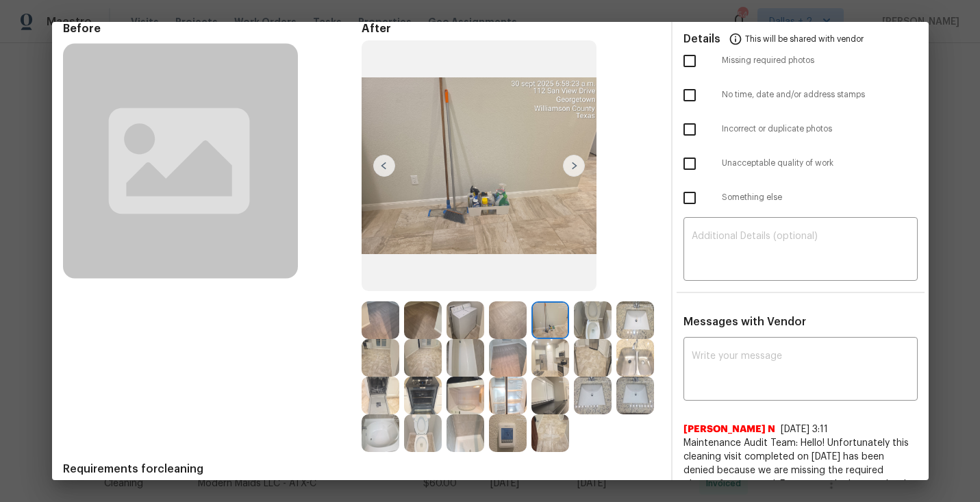
click at [584, 317] on img at bounding box center [593, 320] width 38 height 38
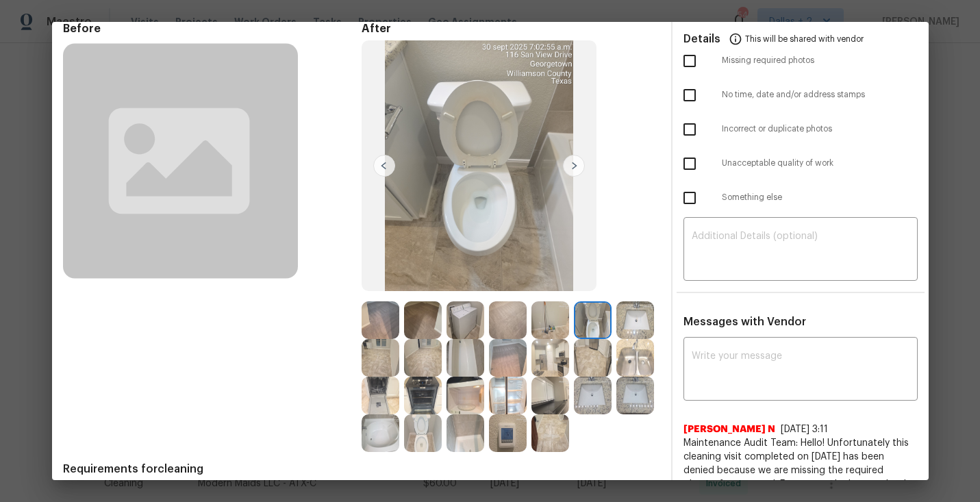
click at [631, 308] on img at bounding box center [635, 320] width 38 height 38
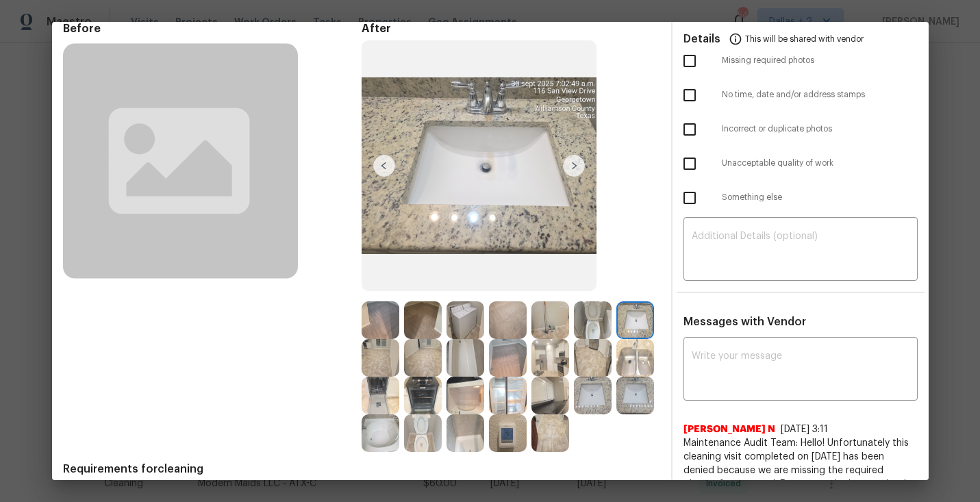
click at [382, 367] on img at bounding box center [381, 358] width 38 height 38
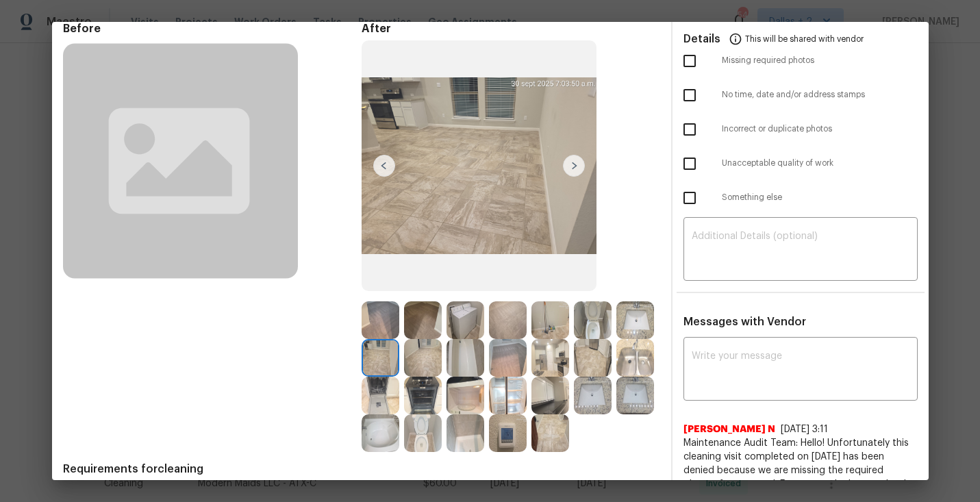
click at [576, 166] on img at bounding box center [574, 166] width 22 height 22
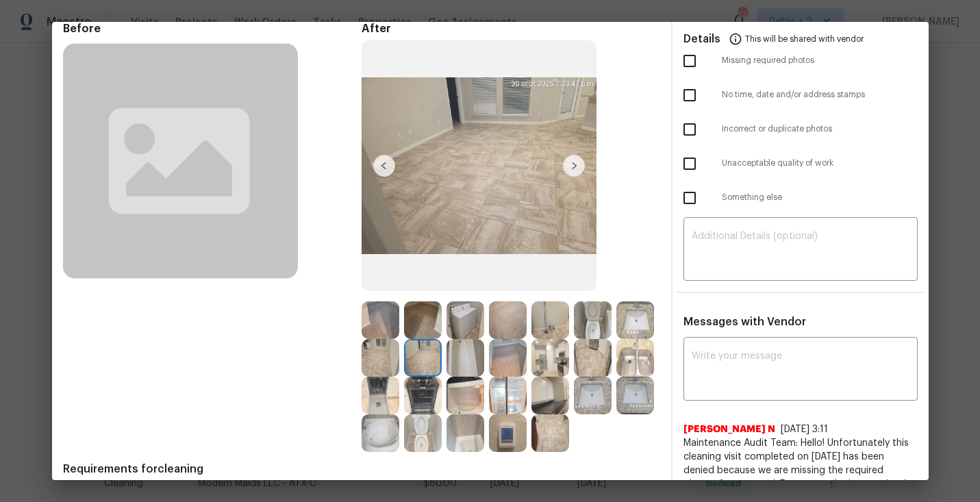
click at [576, 166] on img at bounding box center [574, 166] width 22 height 22
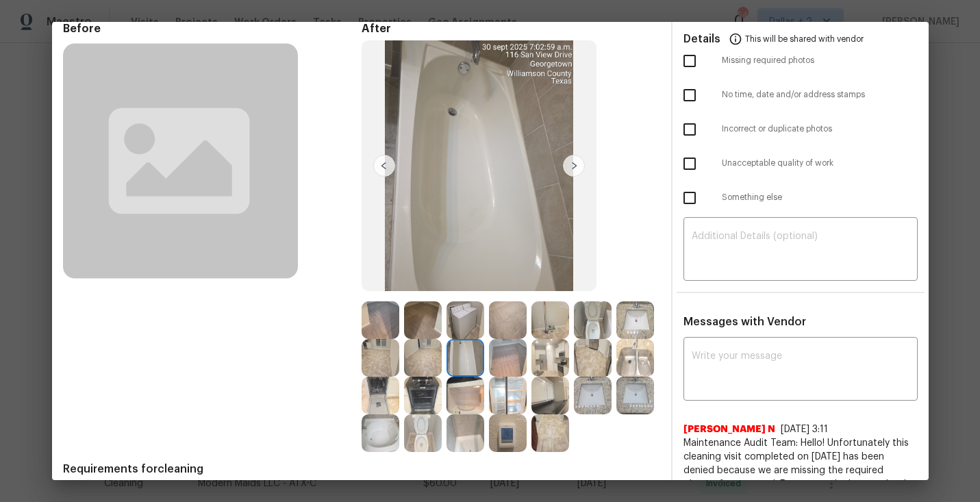
click at [576, 166] on img at bounding box center [574, 166] width 22 height 22
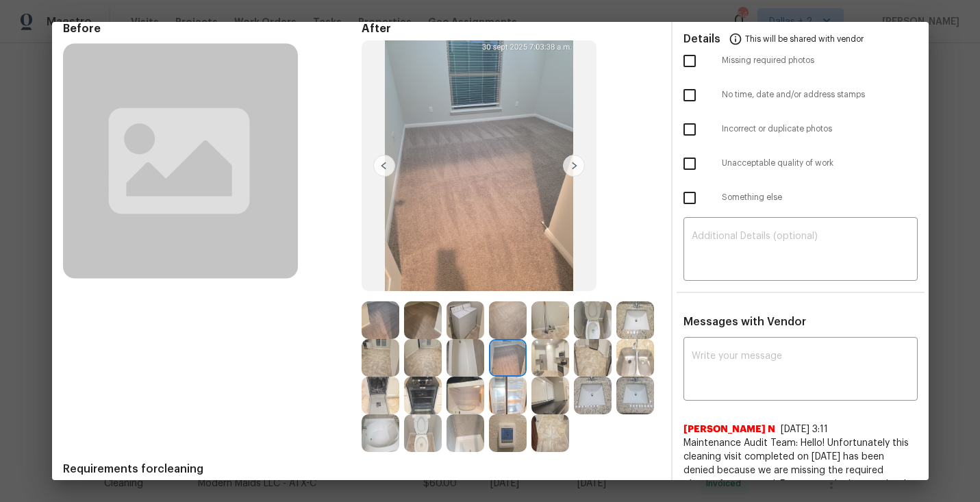
click at [576, 166] on img at bounding box center [574, 166] width 22 height 22
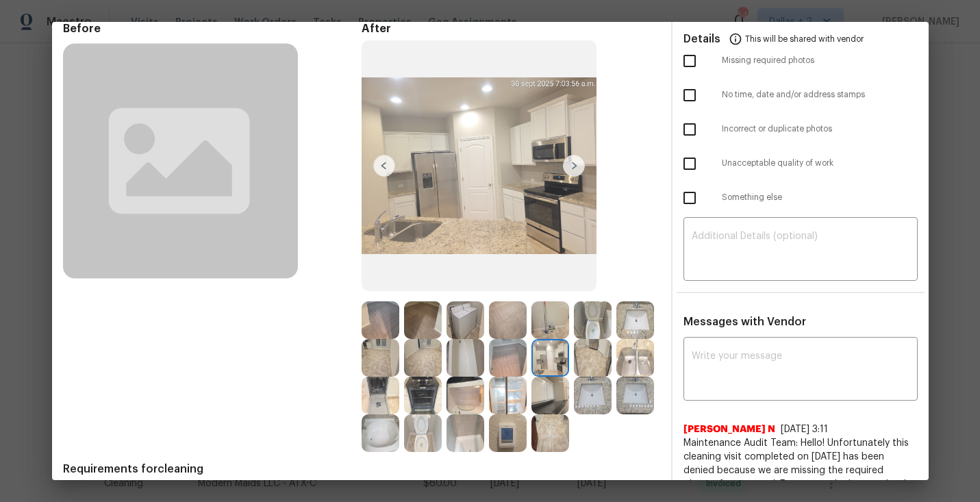
click at [551, 399] on img at bounding box center [550, 396] width 38 height 38
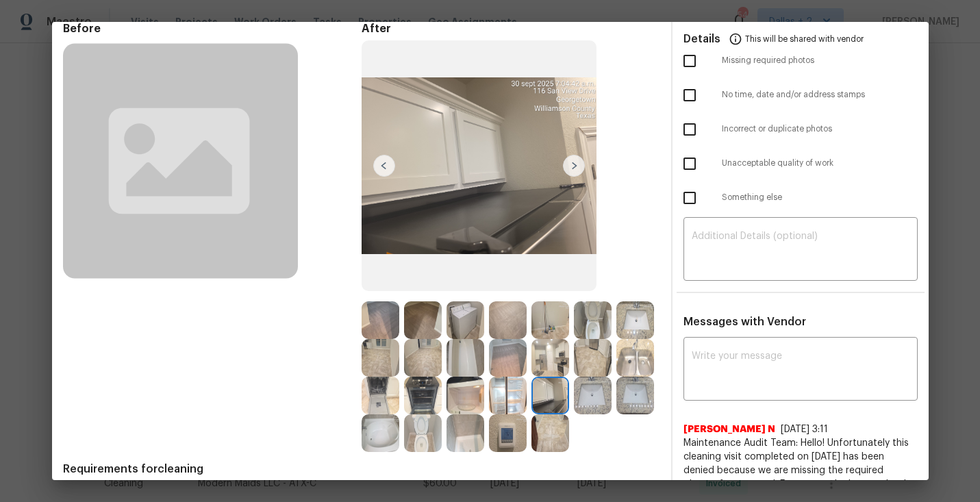
click at [590, 400] on img at bounding box center [593, 396] width 38 height 38
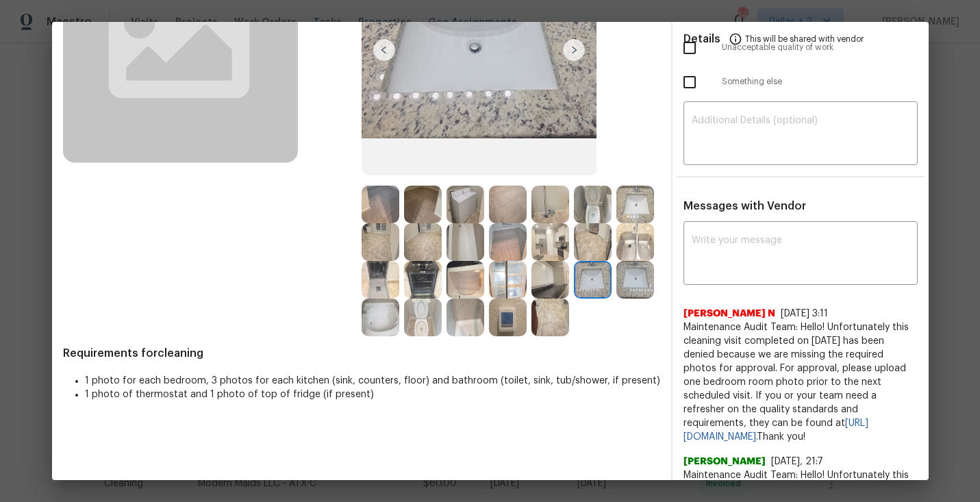
scroll to position [188, 0]
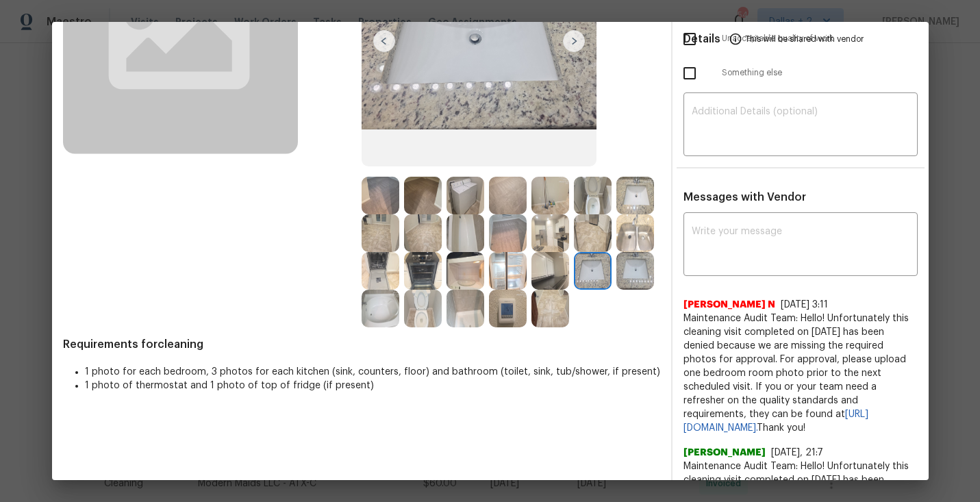
click at [546, 282] on img at bounding box center [550, 271] width 38 height 38
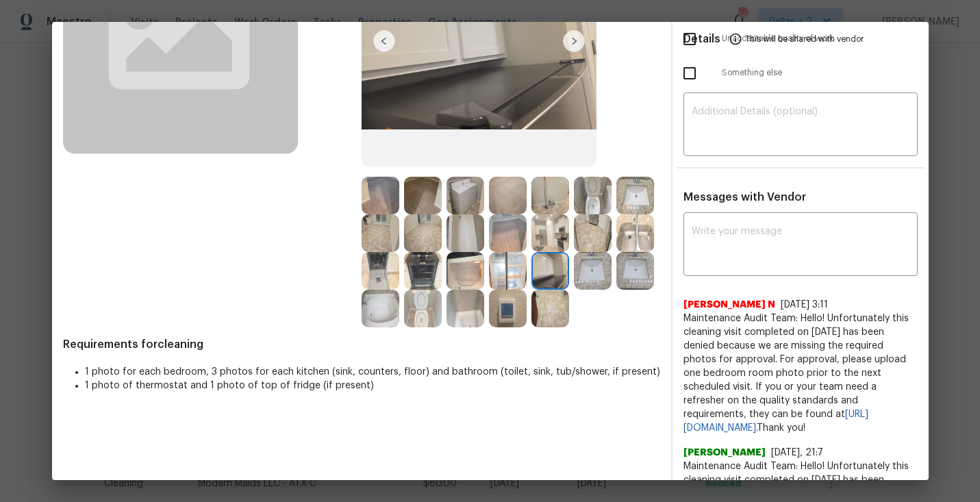
click at [595, 282] on img at bounding box center [593, 271] width 38 height 38
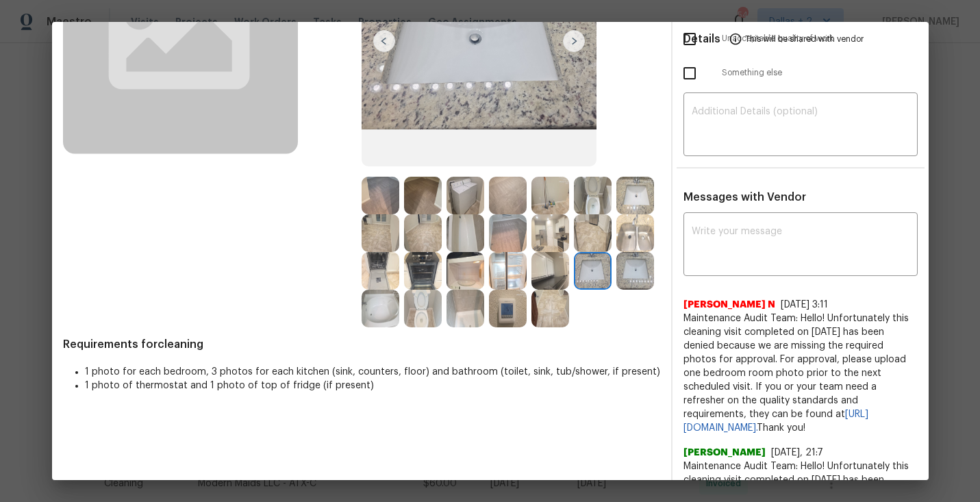
click at [427, 255] on img at bounding box center [423, 271] width 38 height 38
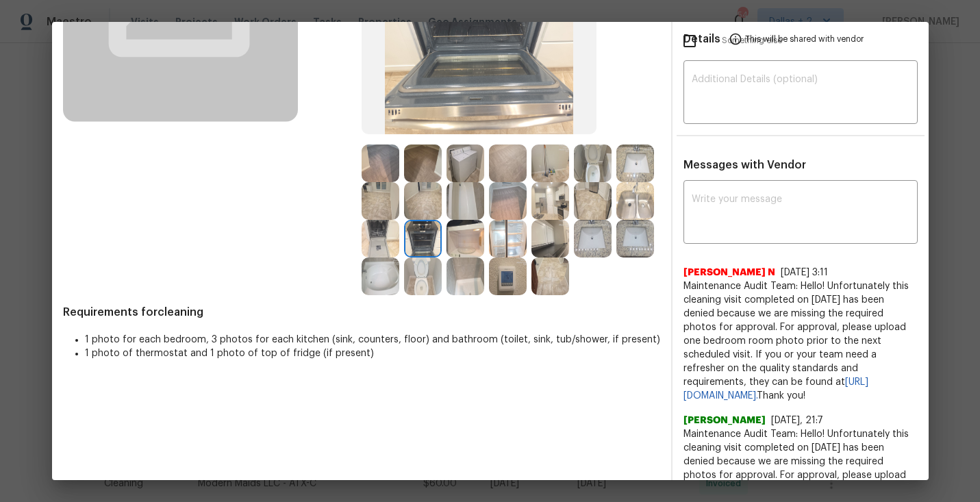
scroll to position [234, 0]
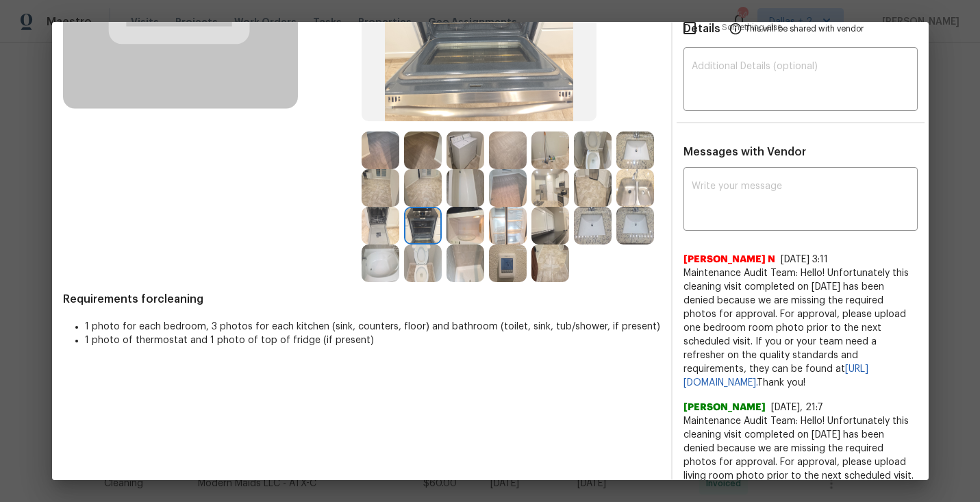
click at [551, 225] on img at bounding box center [550, 226] width 38 height 38
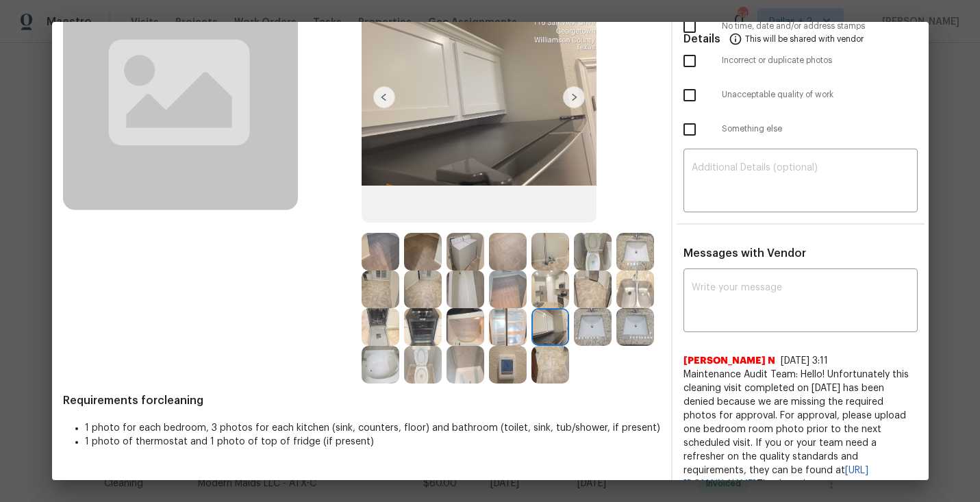
scroll to position [110, 0]
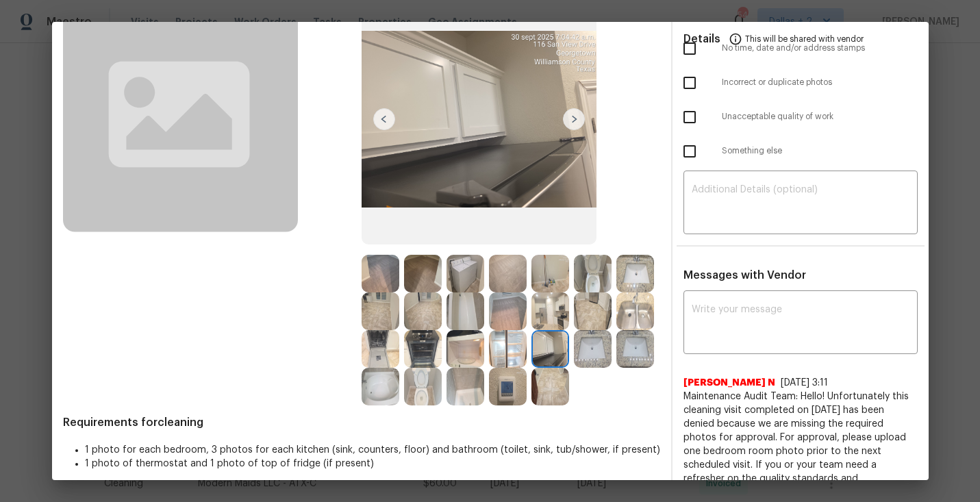
click at [381, 271] on img at bounding box center [381, 274] width 38 height 38
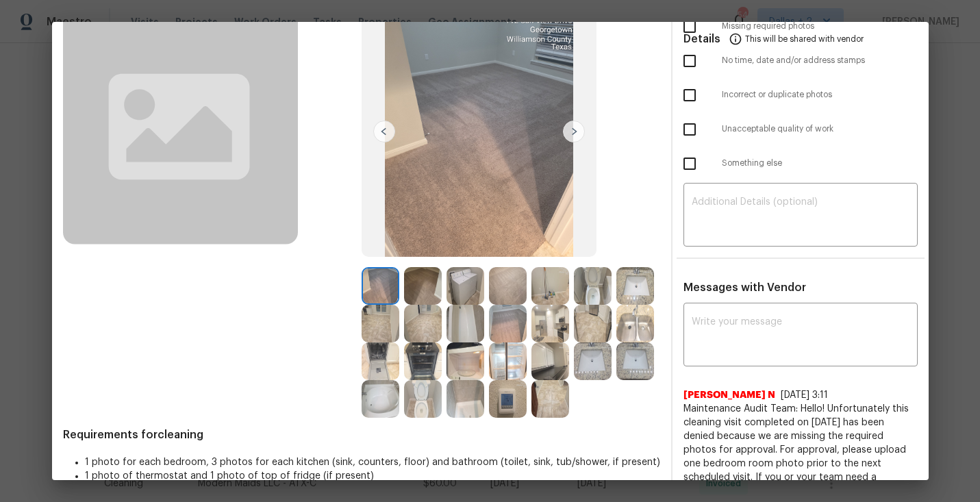
scroll to position [95, 0]
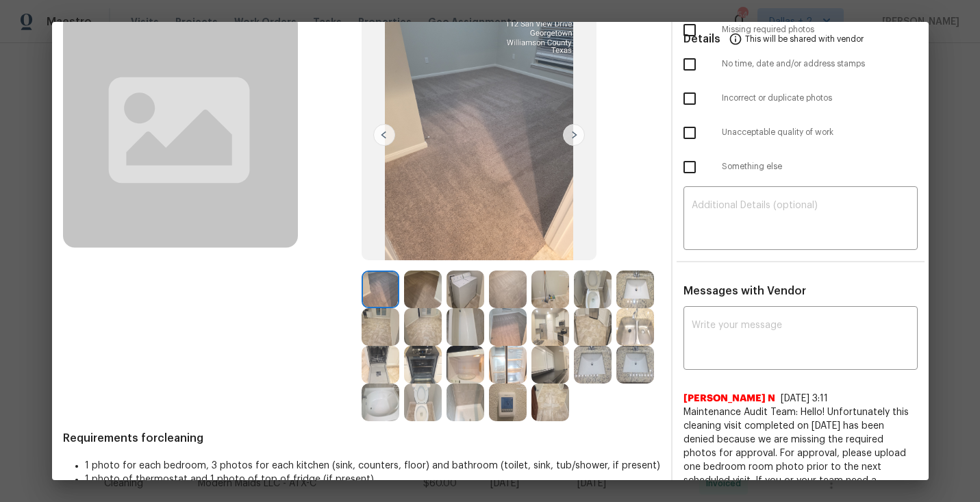
click at [422, 282] on img at bounding box center [423, 290] width 38 height 38
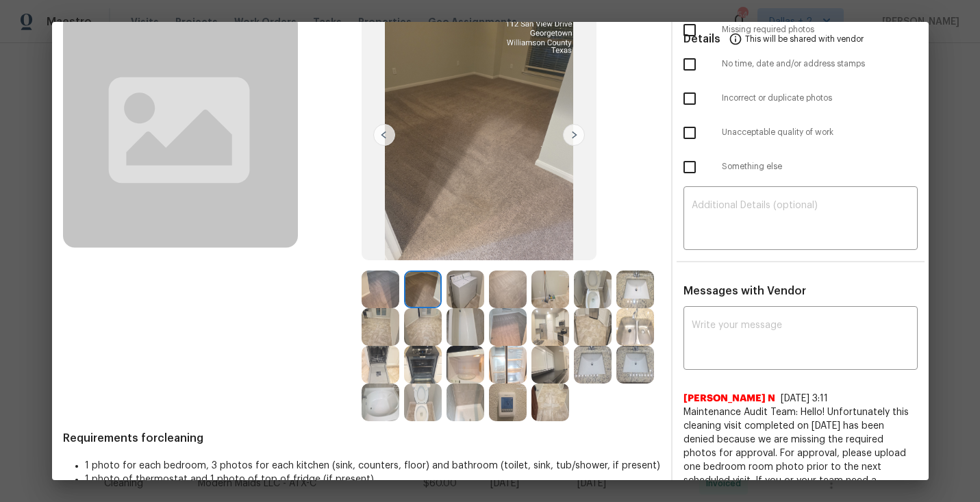
click at [463, 286] on img at bounding box center [466, 290] width 38 height 38
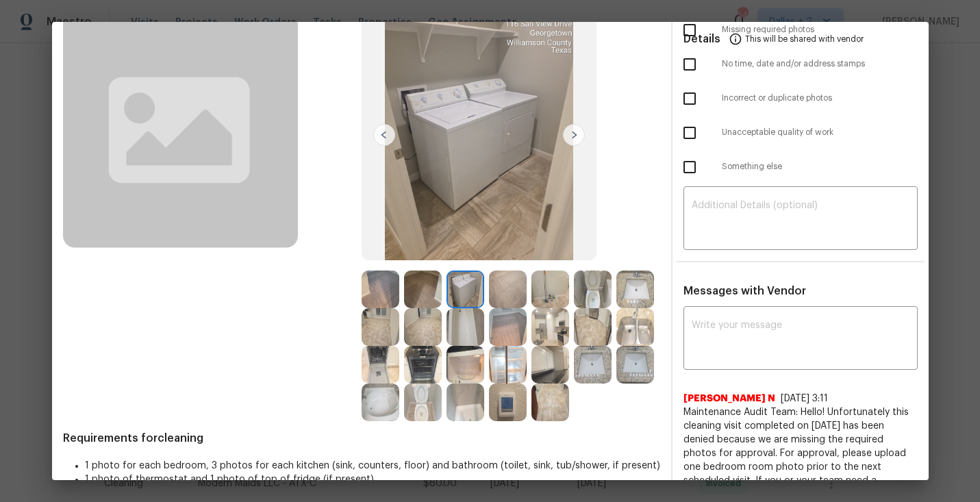
click at [508, 282] on img at bounding box center [508, 290] width 38 height 38
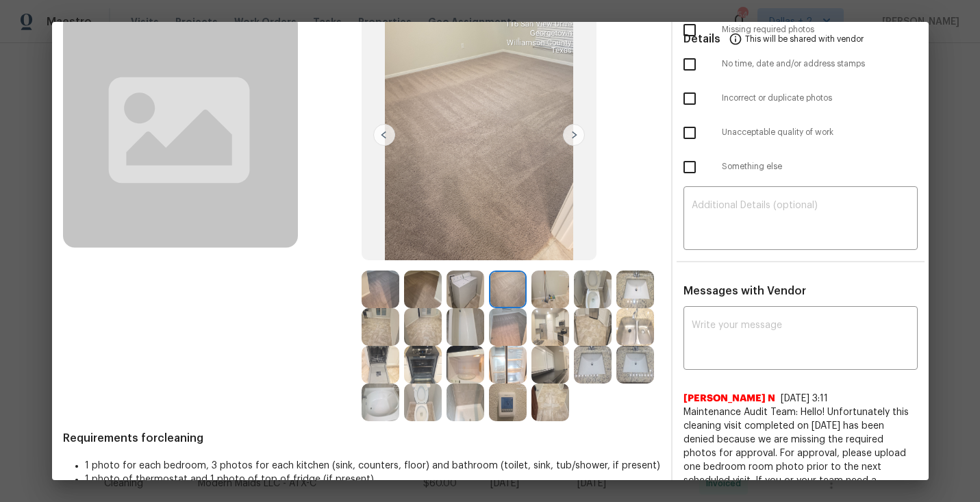
click at [556, 292] on img at bounding box center [550, 290] width 38 height 38
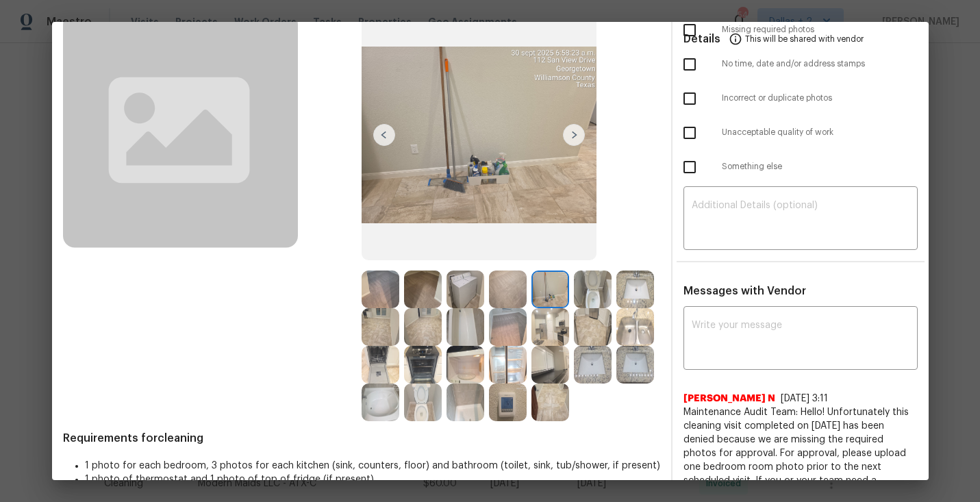
click at [593, 287] on img at bounding box center [593, 290] width 38 height 38
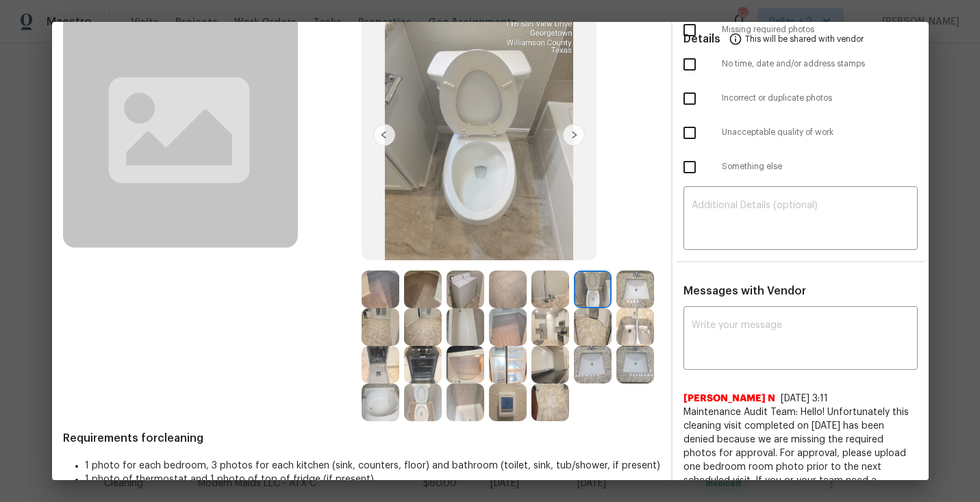
click at [619, 291] on img at bounding box center [635, 290] width 38 height 38
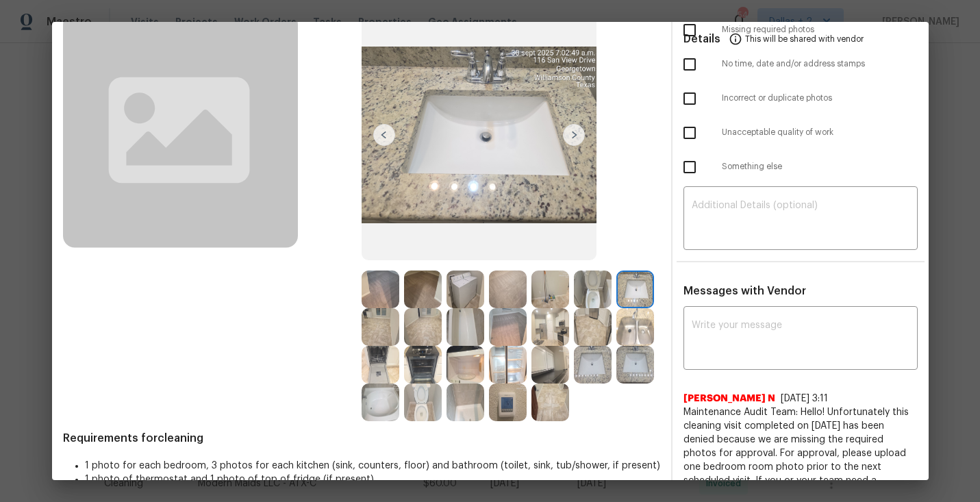
click at [377, 318] on img at bounding box center [381, 327] width 38 height 38
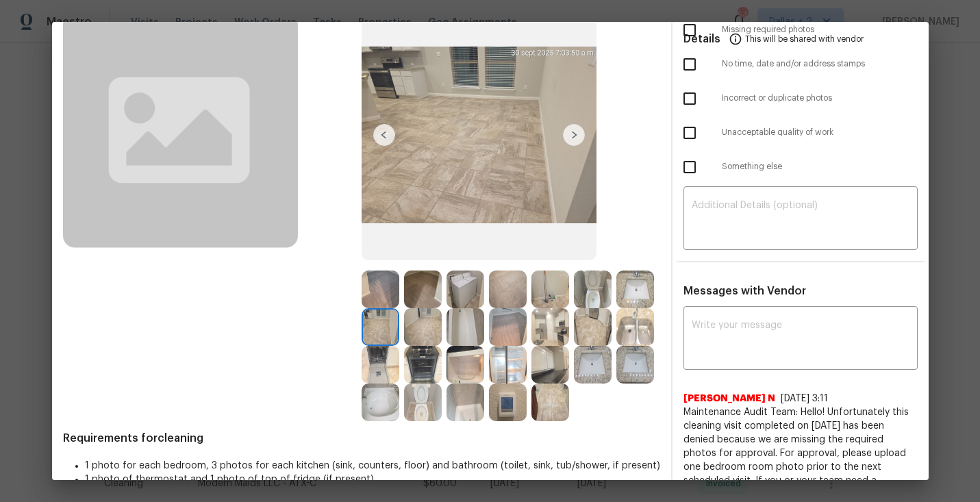
click at [431, 321] on img at bounding box center [423, 327] width 38 height 38
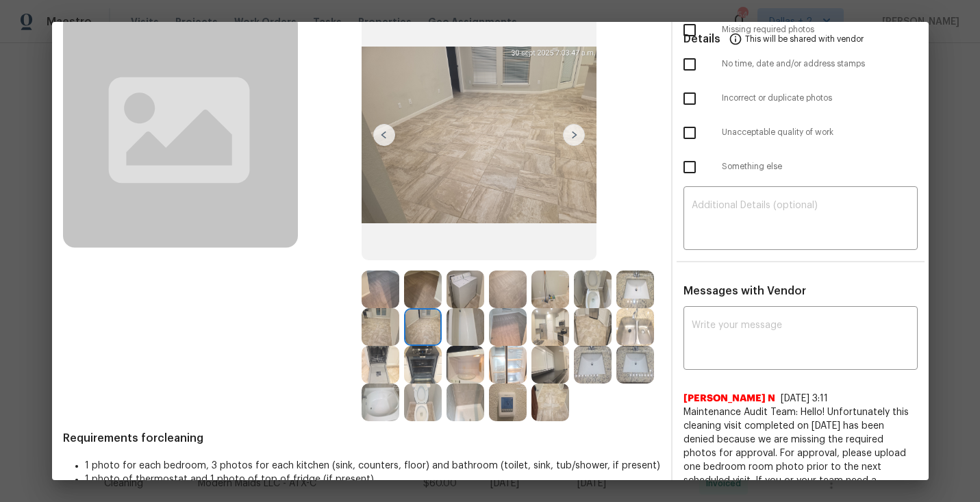
click at [449, 319] on img at bounding box center [466, 327] width 38 height 38
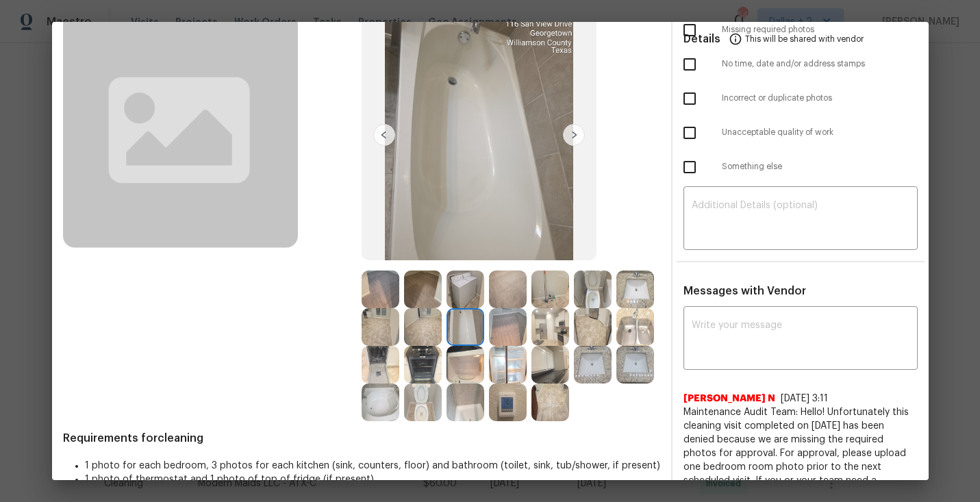
click at [547, 331] on img at bounding box center [550, 327] width 38 height 38
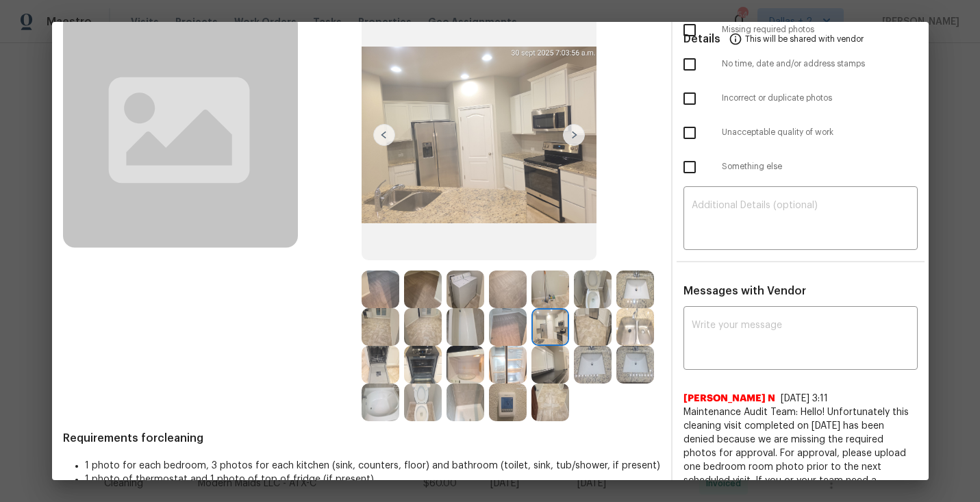
click at [559, 372] on img at bounding box center [550, 365] width 38 height 38
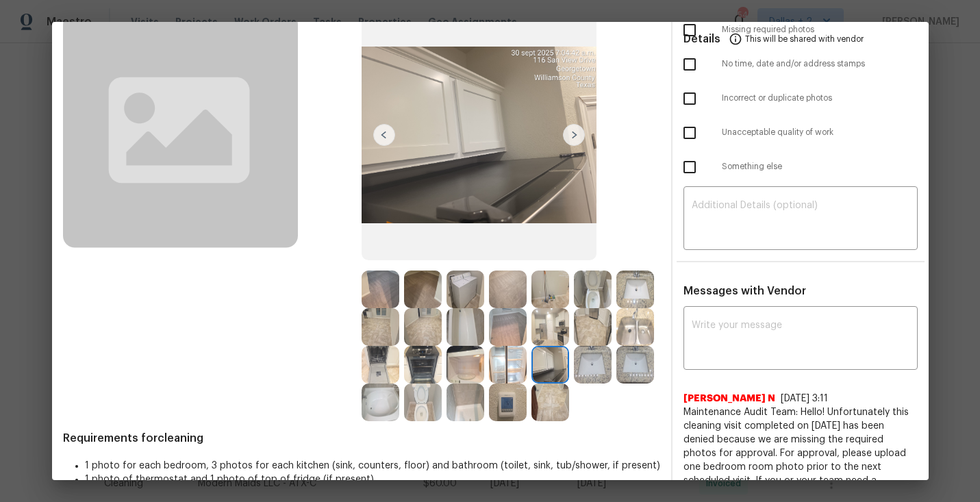
scroll to position [0, 0]
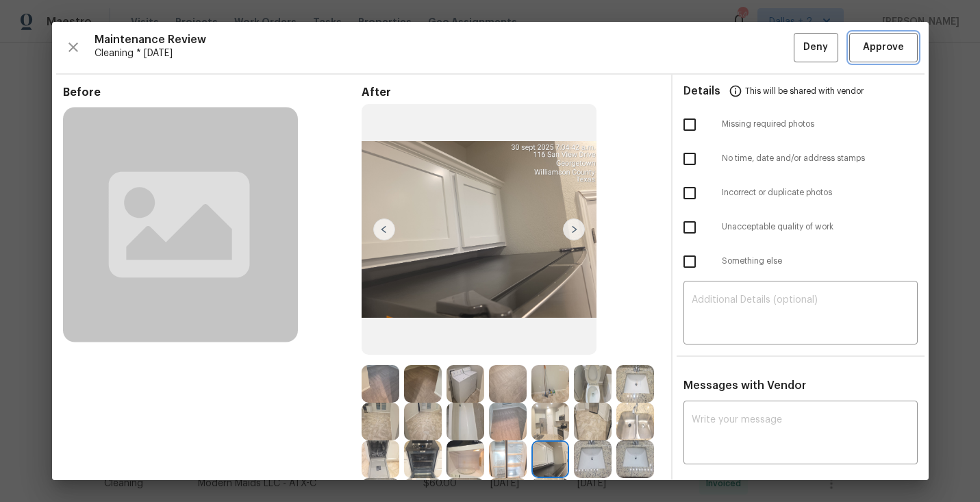
click at [891, 42] on span "Approve" at bounding box center [883, 47] width 41 height 17
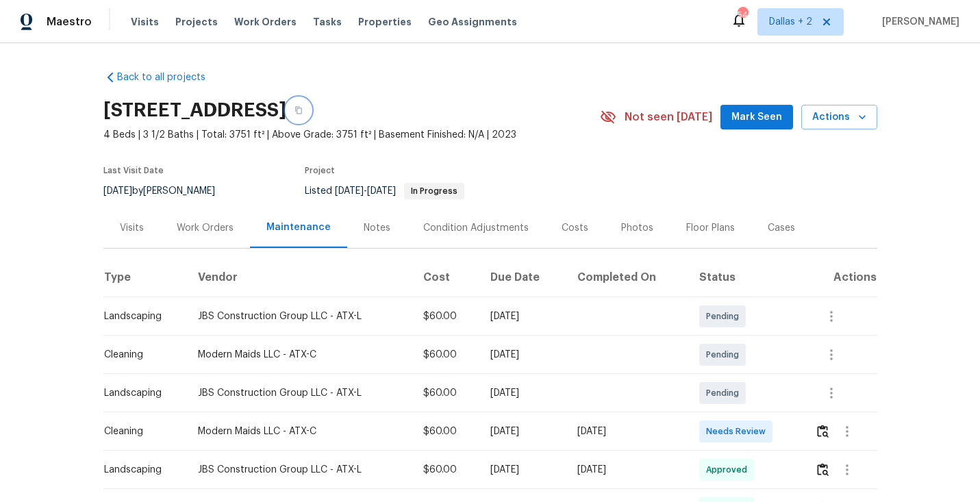
click at [311, 120] on button "button" at bounding box center [298, 110] width 25 height 25
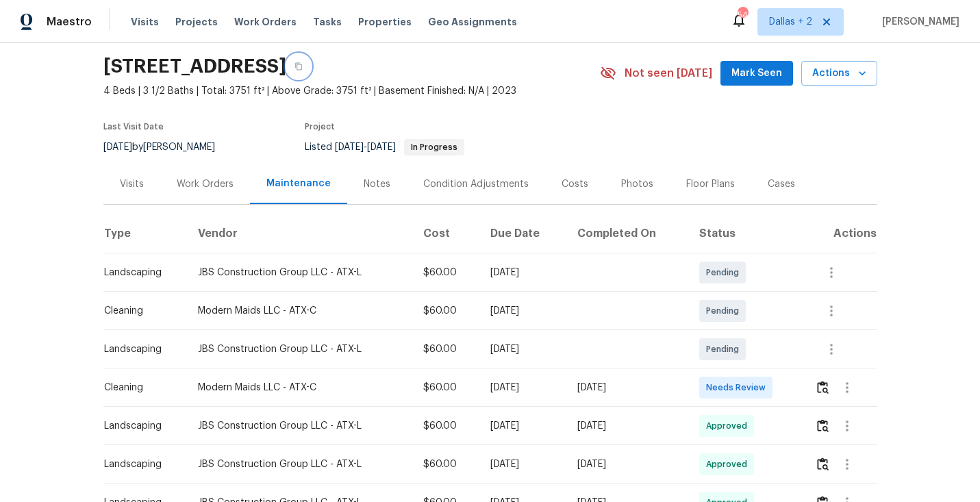
scroll to position [45, 0]
click at [825, 384] on img "button" at bounding box center [823, 385] width 12 height 13
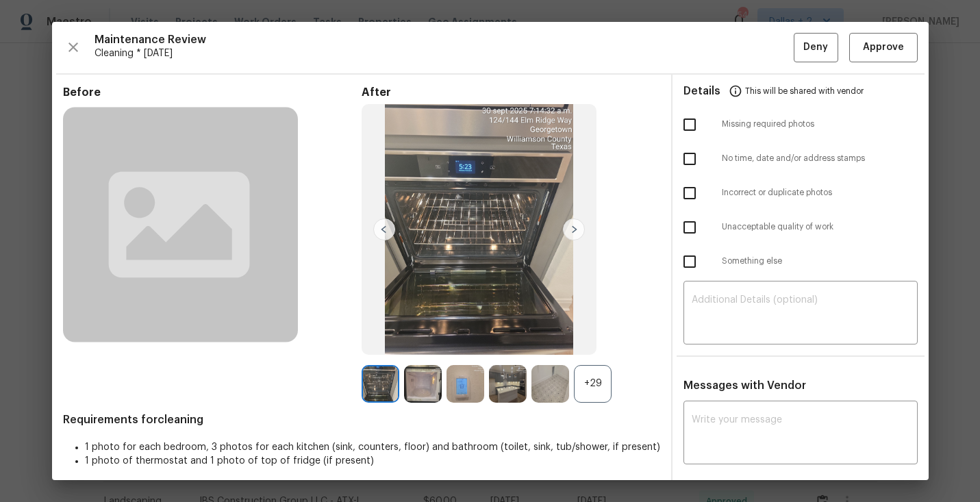
click at [601, 398] on div "+29" at bounding box center [593, 384] width 38 height 38
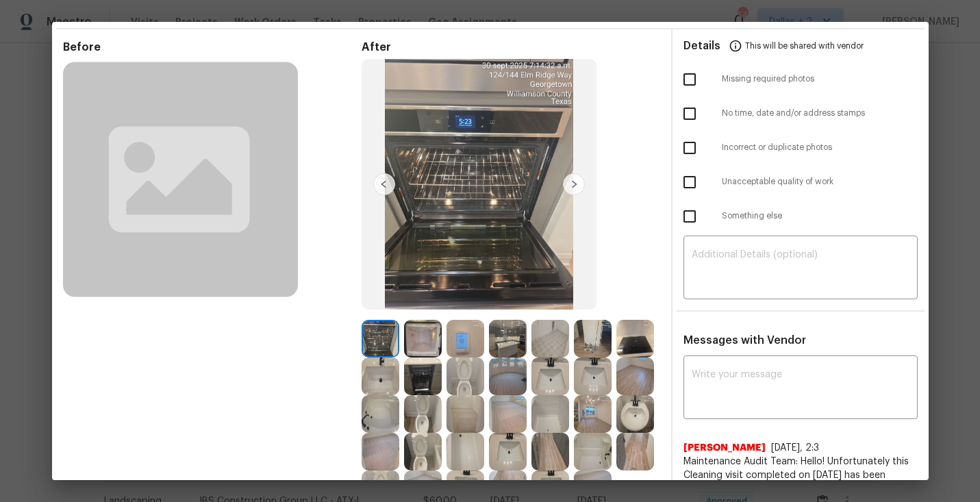
scroll to position [44, 0]
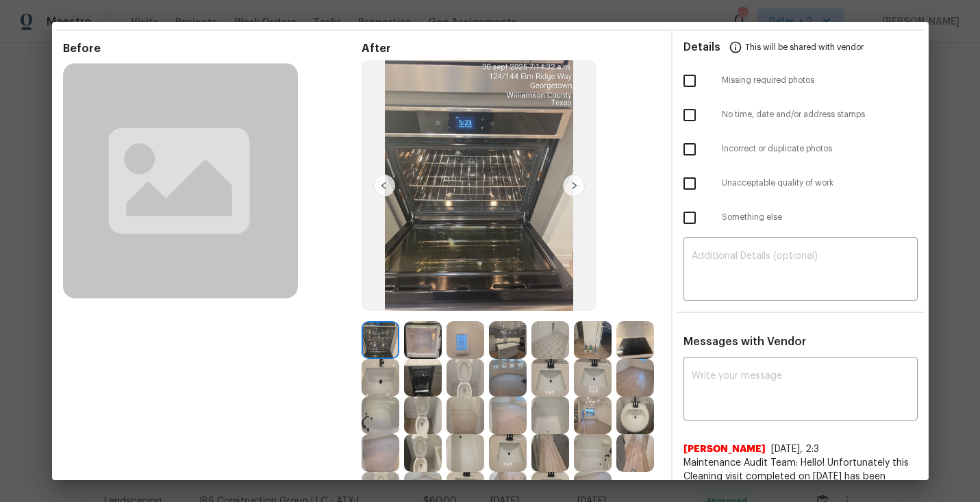
click at [497, 339] on img at bounding box center [508, 340] width 38 height 38
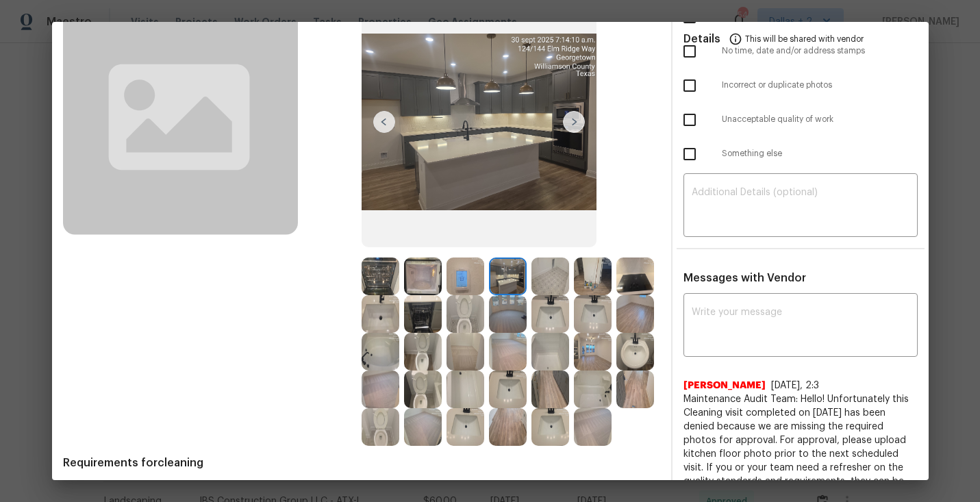
scroll to position [158, 0]
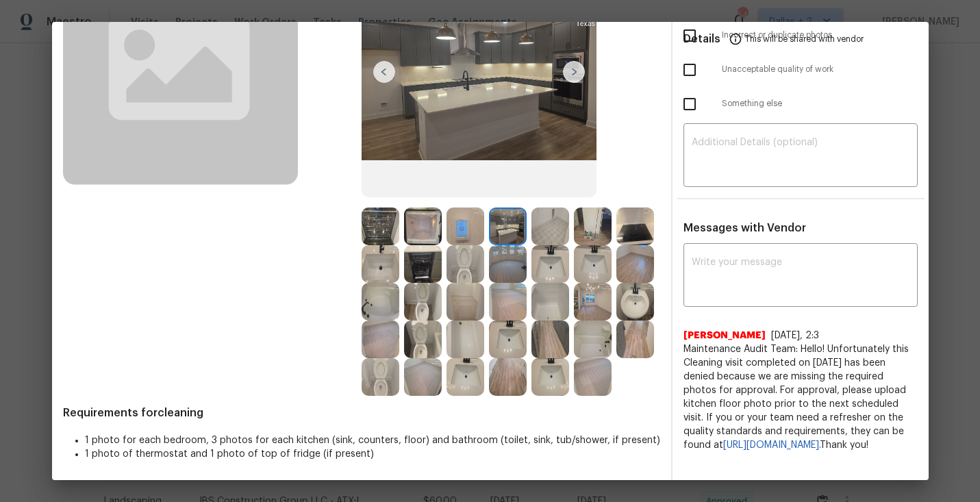
click at [630, 221] on img at bounding box center [635, 227] width 38 height 38
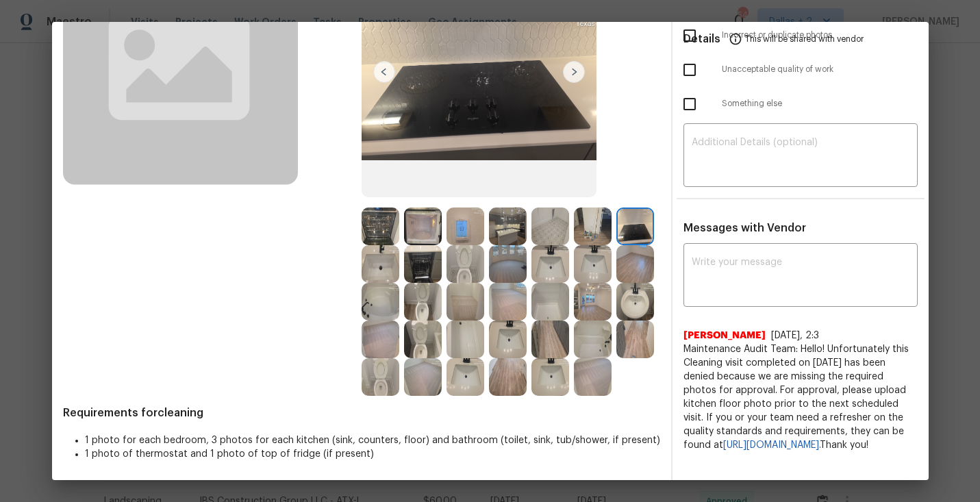
click at [599, 226] on img at bounding box center [593, 227] width 38 height 38
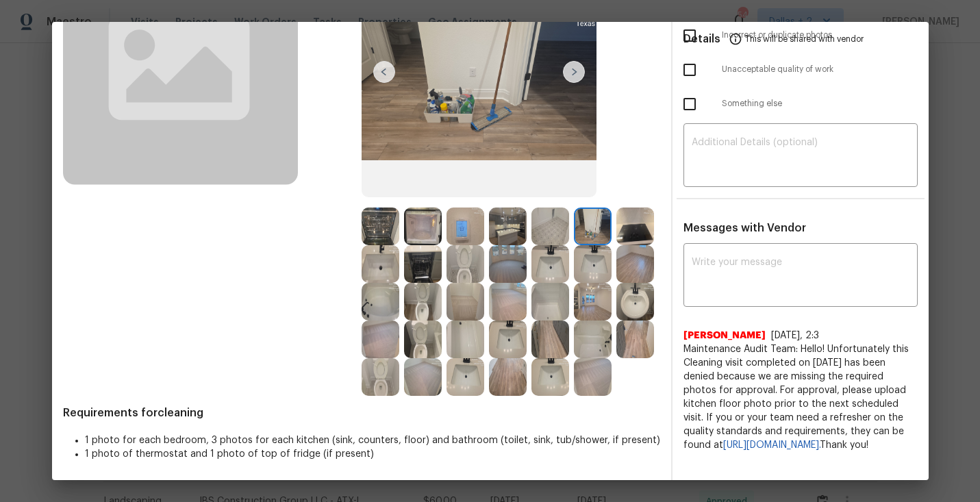
click at [549, 269] on img at bounding box center [550, 264] width 38 height 38
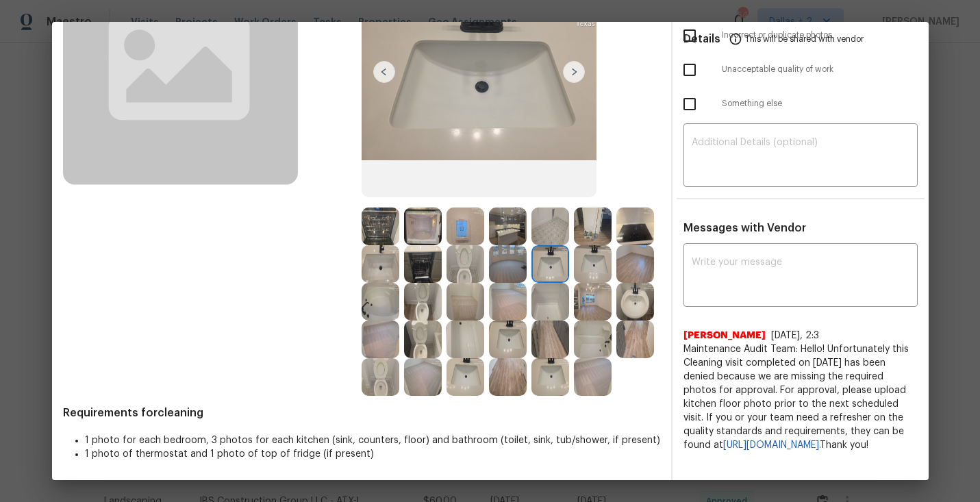
click at [388, 301] on img at bounding box center [381, 302] width 38 height 38
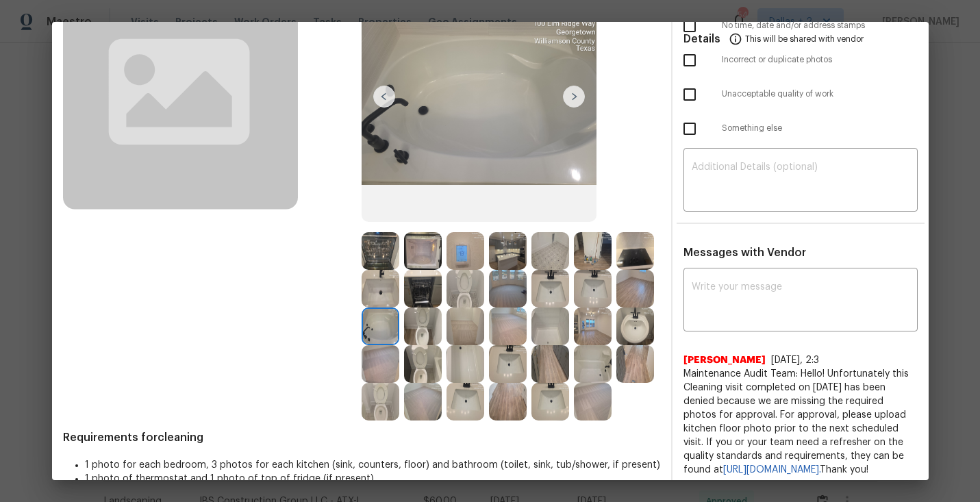
scroll to position [129, 0]
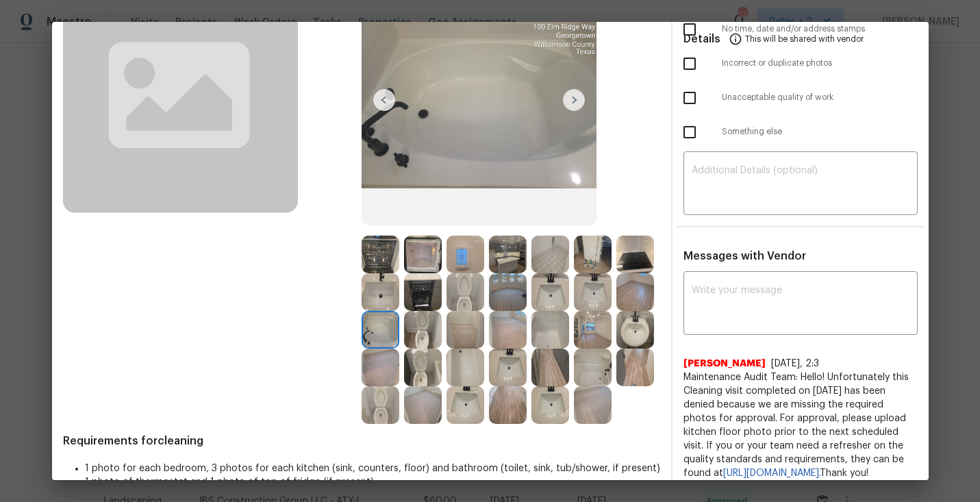
click at [424, 345] on img at bounding box center [423, 330] width 38 height 38
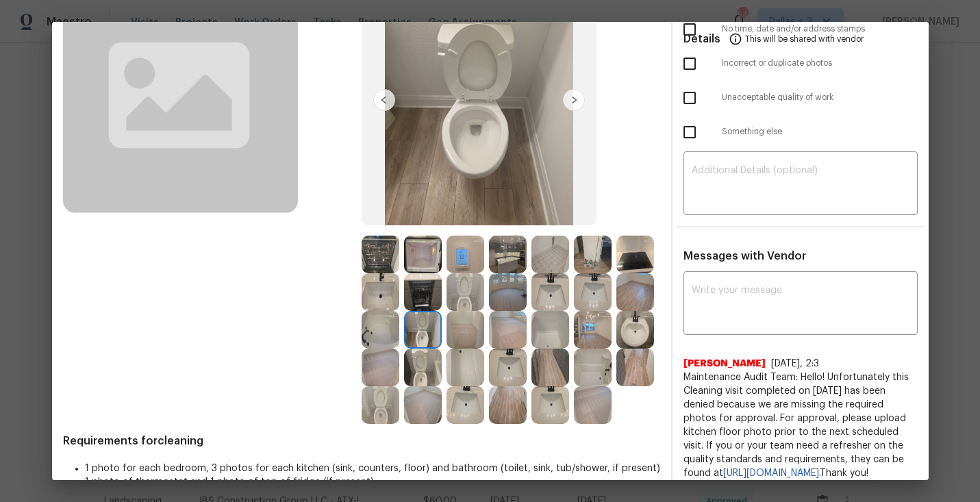
click at [545, 378] on img at bounding box center [550, 368] width 38 height 38
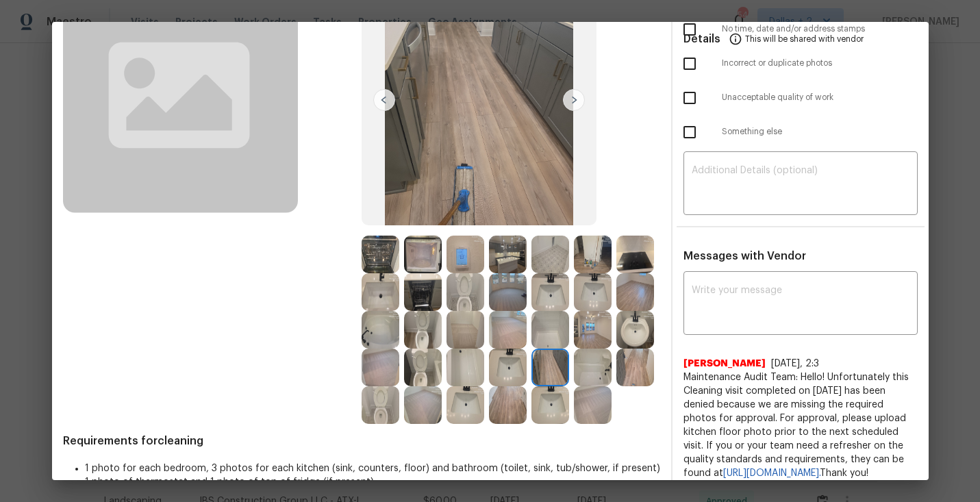
scroll to position [158, 0]
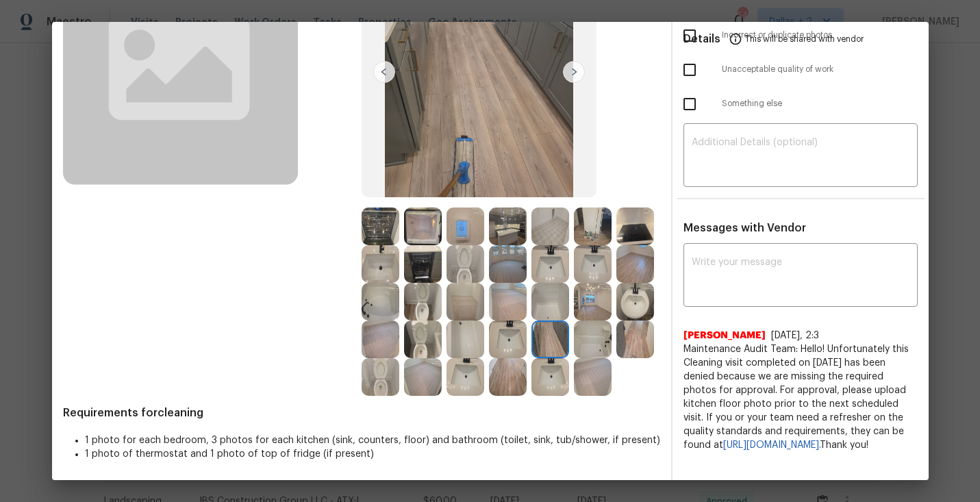
click at [560, 220] on img at bounding box center [550, 227] width 38 height 38
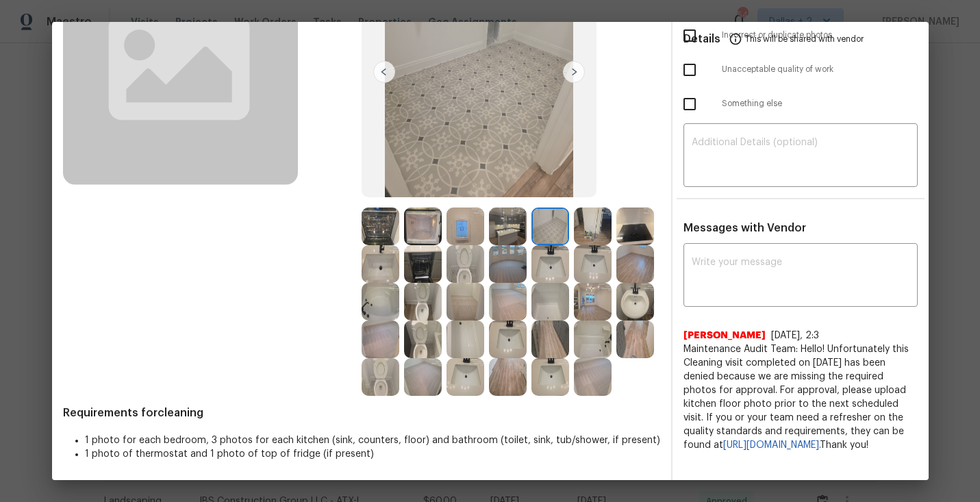
click at [510, 240] on img at bounding box center [508, 227] width 38 height 38
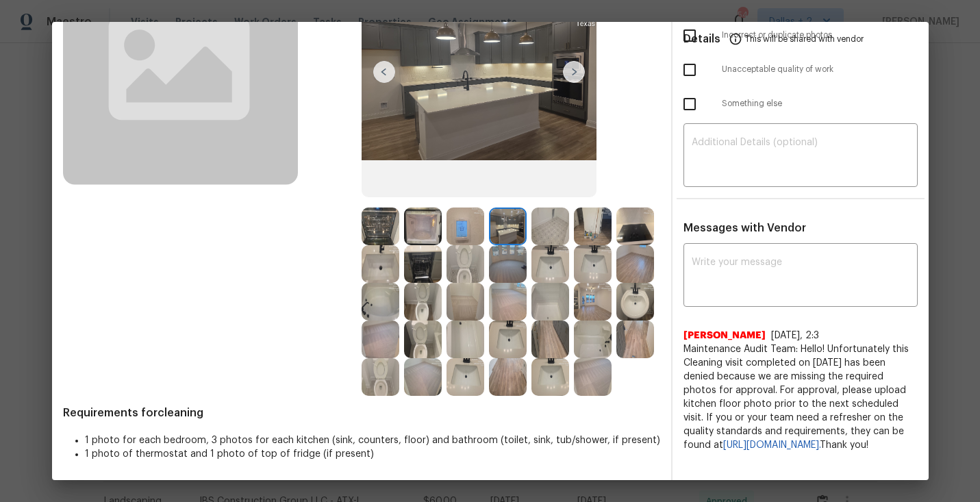
click at [510, 221] on img at bounding box center [508, 227] width 38 height 38
click at [630, 227] on img at bounding box center [635, 227] width 38 height 38
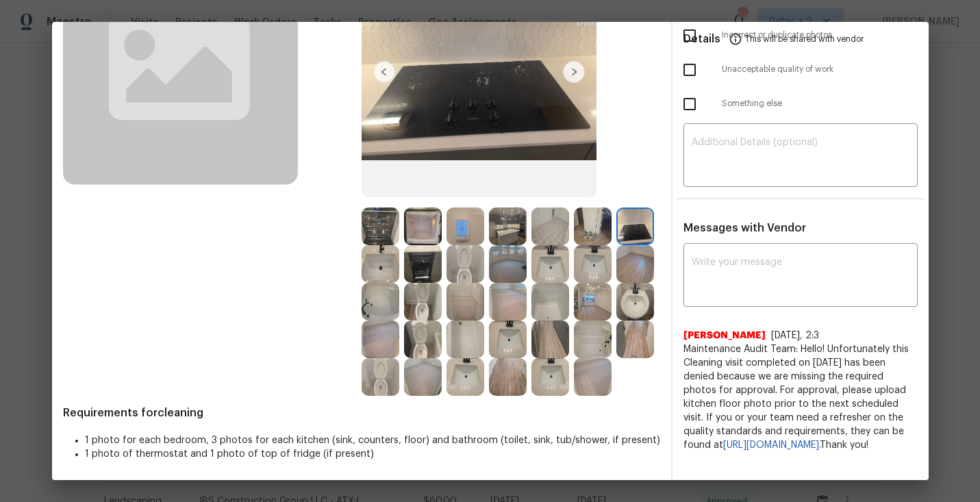
click at [377, 260] on img at bounding box center [381, 264] width 38 height 38
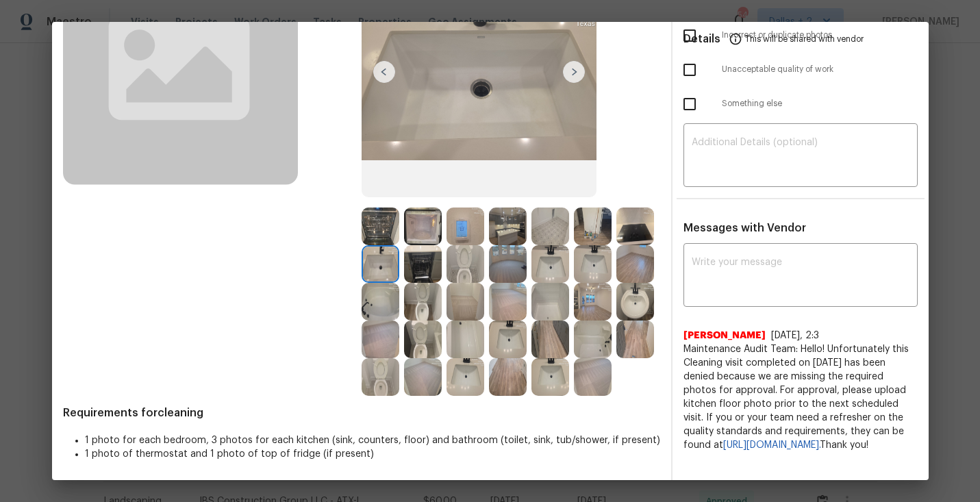
click at [417, 263] on img at bounding box center [423, 264] width 38 height 38
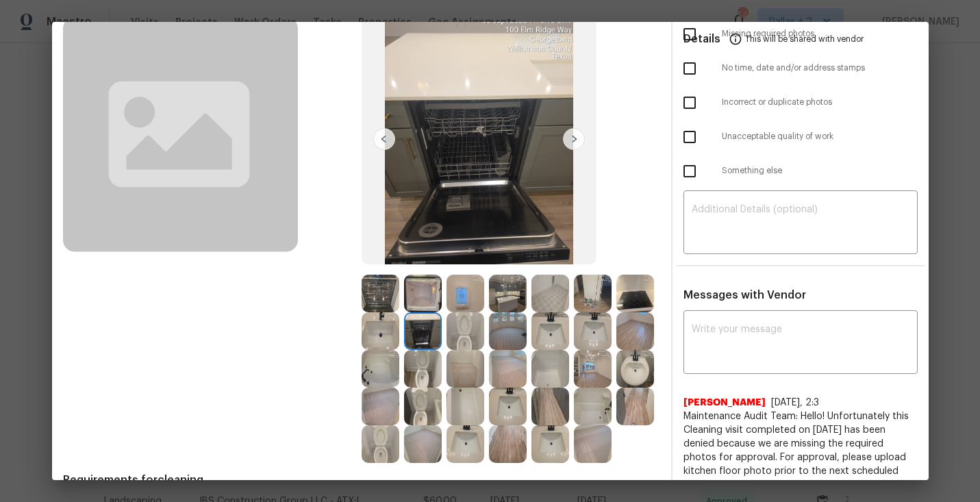
scroll to position [89, 0]
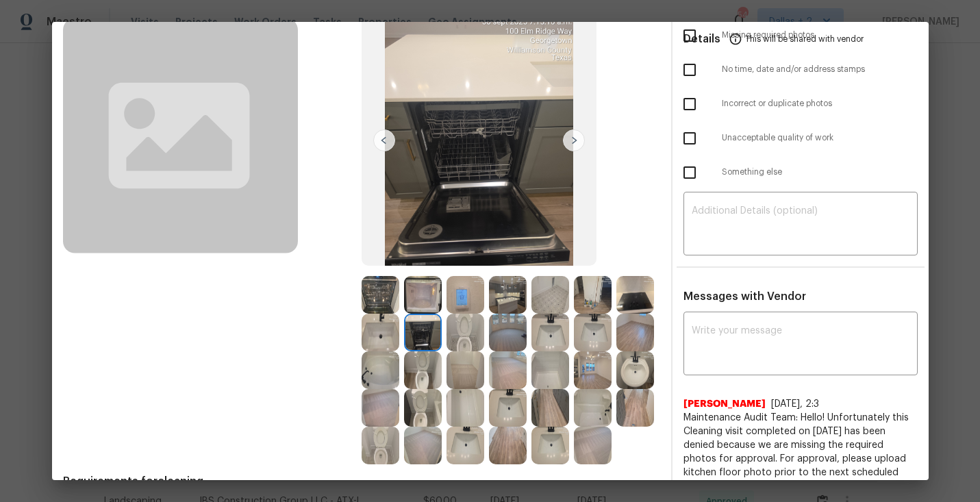
click at [474, 332] on img at bounding box center [466, 333] width 38 height 38
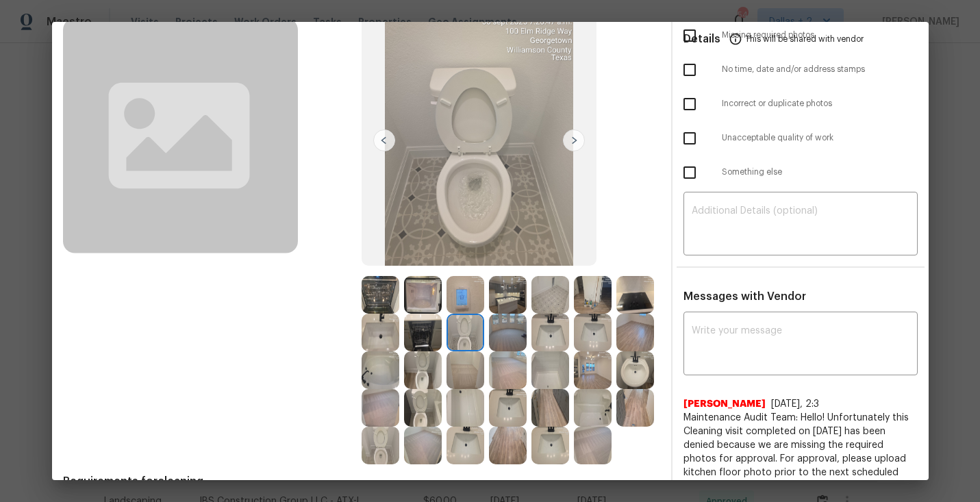
click at [496, 331] on img at bounding box center [508, 333] width 38 height 38
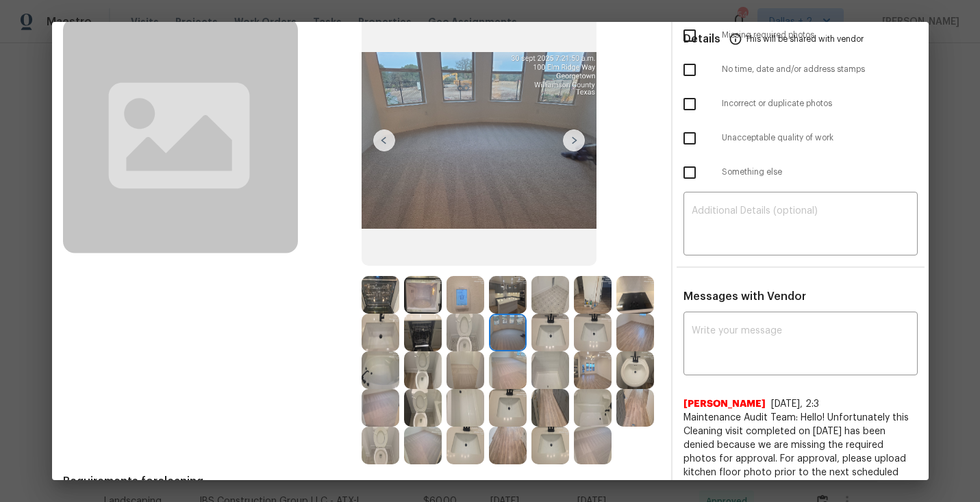
click at [605, 420] on img at bounding box center [593, 408] width 38 height 38
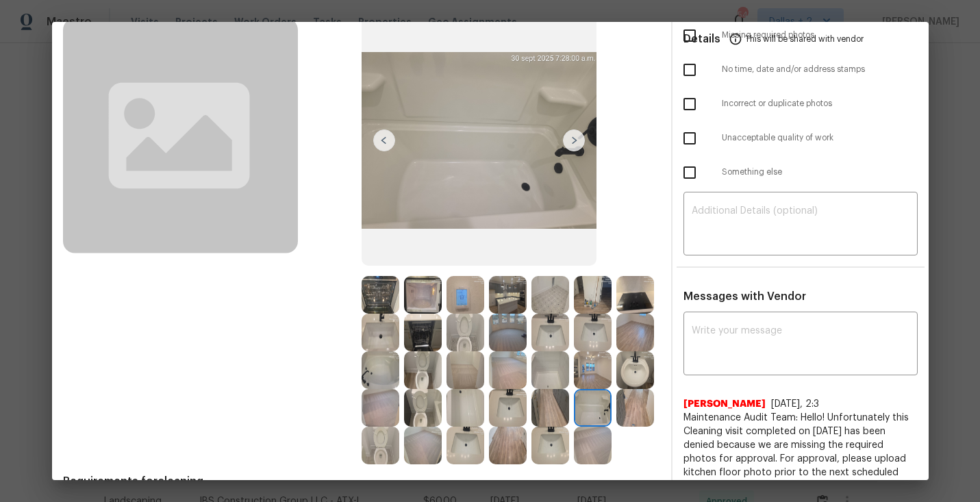
click at [629, 395] on img at bounding box center [635, 408] width 38 height 38
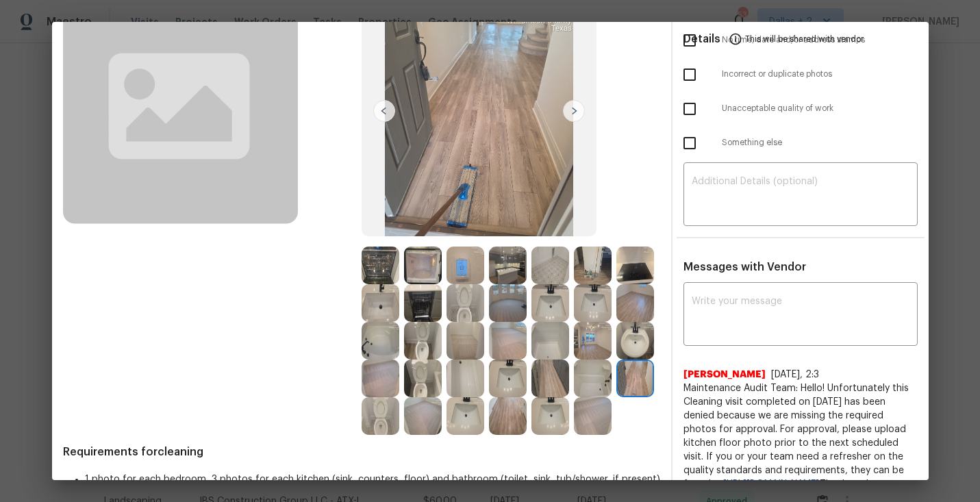
scroll to position [96, 0]
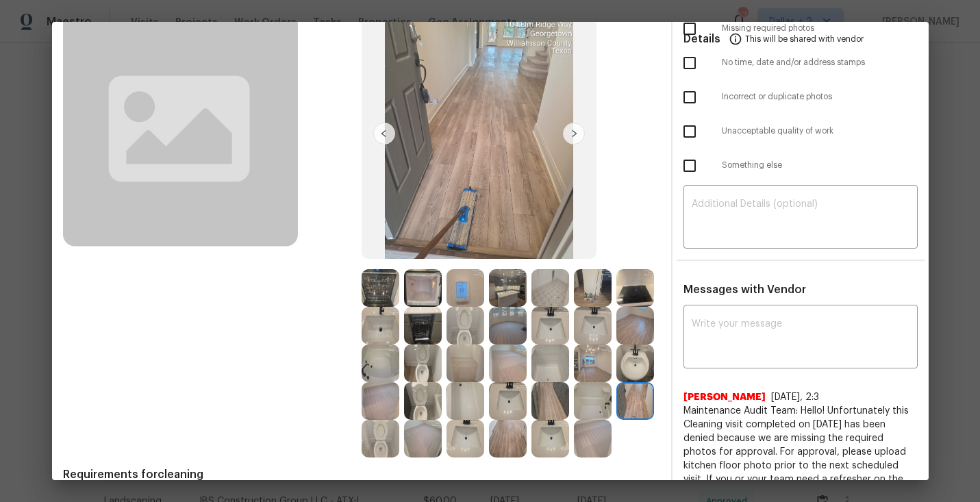
click at [511, 291] on img at bounding box center [508, 288] width 38 height 38
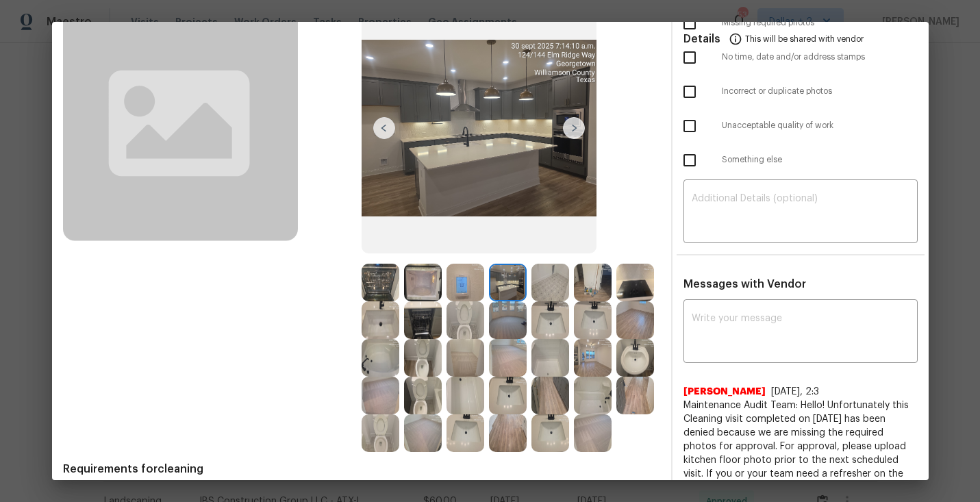
scroll to position [0, 0]
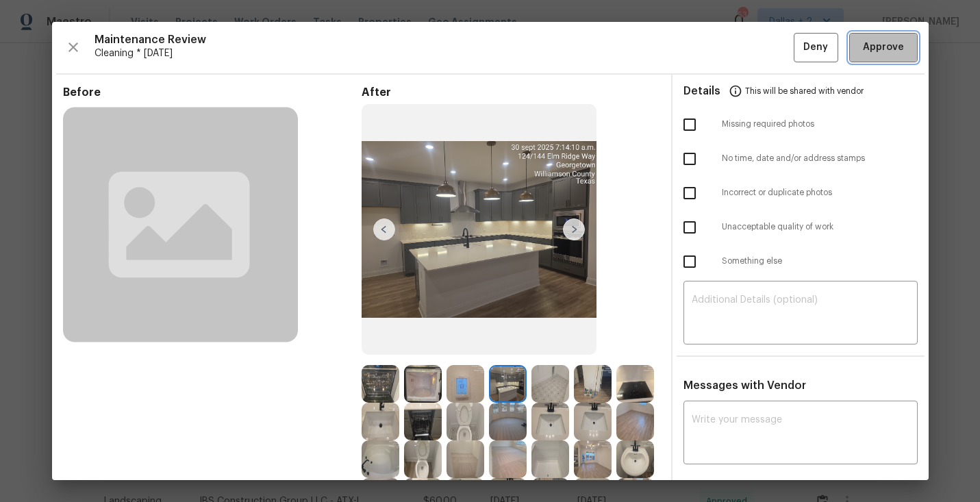
click at [881, 49] on span "Approve" at bounding box center [883, 47] width 41 height 17
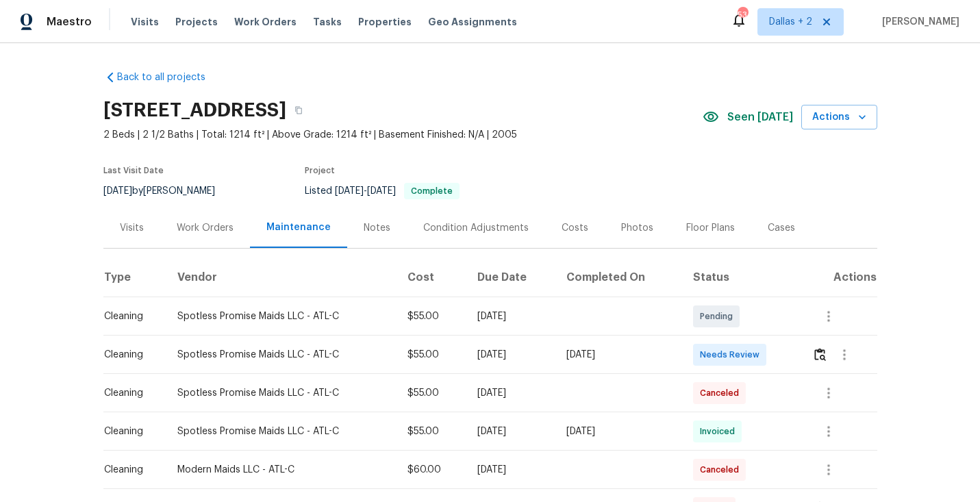
scroll to position [17, 0]
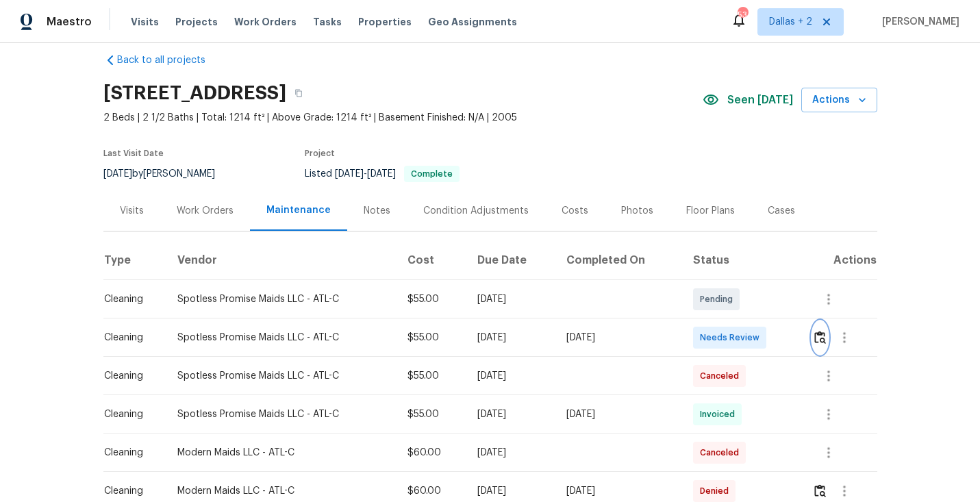
click at [823, 332] on img "button" at bounding box center [820, 337] width 12 height 13
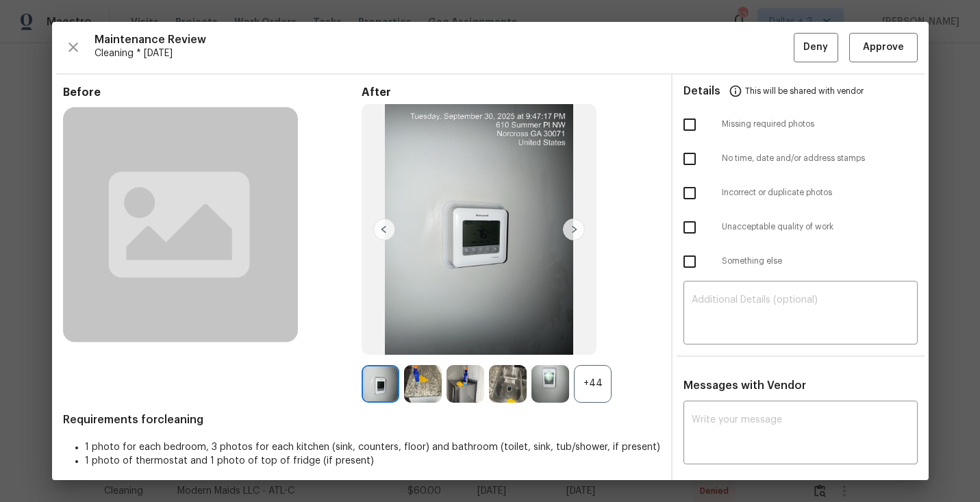
click at [589, 388] on div "+44" at bounding box center [593, 384] width 38 height 38
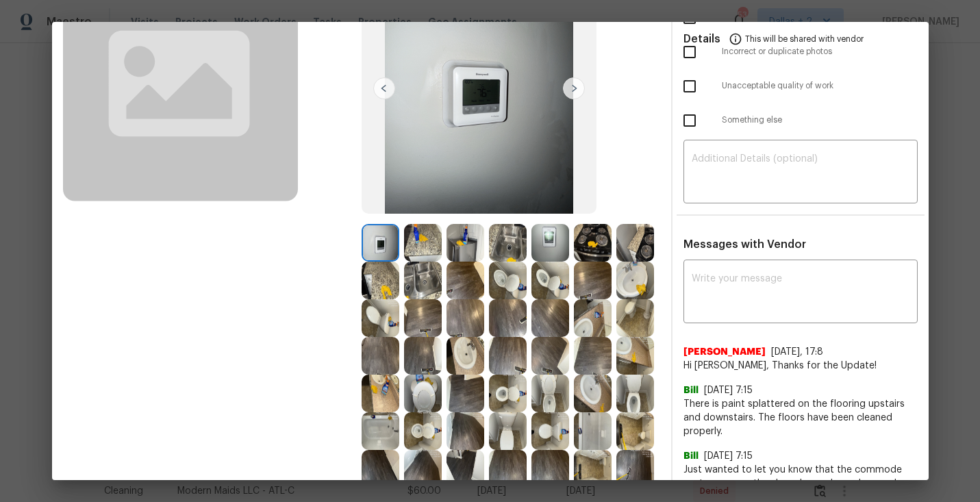
scroll to position [233, 0]
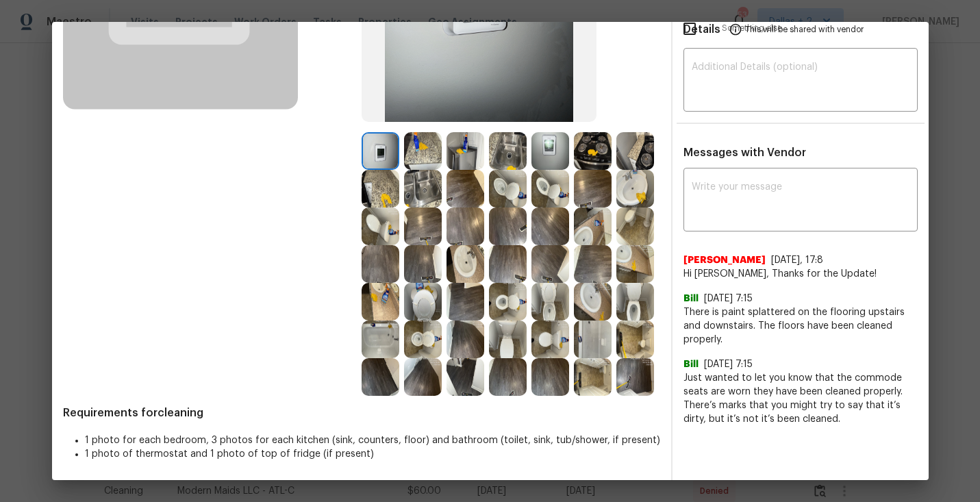
click at [464, 147] on img at bounding box center [466, 151] width 38 height 38
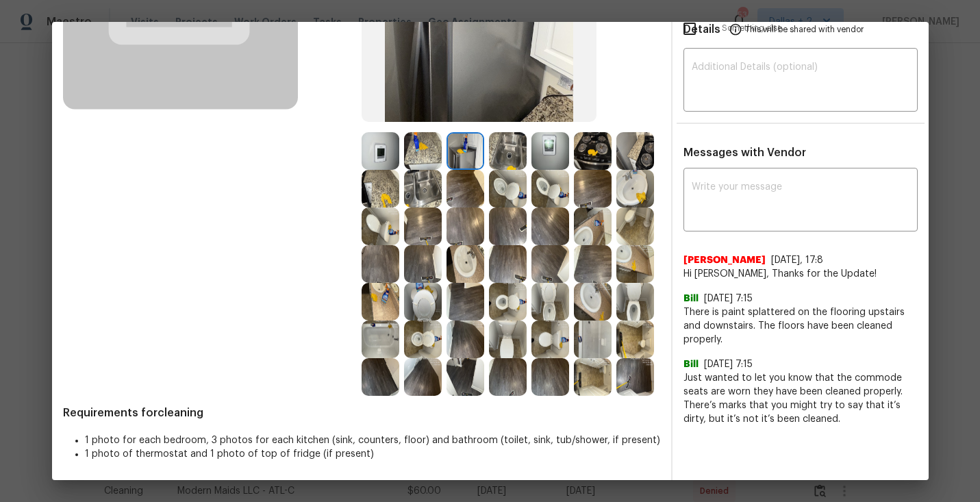
click at [510, 190] on img at bounding box center [508, 189] width 38 height 38
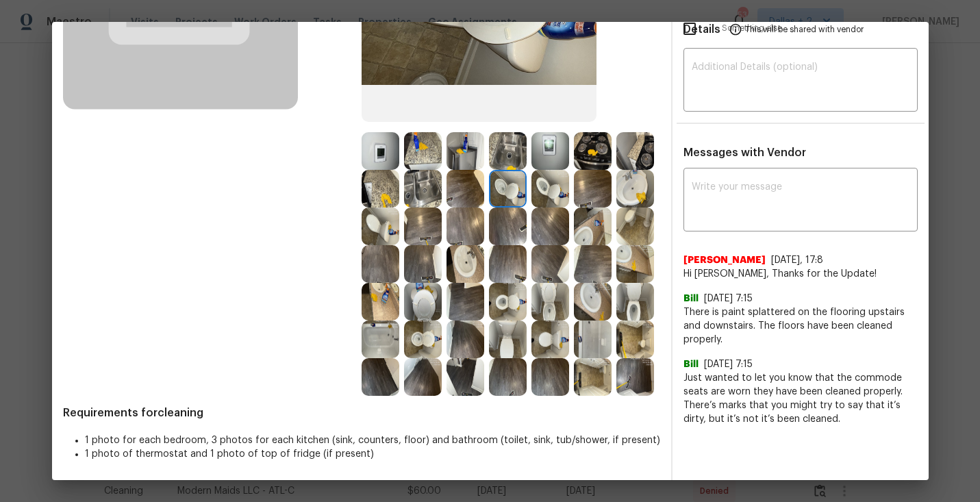
click at [451, 164] on img at bounding box center [466, 151] width 38 height 38
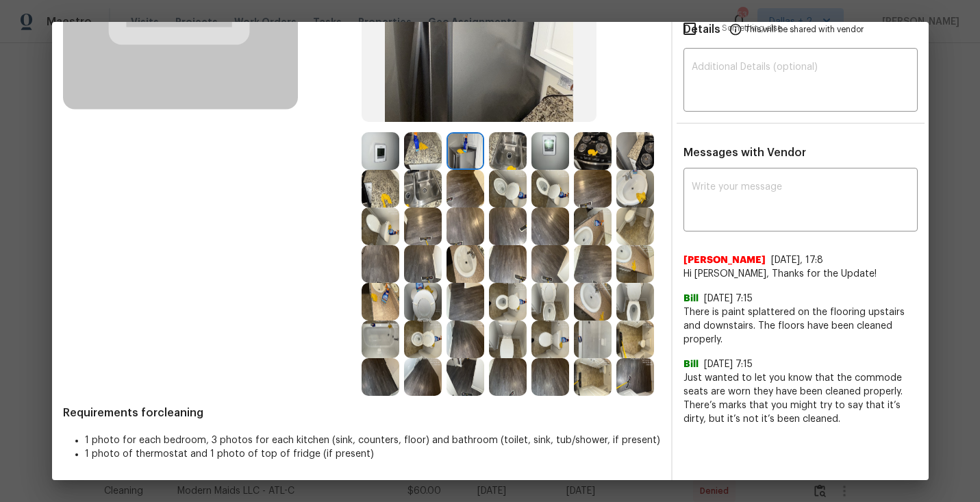
scroll to position [232, 0]
click at [499, 242] on img at bounding box center [508, 227] width 38 height 38
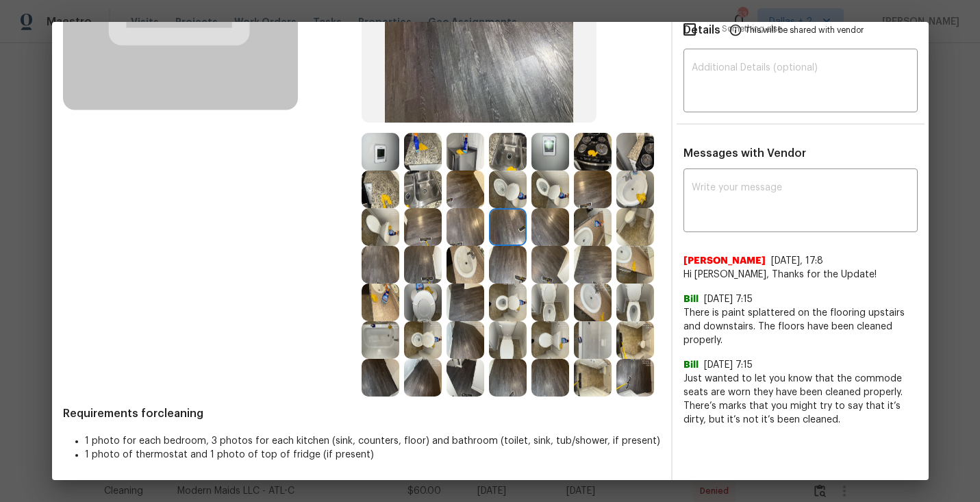
click at [504, 310] on img at bounding box center [508, 303] width 38 height 38
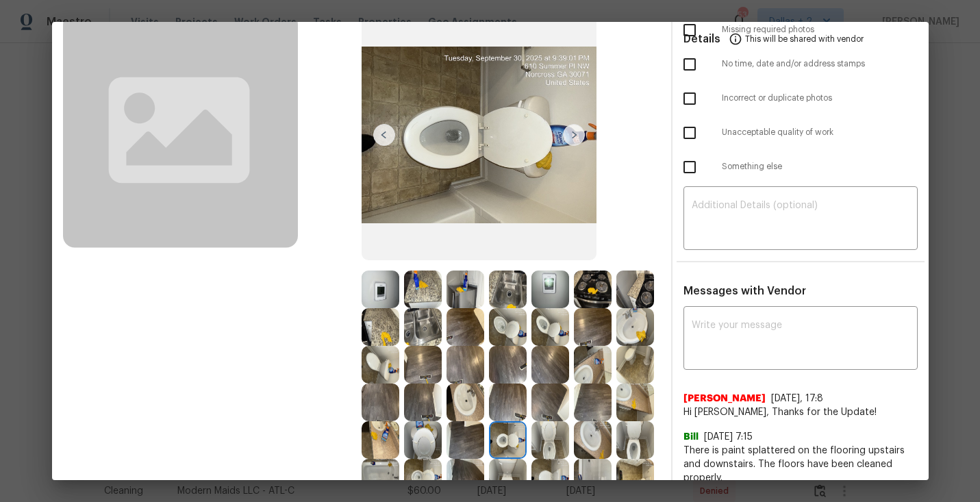
scroll to position [0, 0]
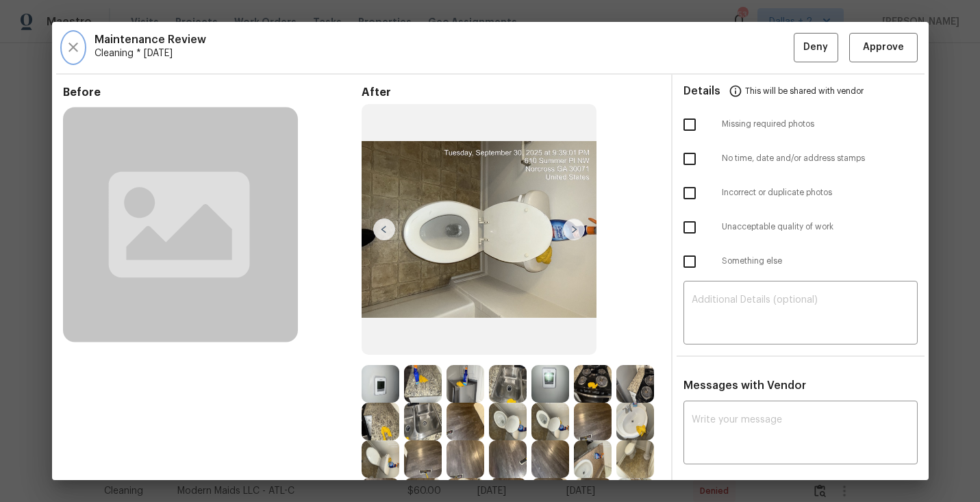
click at [68, 40] on icon "button" at bounding box center [73, 47] width 16 height 16
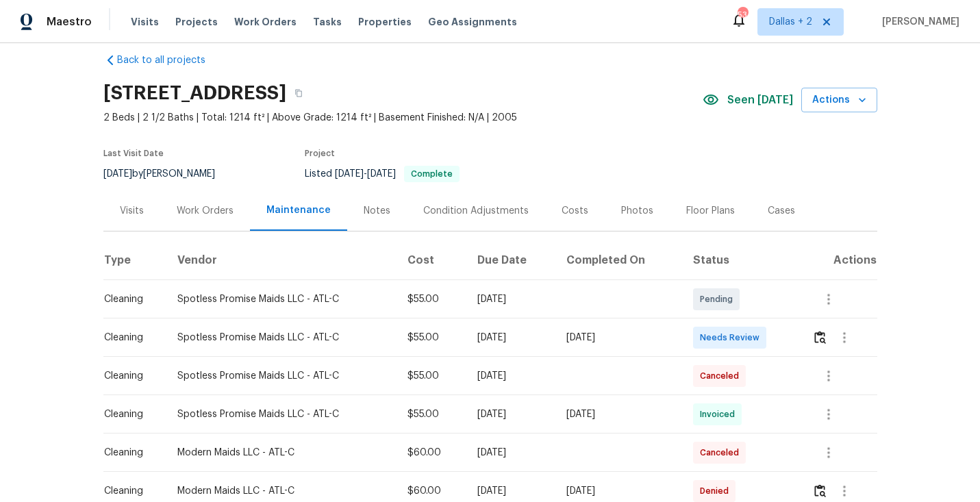
click at [832, 345] on div at bounding box center [844, 337] width 33 height 33
click at [766, 370] on td "Canceled" at bounding box center [741, 376] width 119 height 38
click at [671, 411] on div "[DATE]" at bounding box center [618, 415] width 104 height 14
click at [830, 327] on div at bounding box center [844, 337] width 64 height 33
click at [828, 333] on button "button" at bounding box center [820, 337] width 16 height 33
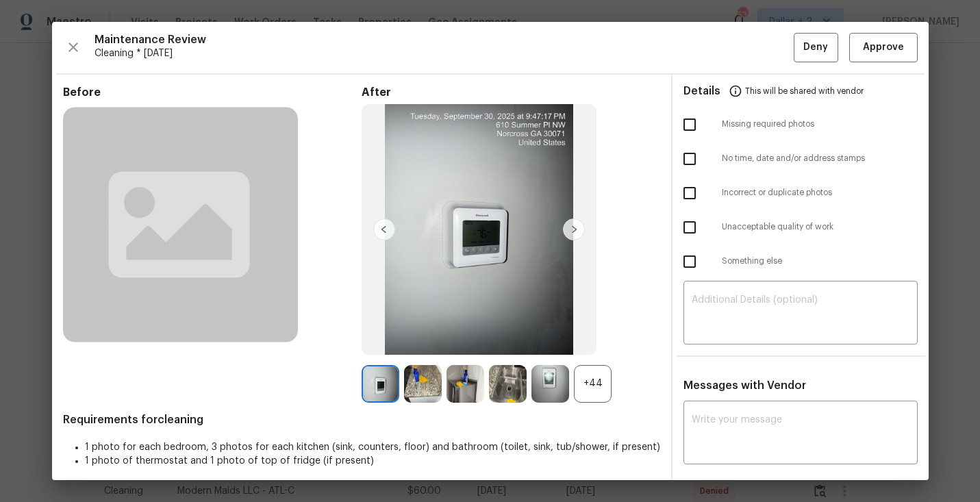
click at [737, 365] on div "Details This will be shared with vendor Missing required photos No time, date a…" at bounding box center [801, 372] width 256 height 595
click at [636, 303] on div "After +44" at bounding box center [511, 244] width 299 height 317
click at [591, 392] on div "+44" at bounding box center [593, 384] width 38 height 38
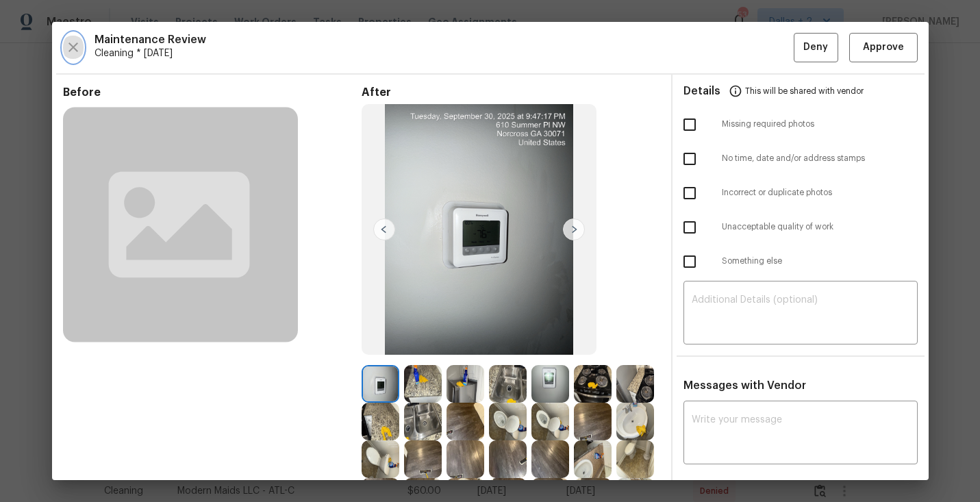
click at [71, 42] on icon "button" at bounding box center [73, 47] width 16 height 16
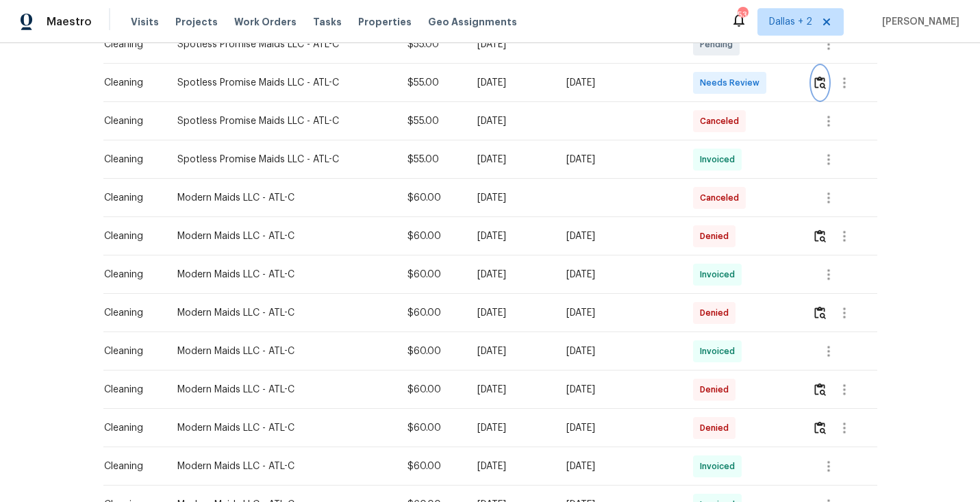
scroll to position [295, 0]
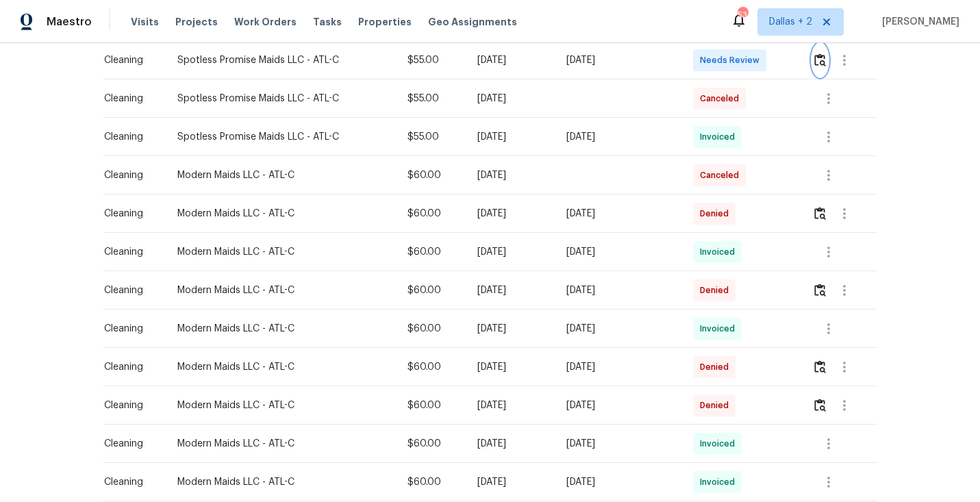
click at [826, 64] on img "button" at bounding box center [820, 59] width 12 height 13
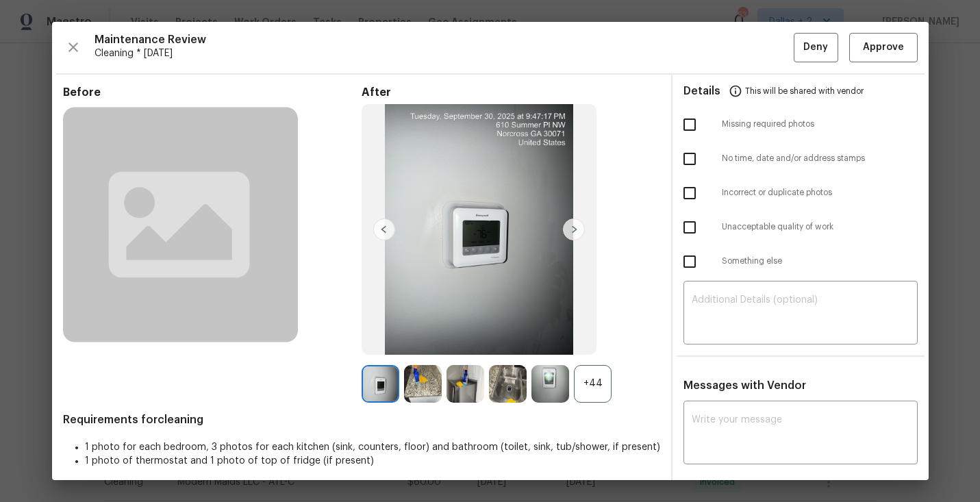
click at [582, 397] on div "+44" at bounding box center [593, 384] width 38 height 38
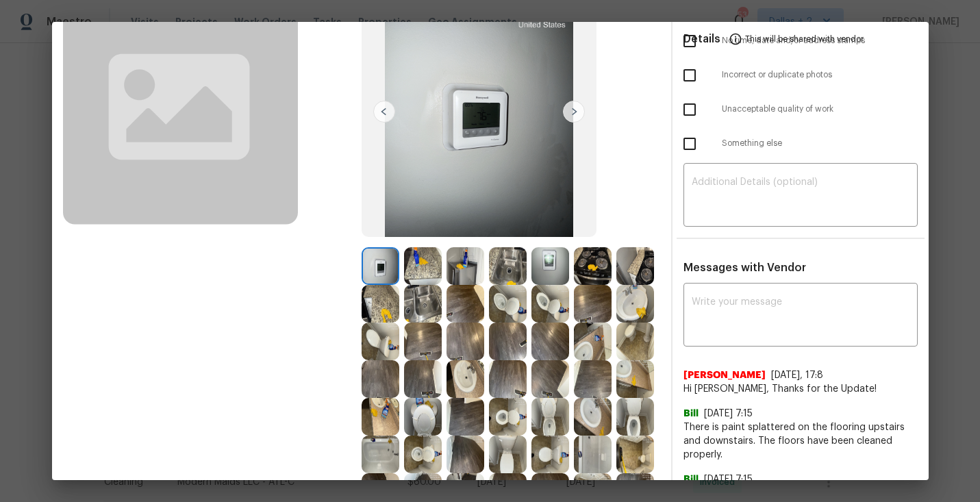
scroll to position [135, 0]
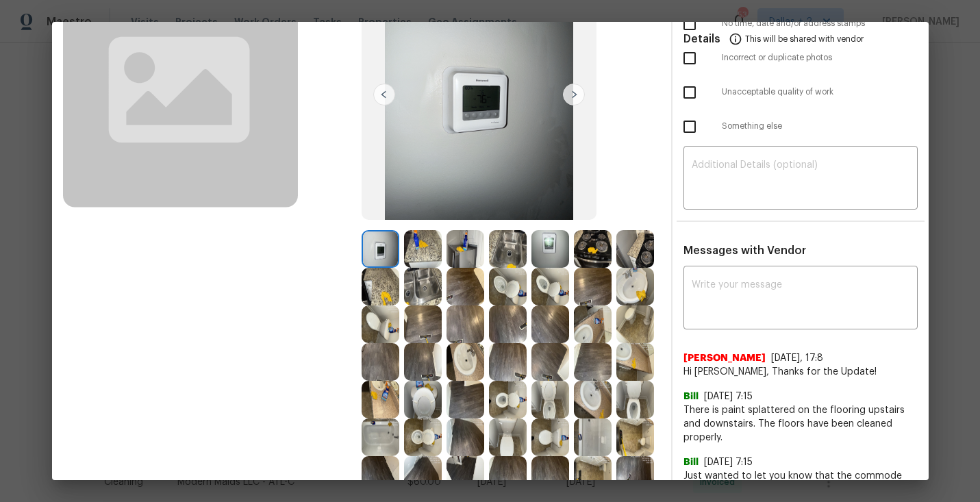
click at [455, 327] on img at bounding box center [466, 324] width 38 height 38
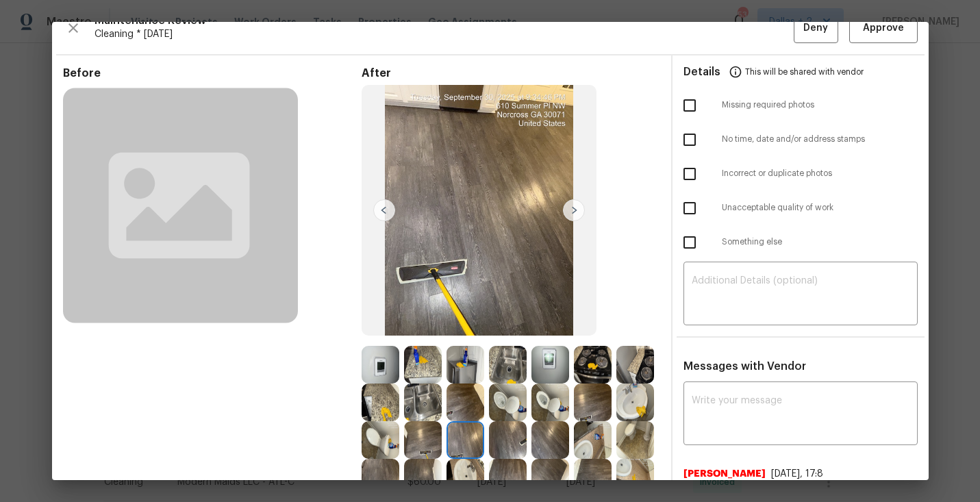
scroll to position [26, 0]
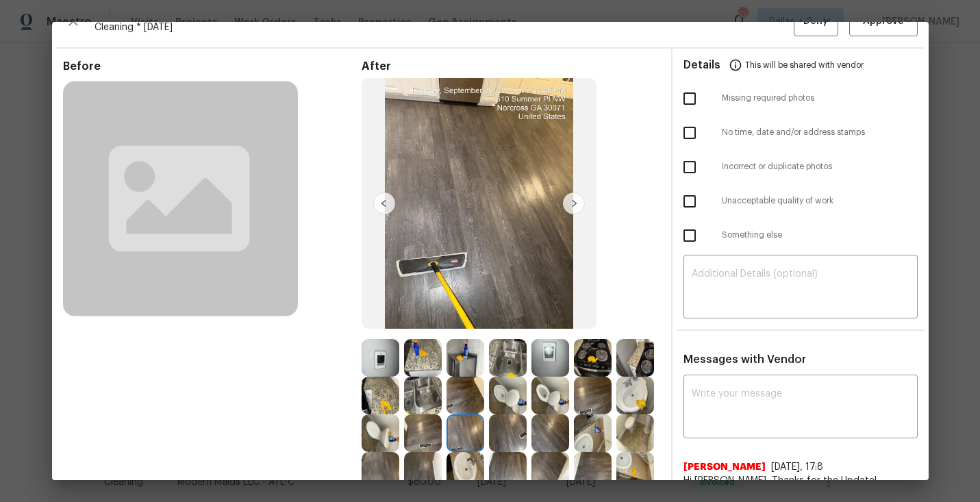
click at [571, 199] on img at bounding box center [574, 203] width 22 height 22
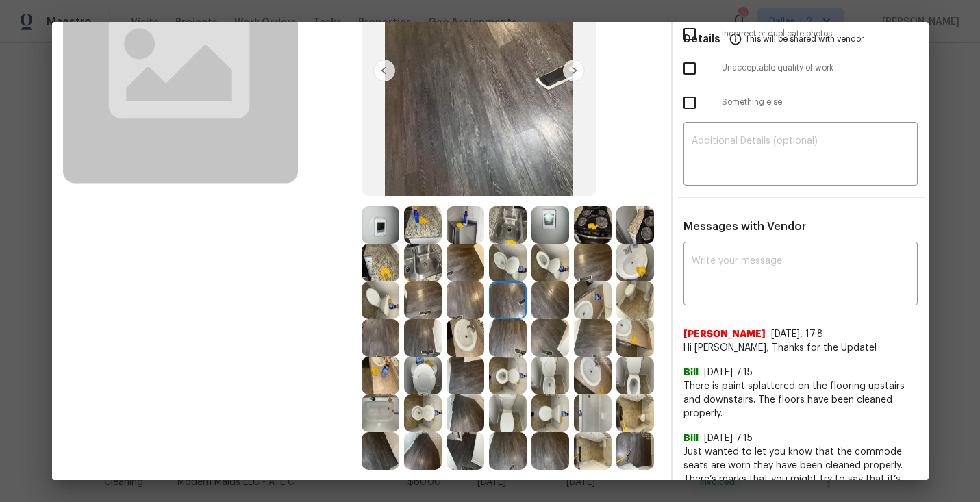
scroll to position [153, 0]
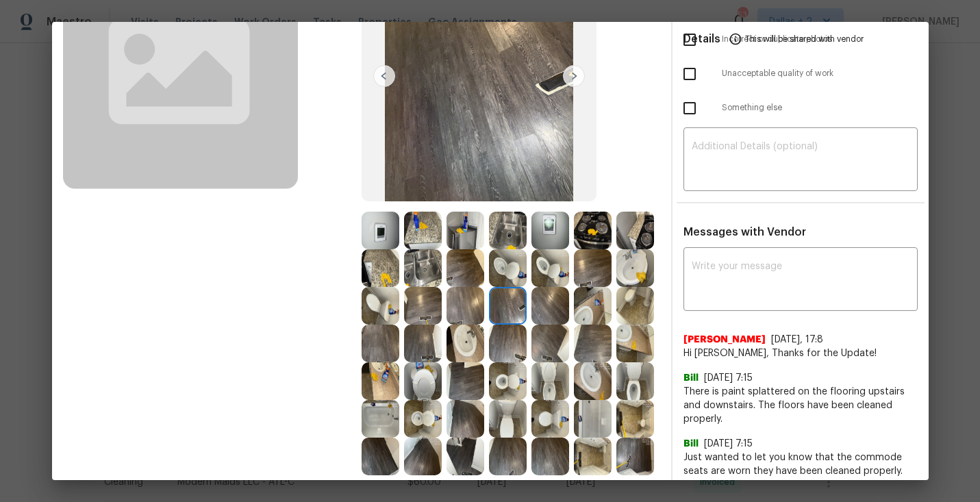
click at [549, 239] on img at bounding box center [550, 231] width 38 height 38
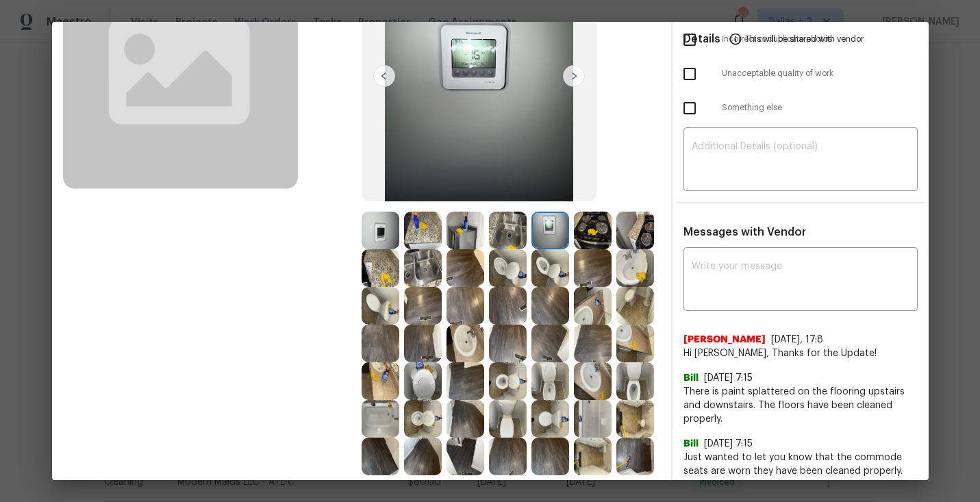
click at [513, 229] on img at bounding box center [508, 231] width 38 height 38
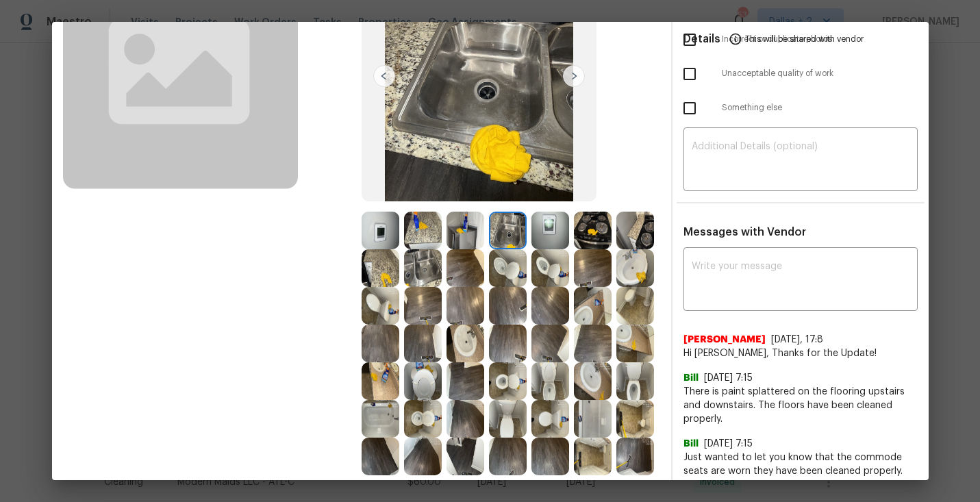
click at [468, 229] on img at bounding box center [466, 231] width 38 height 38
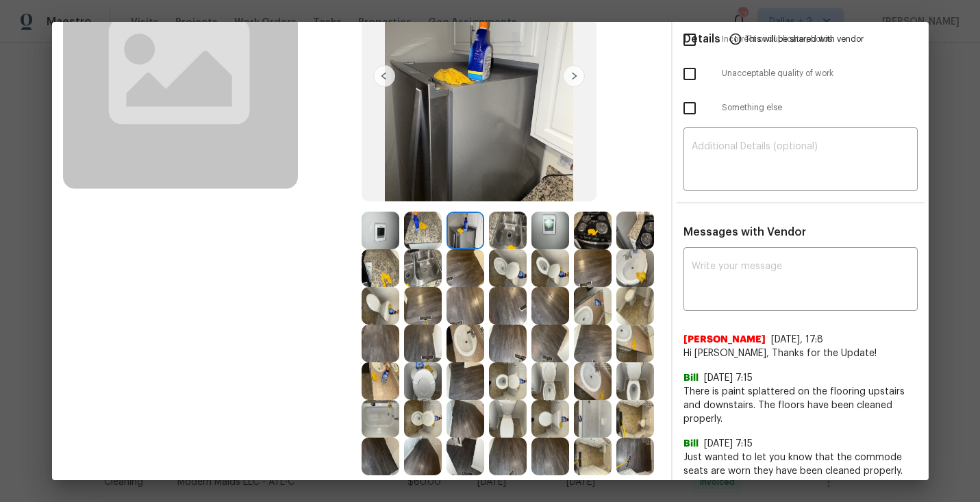
scroll to position [0, 0]
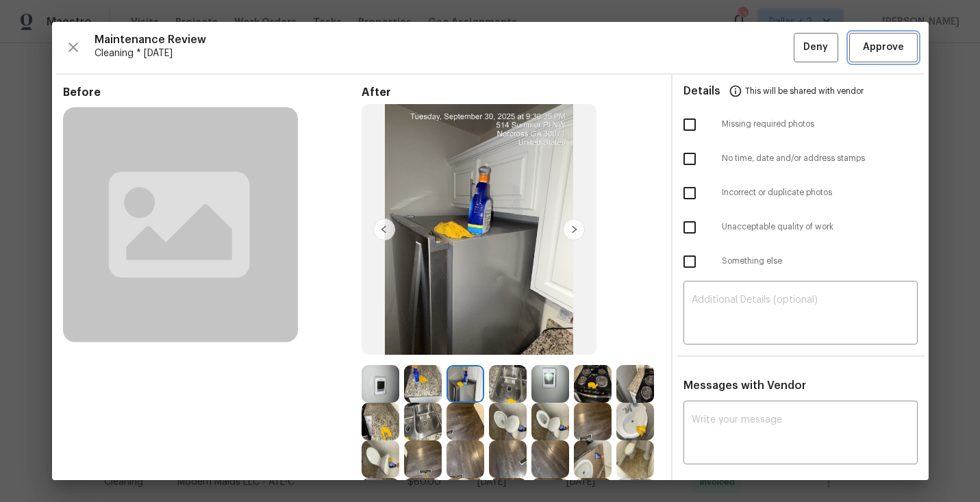
click at [877, 54] on span "Approve" at bounding box center [883, 47] width 41 height 17
